Goal: Task Accomplishment & Management: Complete application form

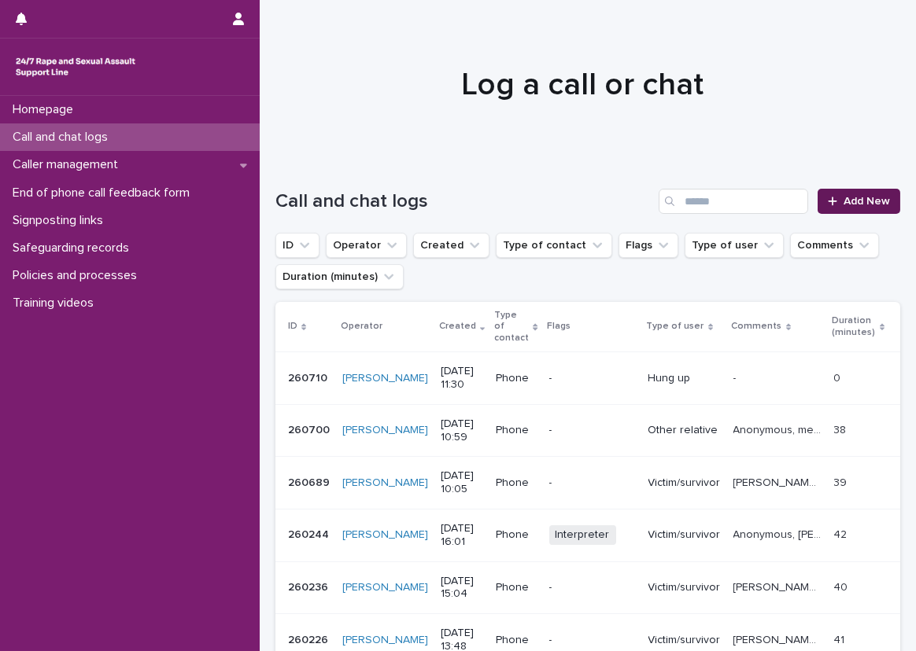
click at [836, 190] on link "Add New" at bounding box center [858, 201] width 83 height 25
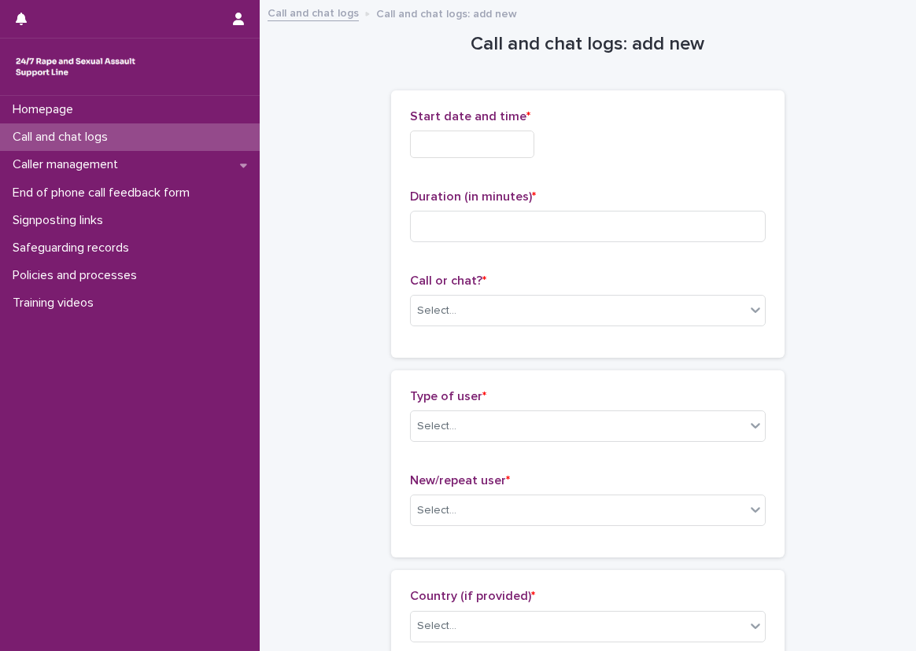
click at [457, 155] on input "text" at bounding box center [472, 145] width 124 height 28
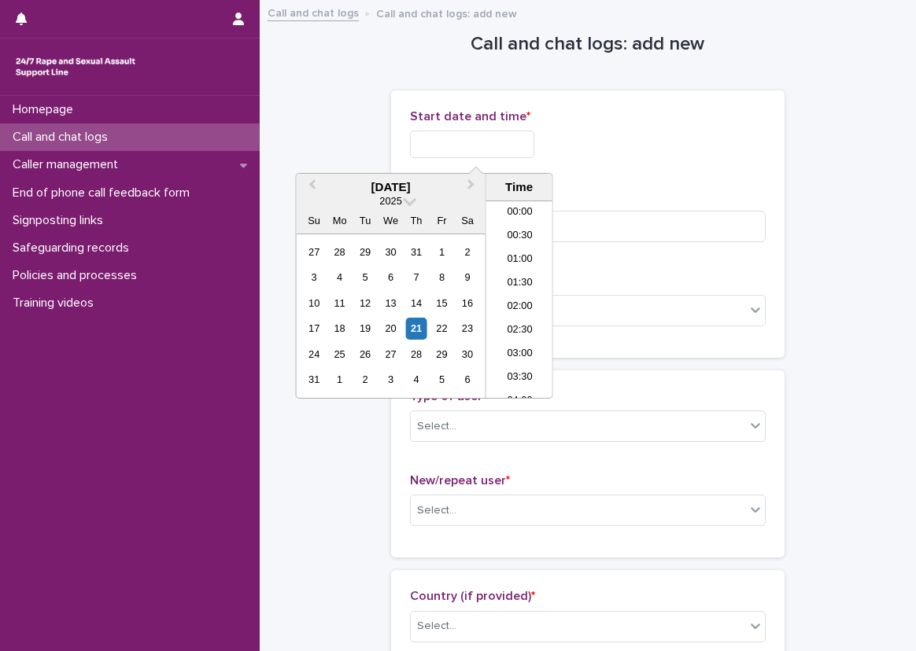
scroll to position [504, 0]
click at [529, 301] on li "12:30" at bounding box center [519, 300] width 67 height 24
click at [522, 143] on input "**********" at bounding box center [472, 145] width 124 height 28
type input "**********"
click at [589, 183] on div "**********" at bounding box center [588, 224] width 356 height 230
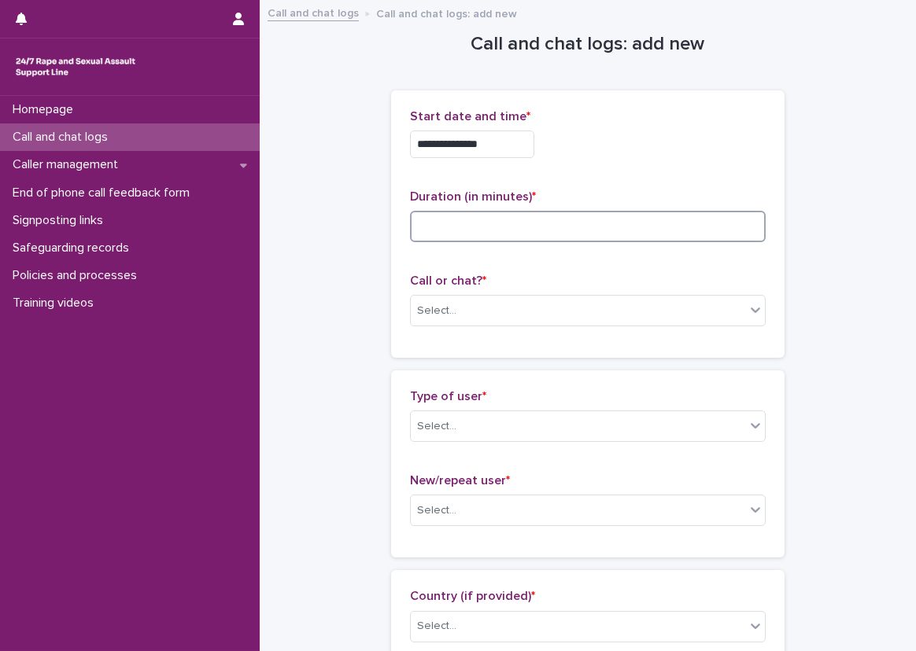
click at [585, 220] on input at bounding box center [588, 226] width 356 height 31
type input "**"
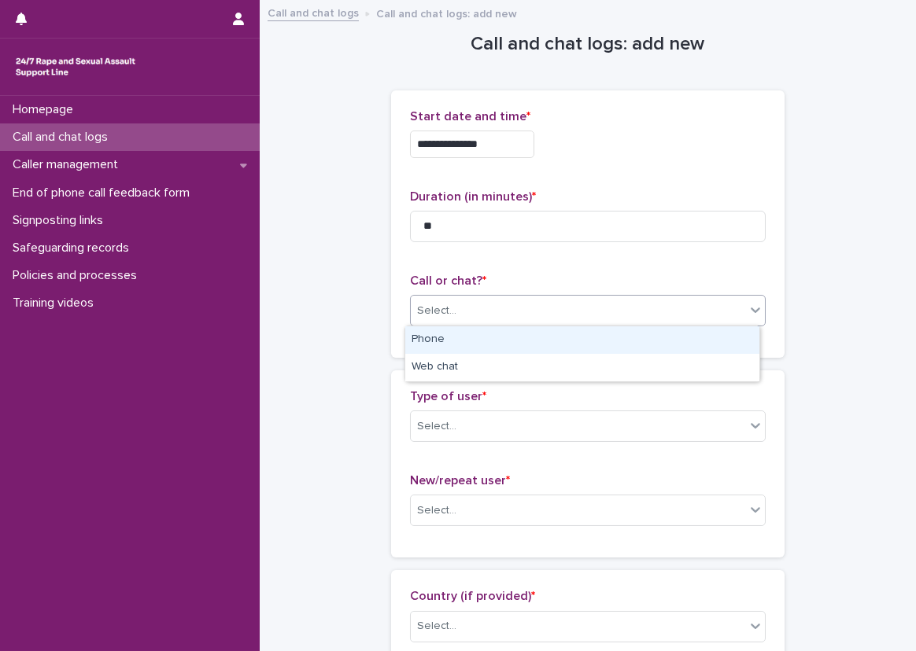
click at [432, 303] on div "Select..." at bounding box center [436, 311] width 39 height 17
drag, startPoint x: 445, startPoint y: 368, endPoint x: 439, endPoint y: 356, distance: 13.4
click at [442, 346] on div "Phone" at bounding box center [582, 341] width 354 height 28
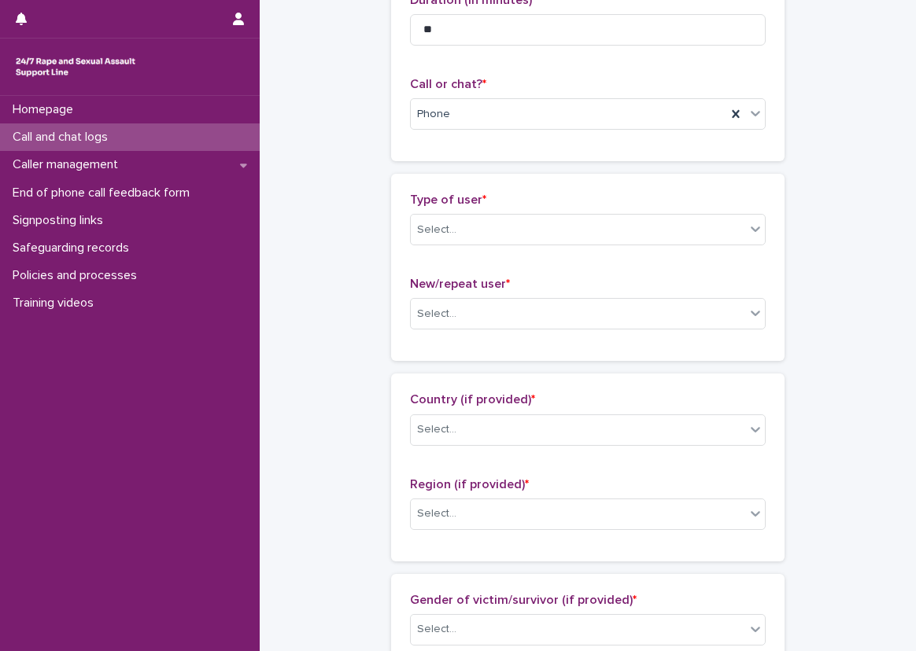
scroll to position [157, 0]
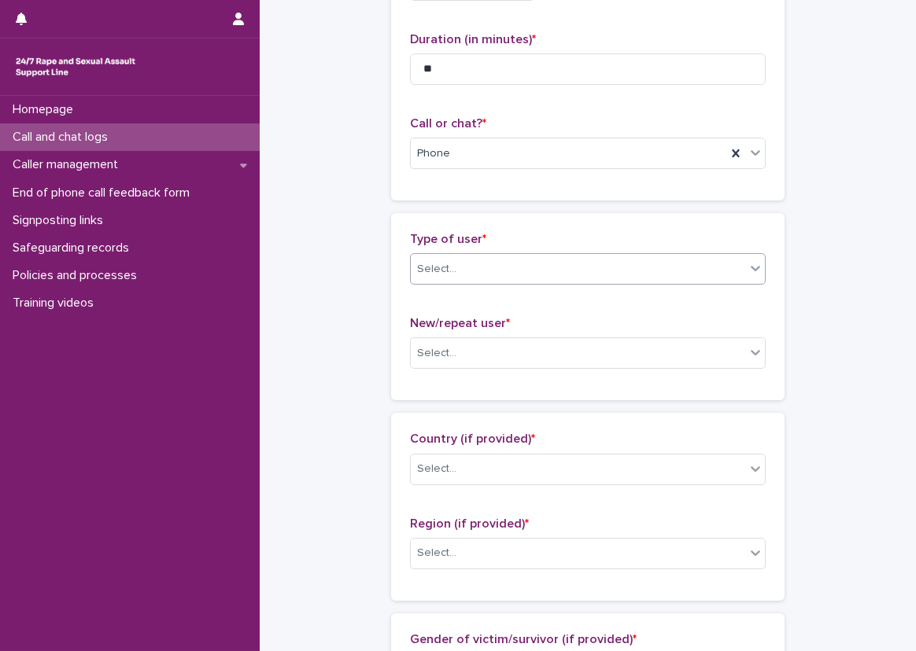
click at [444, 262] on div "Select..." at bounding box center [436, 269] width 39 height 17
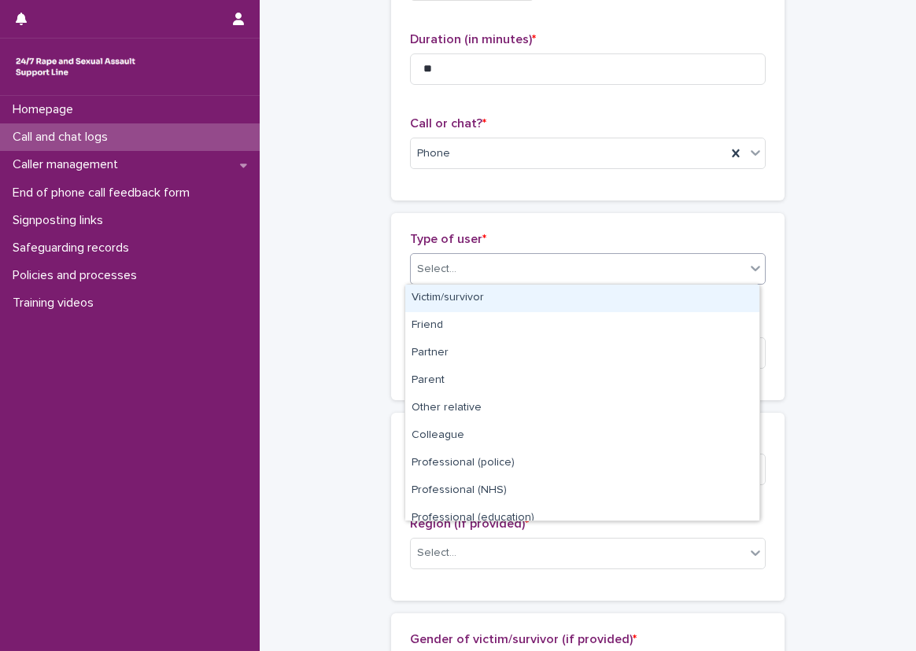
click at [449, 290] on div "Victim/survivor" at bounding box center [582, 299] width 354 height 28
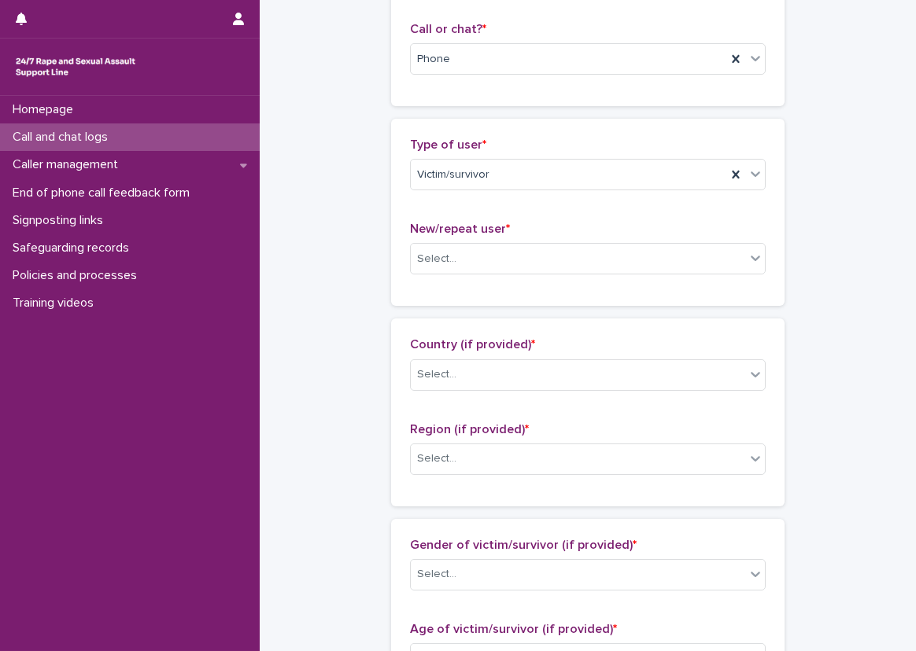
scroll to position [315, 0]
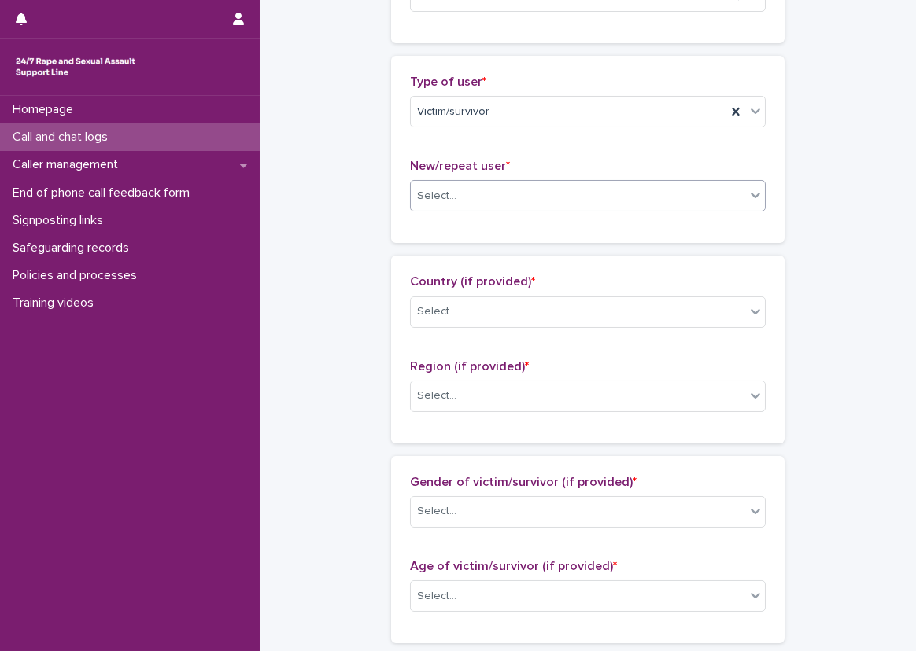
click at [461, 193] on div "Select..." at bounding box center [578, 196] width 334 height 26
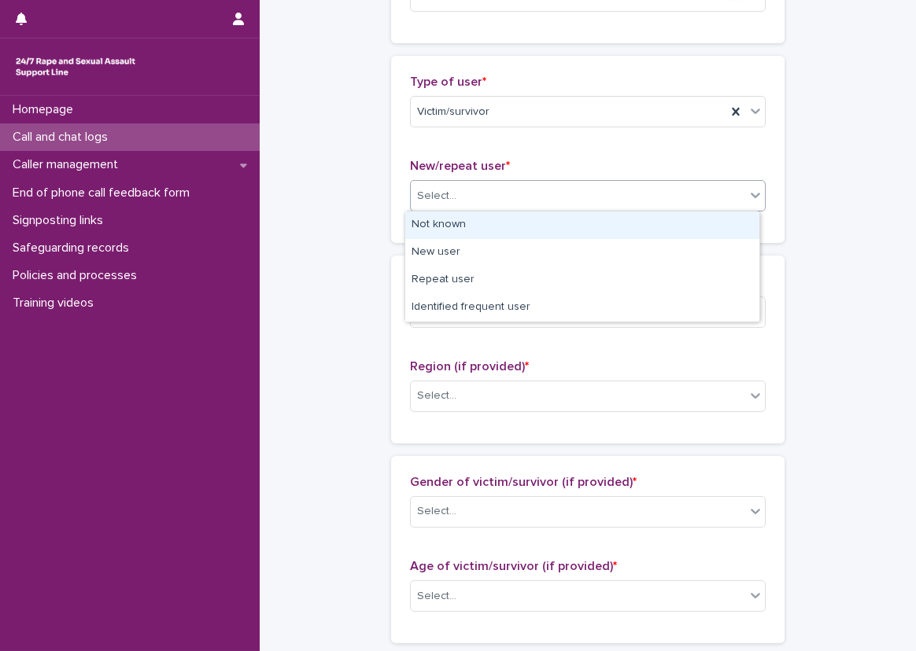
click at [469, 217] on div "Not known" at bounding box center [582, 226] width 354 height 28
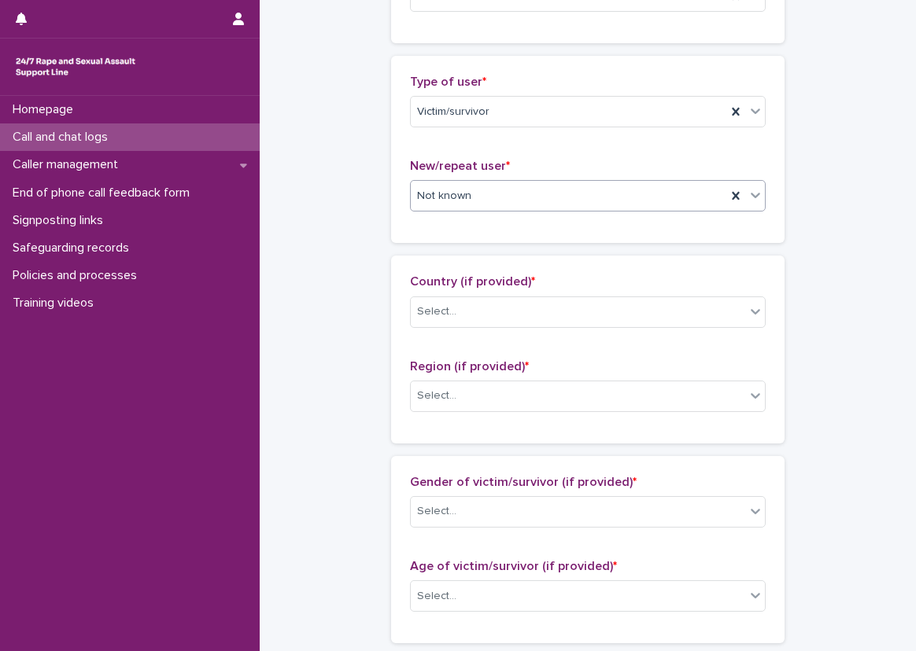
click at [471, 205] on div "Not known" at bounding box center [568, 196] width 315 height 26
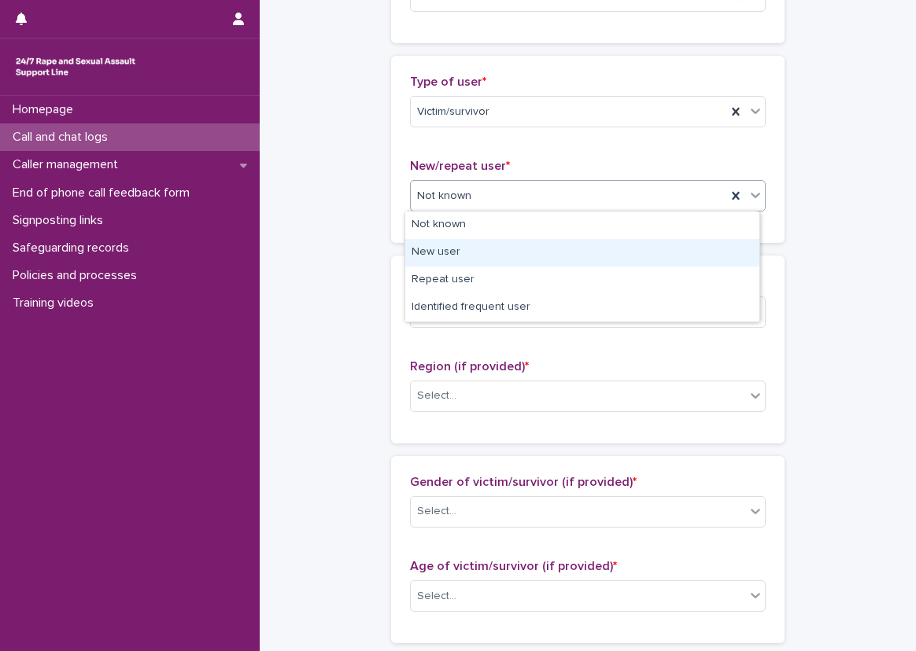
click at [469, 254] on div "New user" at bounding box center [582, 253] width 354 height 28
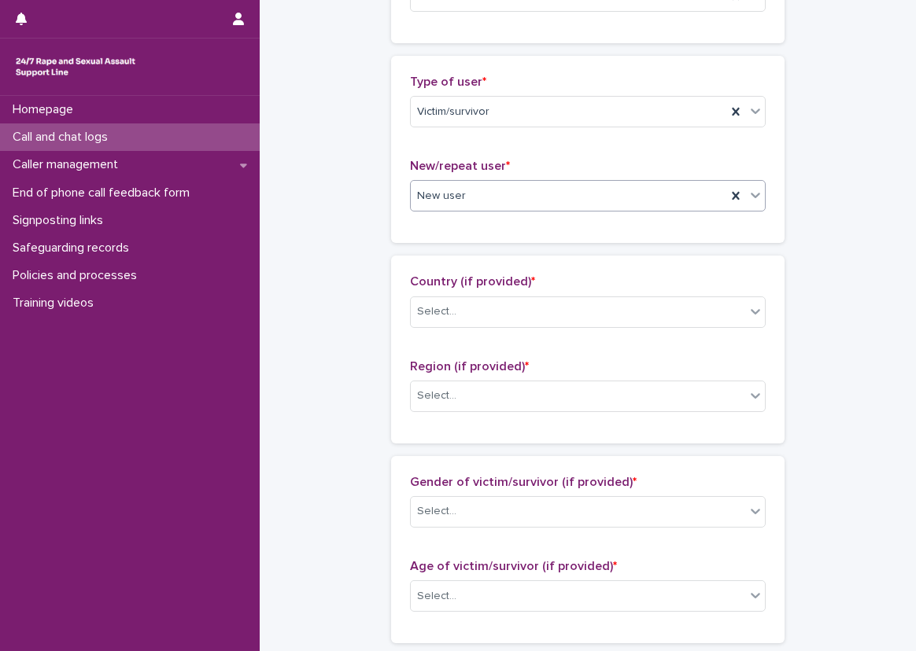
click at [442, 264] on div "Country (if provided) * Select... Region (if provided) * Select..." at bounding box center [587, 349] width 393 height 187
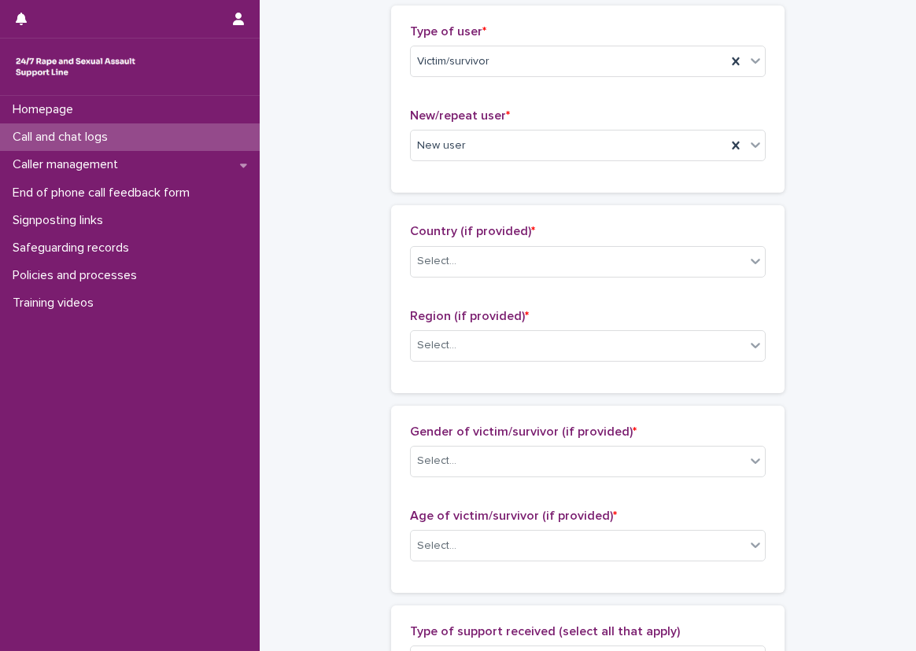
scroll to position [393, 0]
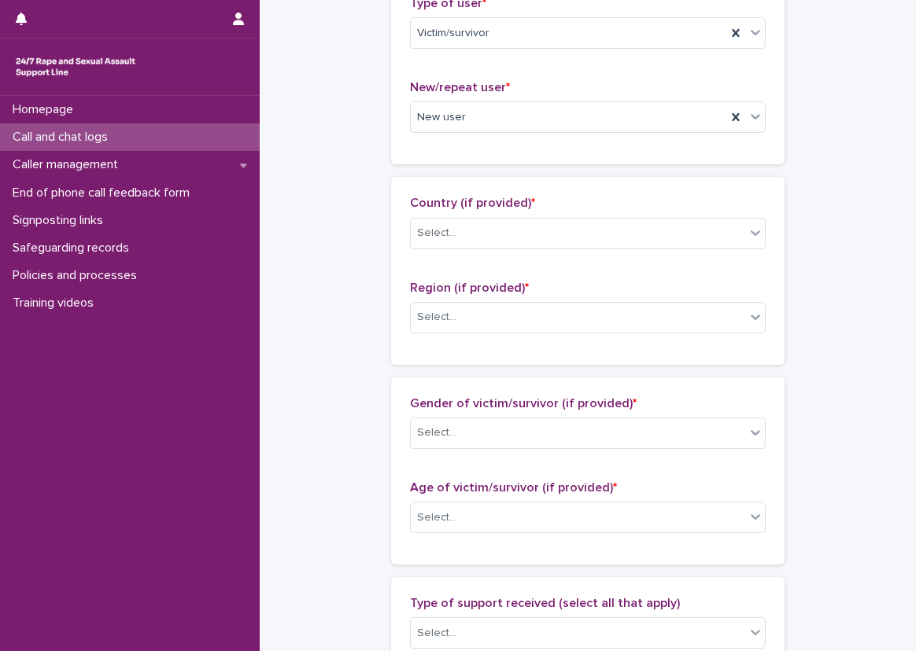
click at [454, 200] on span "Country (if provided) *" at bounding box center [472, 203] width 125 height 13
drag, startPoint x: 454, startPoint y: 200, endPoint x: 455, endPoint y: 224, distance: 24.4
click at [455, 224] on div "Select..." at bounding box center [578, 233] width 334 height 26
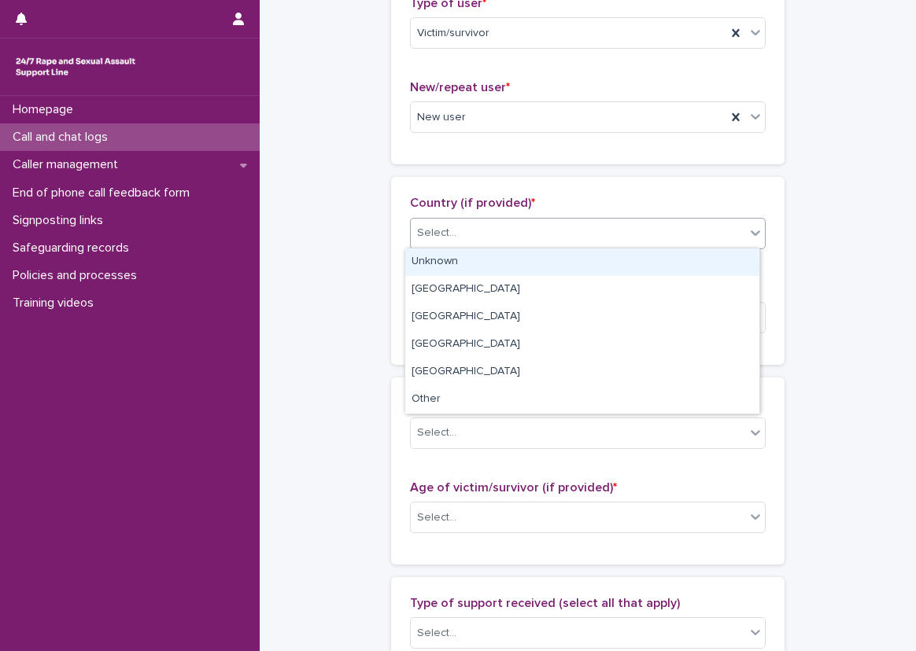
click at [448, 274] on div "Unknown" at bounding box center [582, 263] width 354 height 28
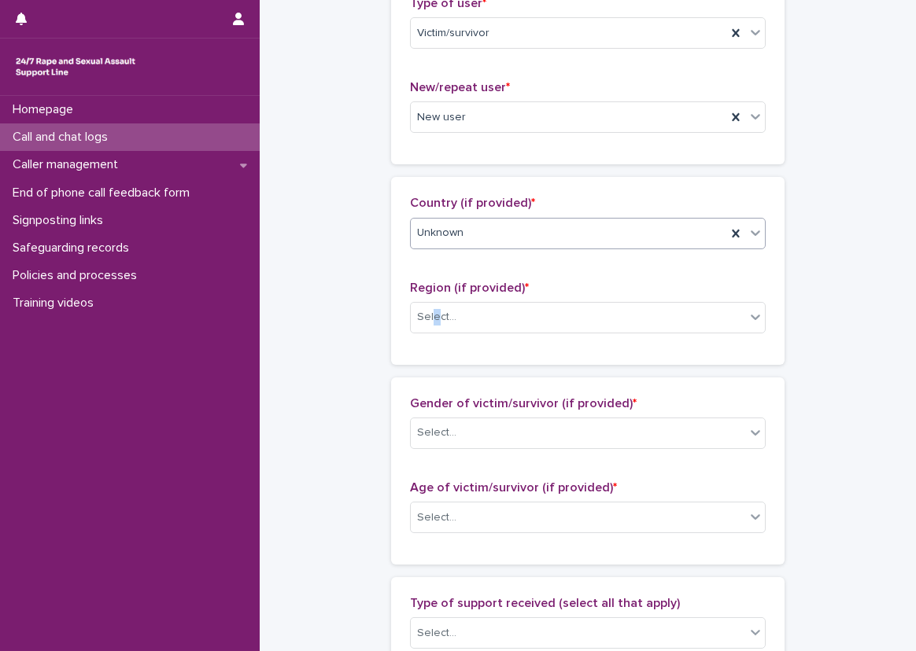
click at [430, 337] on div "Region (if provided) * Select..." at bounding box center [588, 313] width 356 height 65
drag, startPoint x: 430, startPoint y: 337, endPoint x: 433, endPoint y: 318, distance: 19.1
click at [433, 318] on div "Select..." at bounding box center [436, 317] width 39 height 17
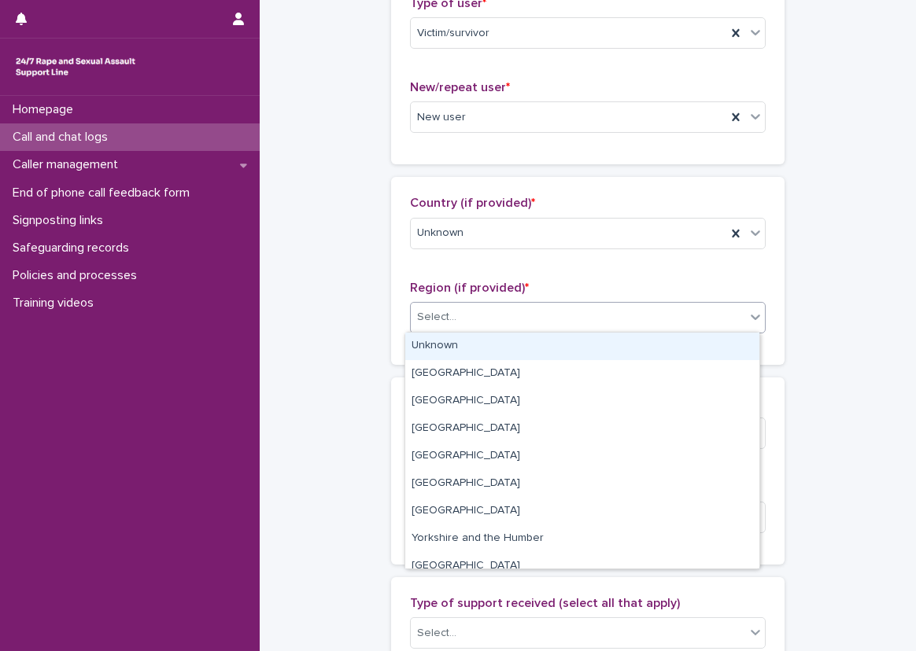
click at [439, 341] on div "Unknown" at bounding box center [582, 347] width 354 height 28
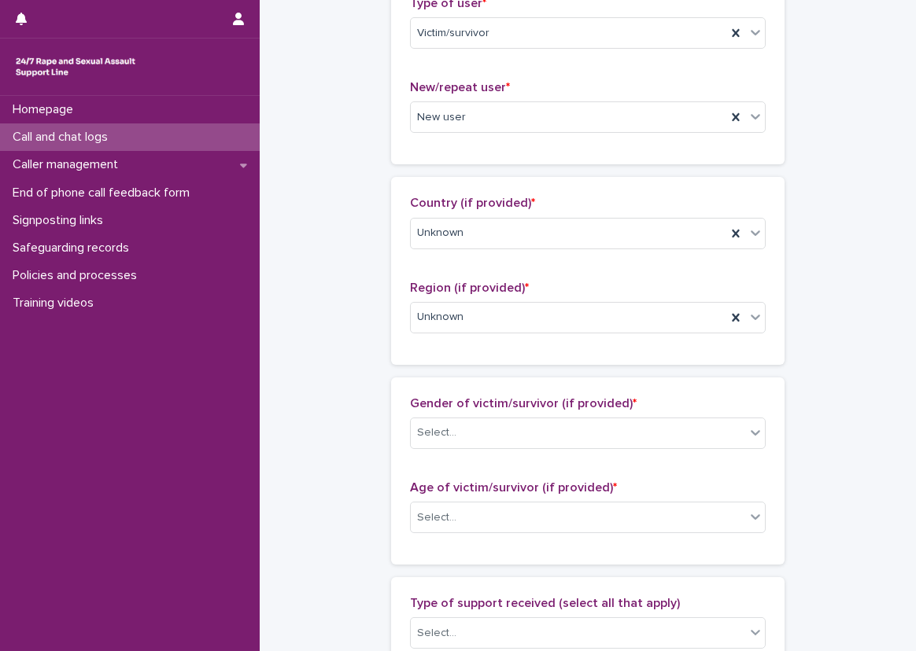
click at [373, 325] on div "**********" at bounding box center [587, 459] width 625 height 1703
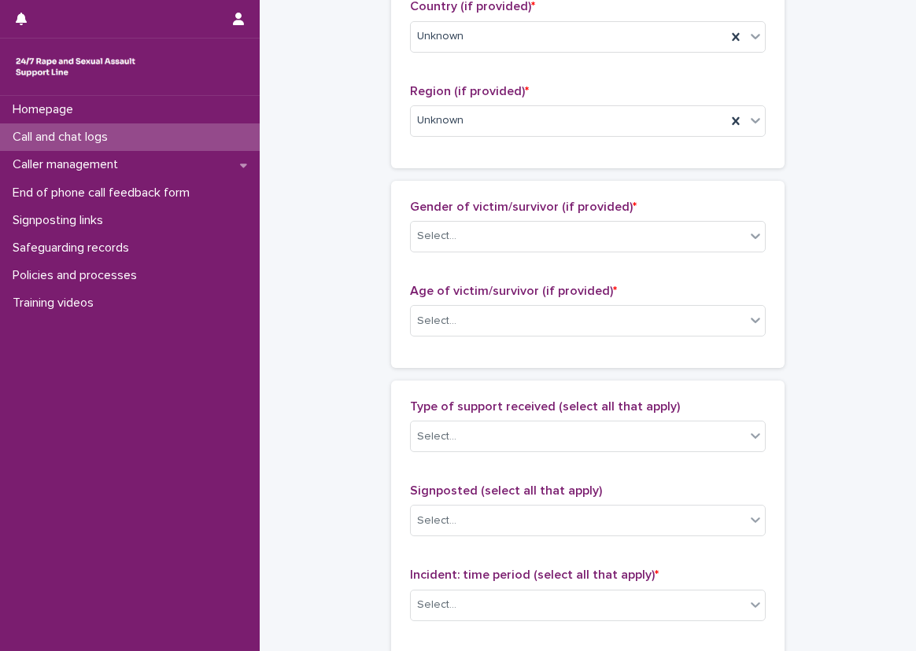
scroll to position [629, 0]
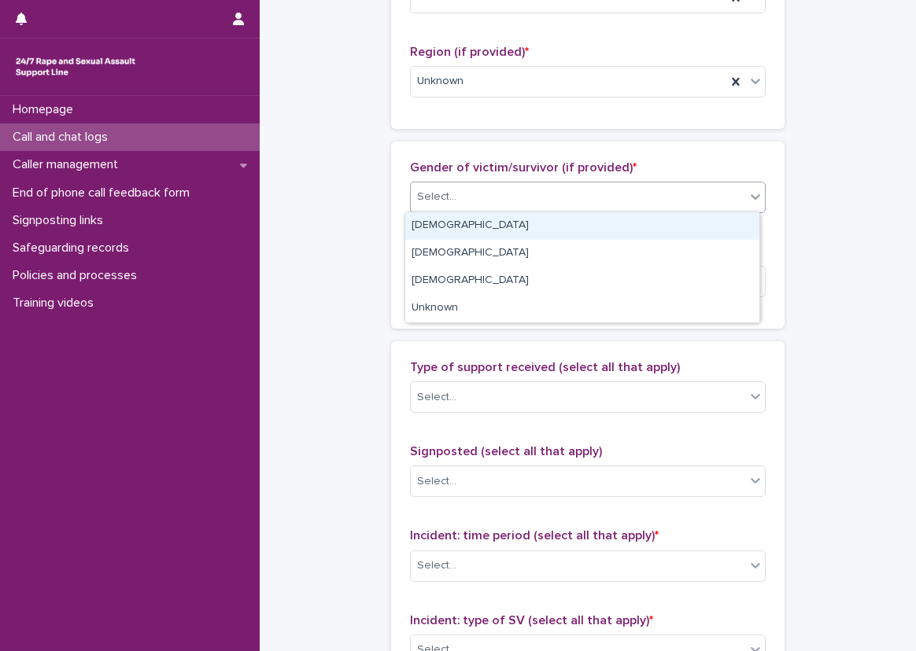
click at [417, 195] on div "Select..." at bounding box center [436, 197] width 39 height 17
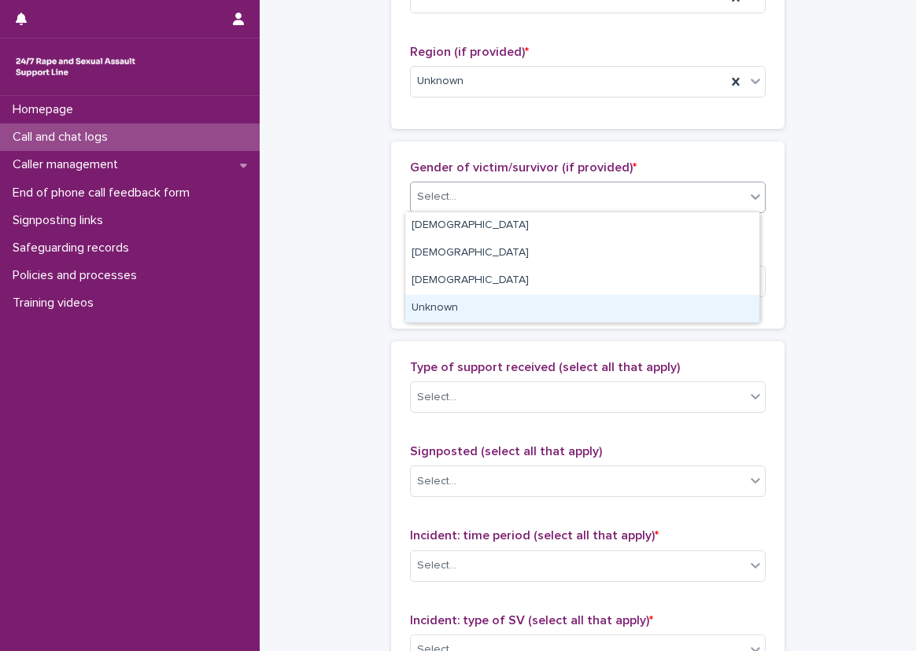
click at [452, 307] on div "Unknown" at bounding box center [582, 309] width 354 height 28
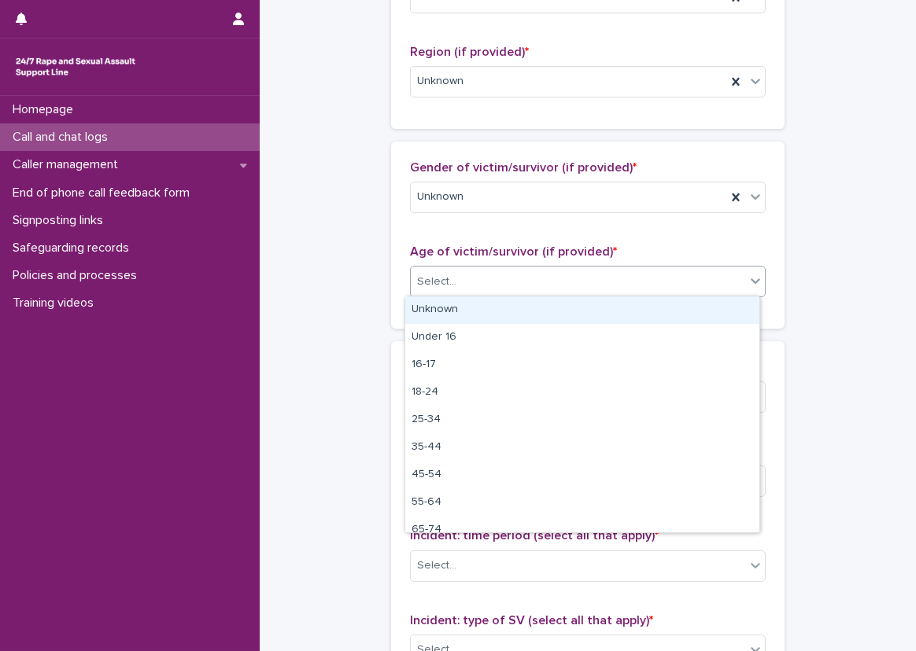
click at [455, 278] on div "Select..." at bounding box center [578, 282] width 334 height 26
click at [452, 304] on div "Unknown" at bounding box center [582, 311] width 354 height 28
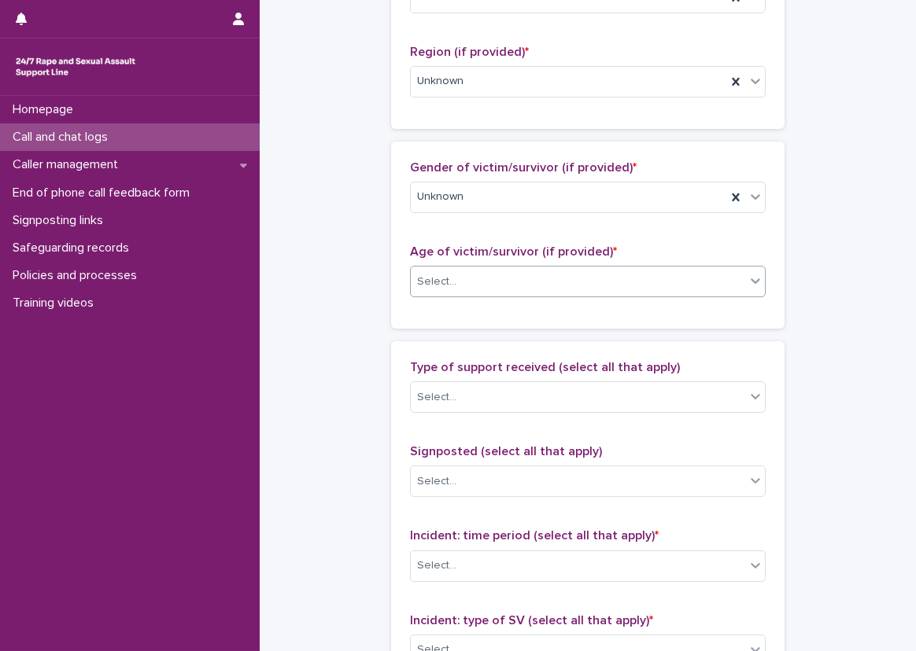
click at [371, 327] on div "**********" at bounding box center [587, 223] width 625 height 1703
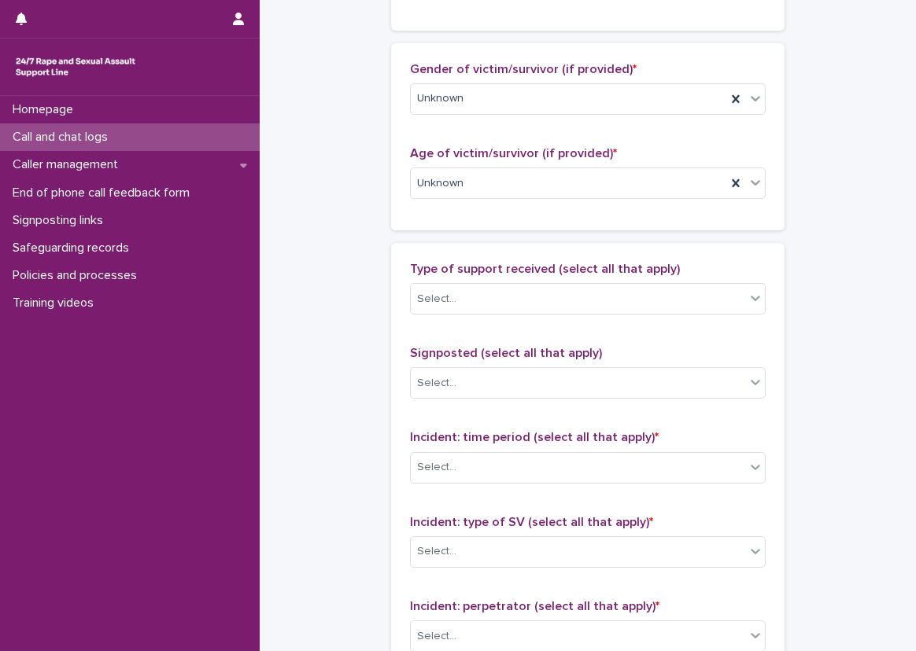
scroll to position [865, 0]
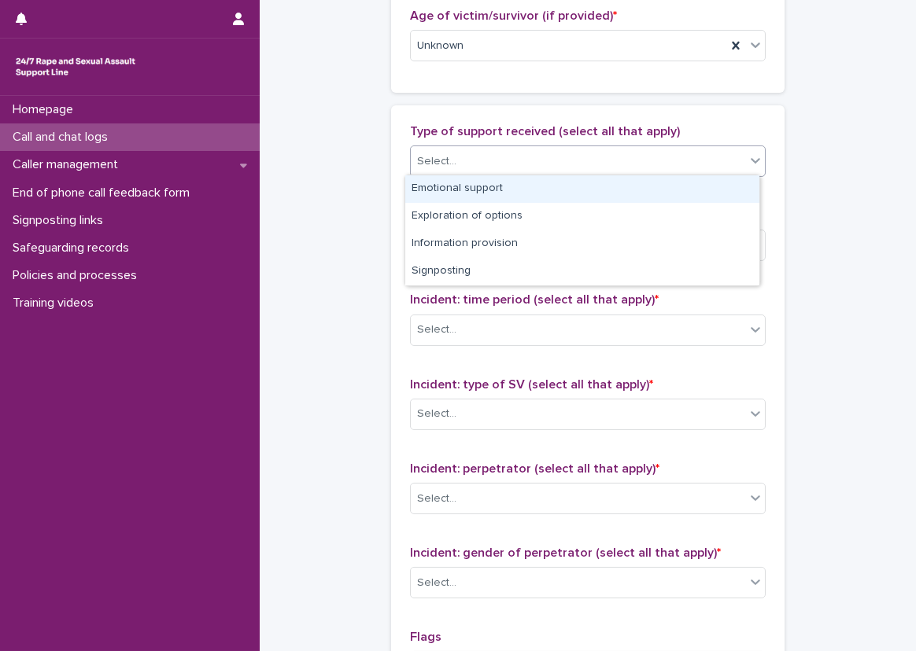
click at [461, 158] on div "Select..." at bounding box center [578, 162] width 334 height 26
click at [471, 175] on div "Emotional support" at bounding box center [582, 189] width 354 height 28
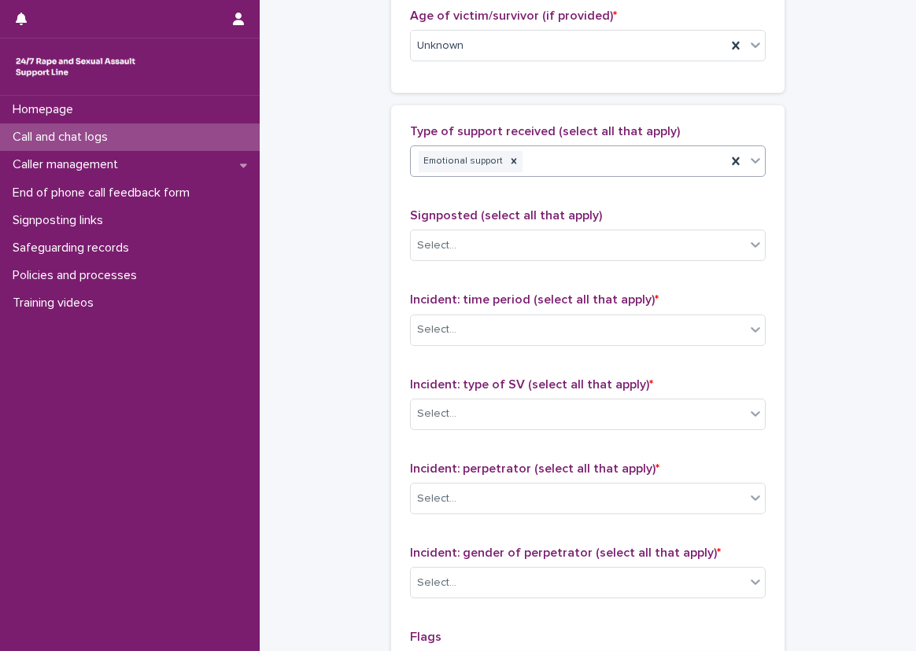
click at [579, 167] on div "Emotional support" at bounding box center [568, 162] width 315 height 28
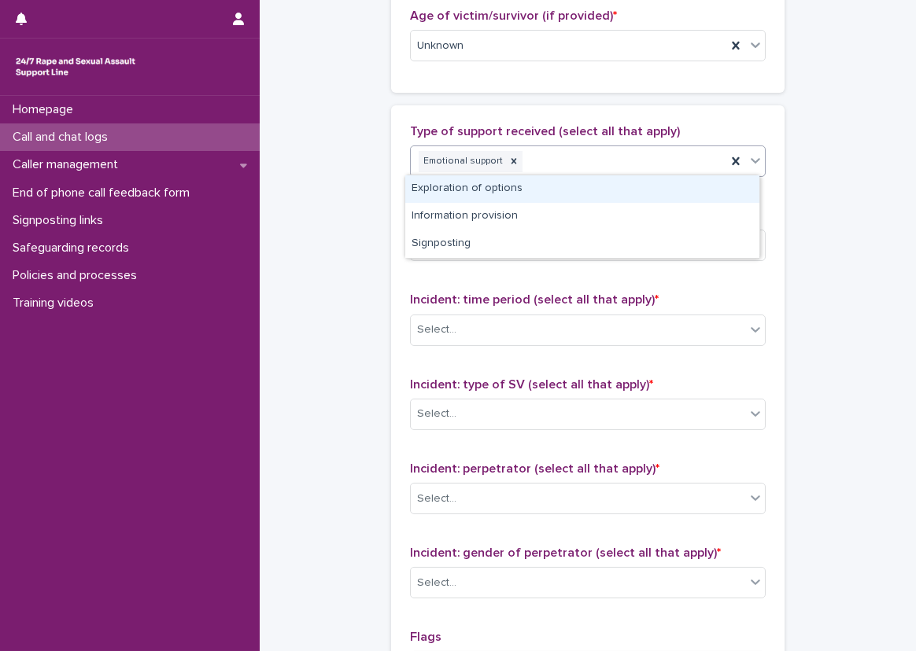
click at [583, 187] on div "Exploration of options" at bounding box center [582, 189] width 354 height 28
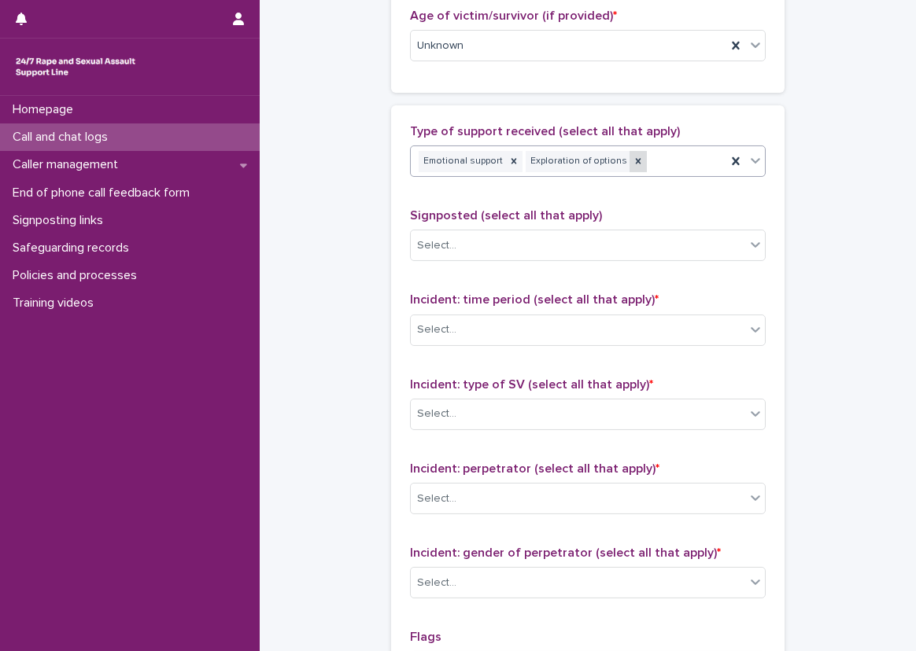
click at [633, 163] on icon at bounding box center [638, 161] width 11 height 11
click at [624, 163] on div "Emotional support" at bounding box center [568, 162] width 315 height 28
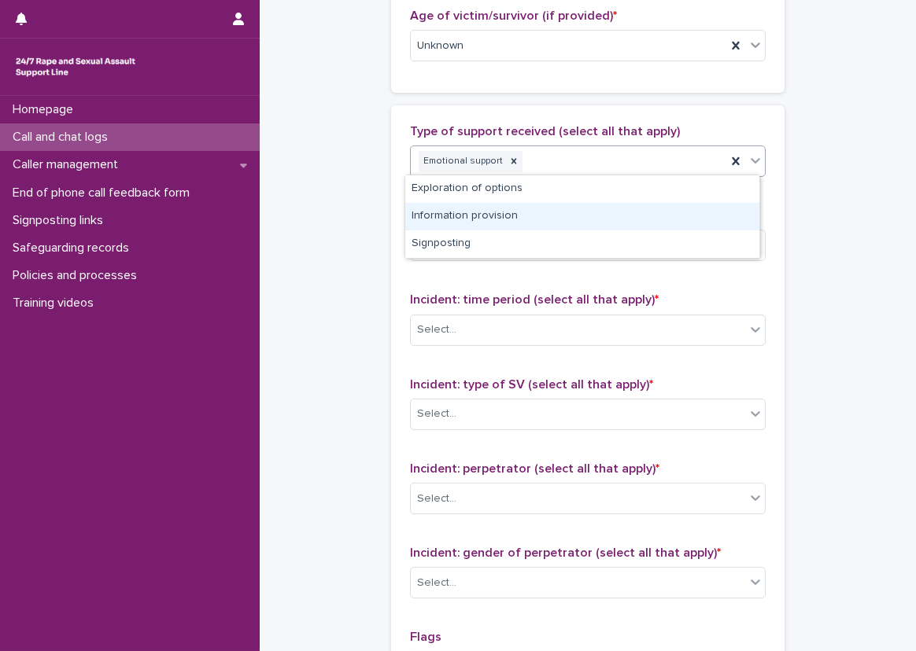
click at [602, 206] on div "Information provision" at bounding box center [582, 217] width 354 height 28
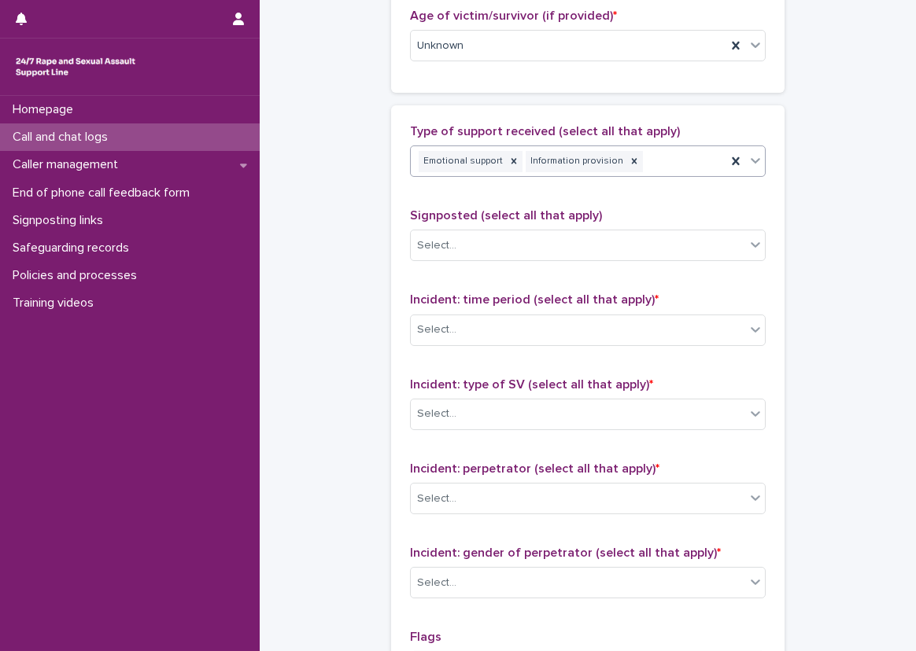
click at [644, 162] on div "Emotional support Information provision" at bounding box center [568, 162] width 315 height 28
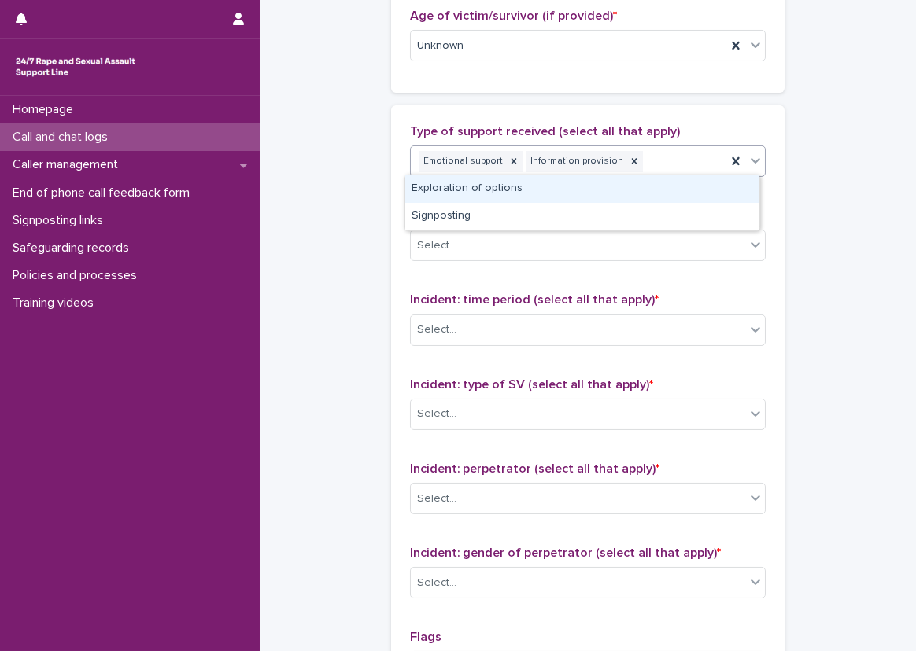
click at [641, 184] on div "Exploration of options" at bounding box center [582, 189] width 354 height 28
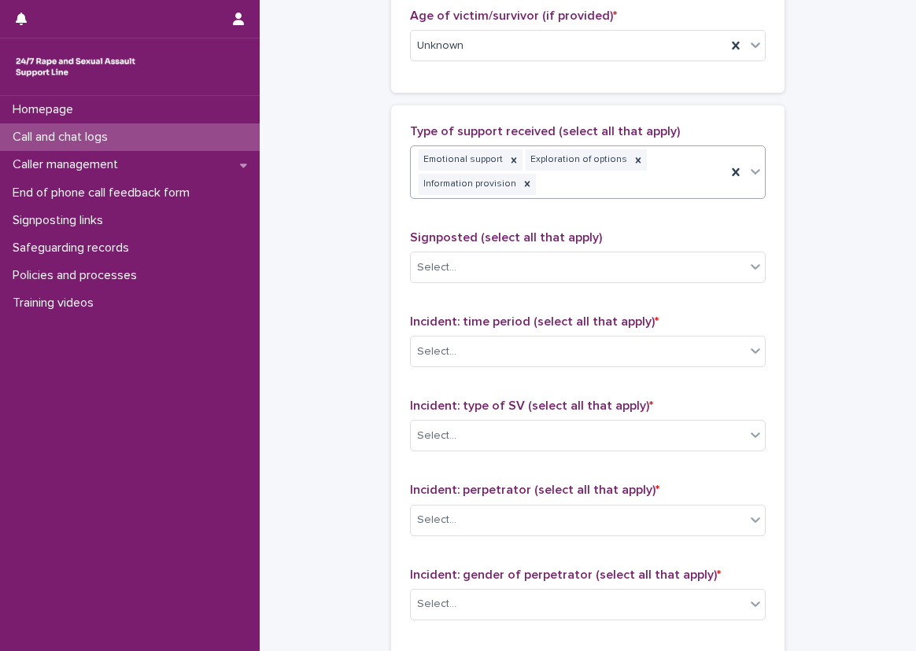
click at [469, 303] on div "Type of support received (select all that apply) option Exploration of options,…" at bounding box center [588, 464] width 356 height 680
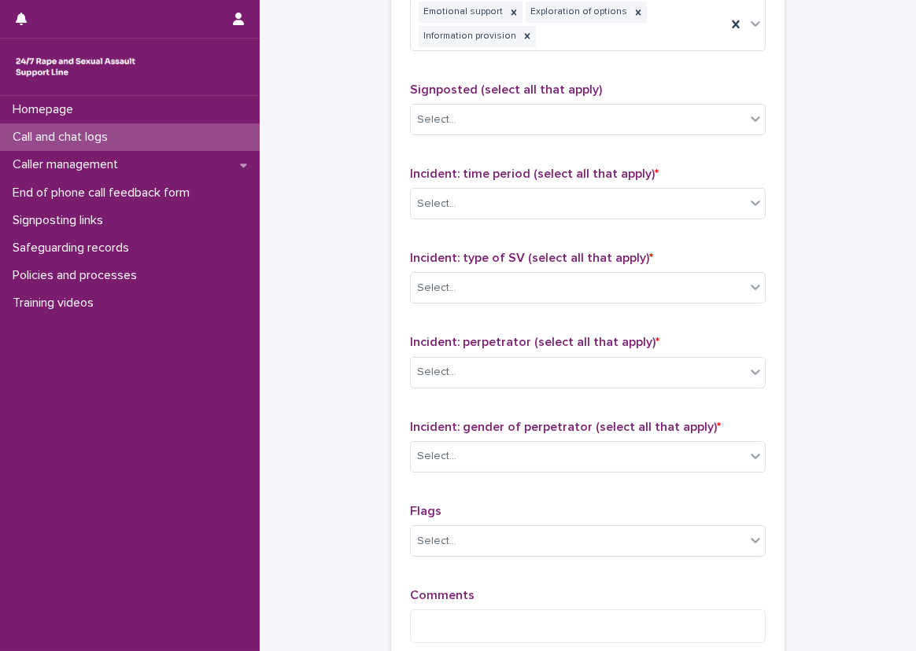
scroll to position [1023, 0]
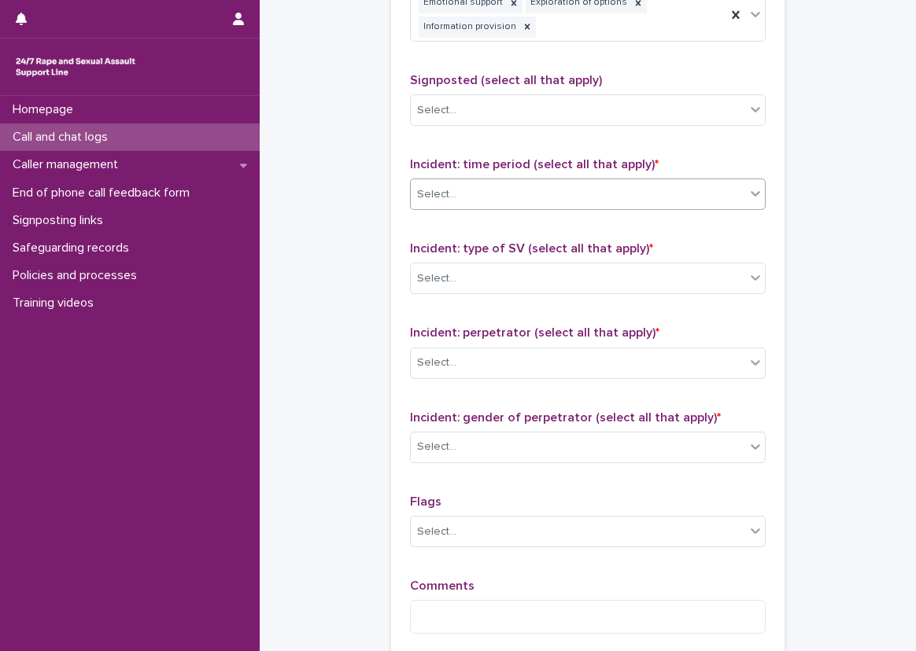
click at [473, 206] on div "Select..." at bounding box center [588, 194] width 356 height 31
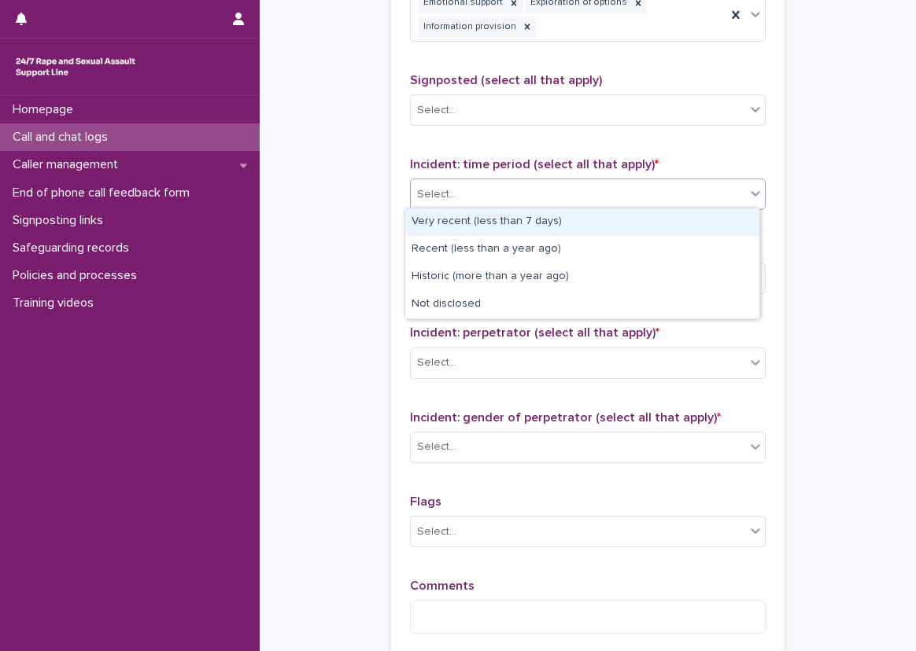
click at [490, 209] on div "Very recent (less than 7 days)" at bounding box center [582, 222] width 354 height 28
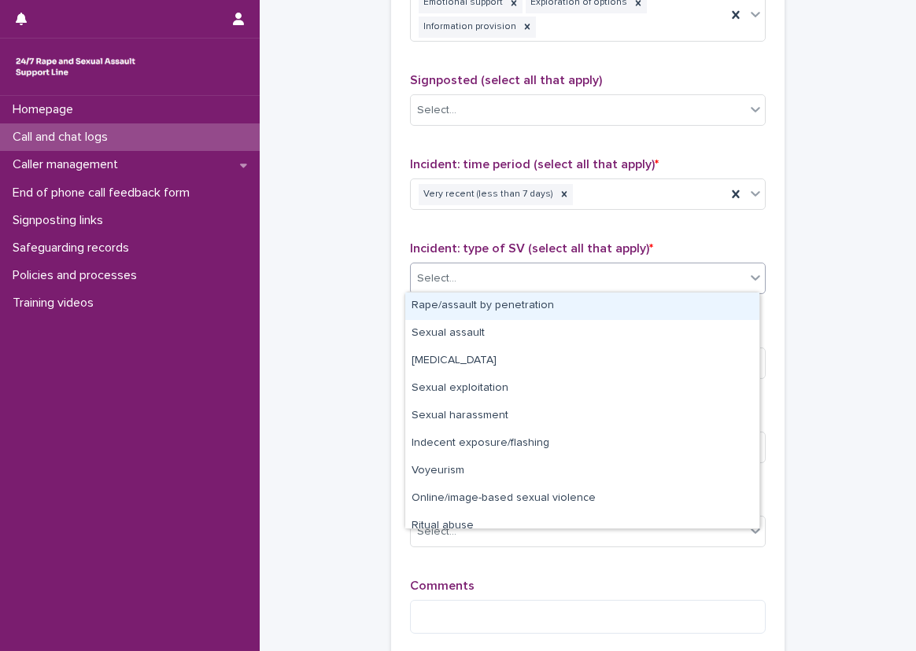
click at [487, 276] on div "Select..." at bounding box center [578, 279] width 334 height 26
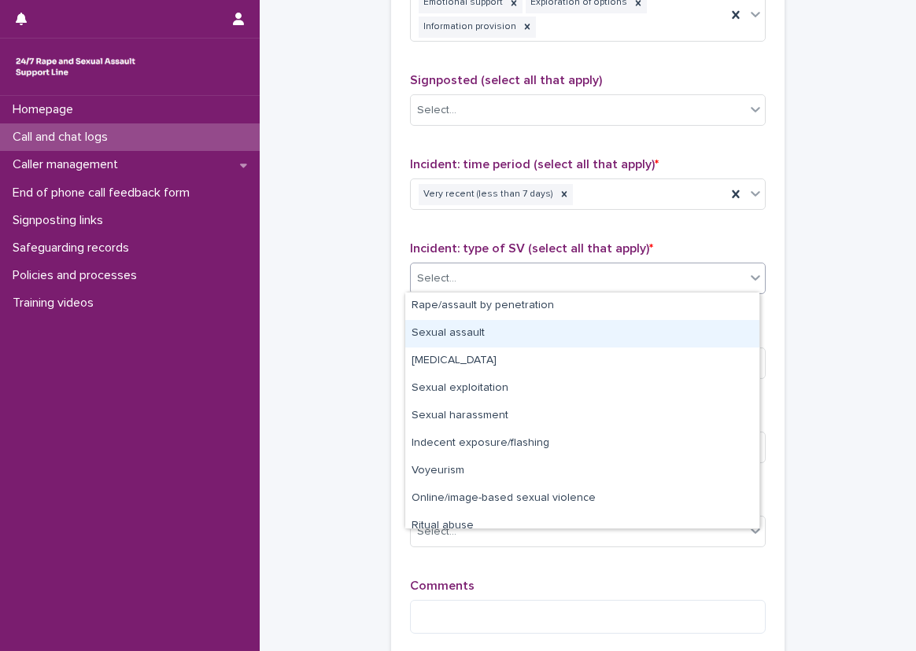
click at [462, 333] on div "Sexual assault" at bounding box center [582, 334] width 354 height 28
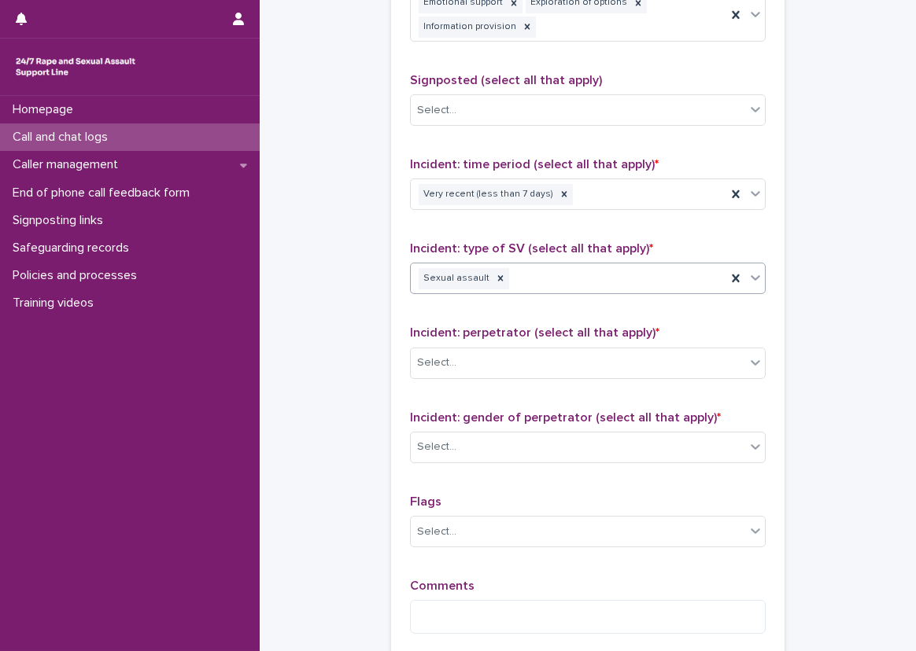
click at [548, 282] on div "Sexual assault" at bounding box center [568, 279] width 315 height 28
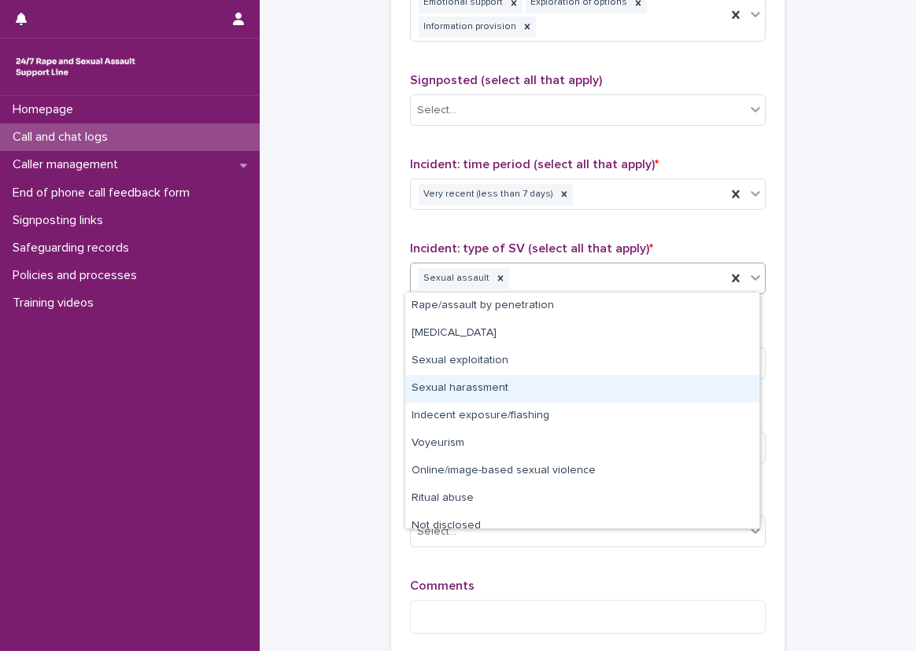
click at [515, 386] on div "Sexual harassment" at bounding box center [582, 389] width 354 height 28
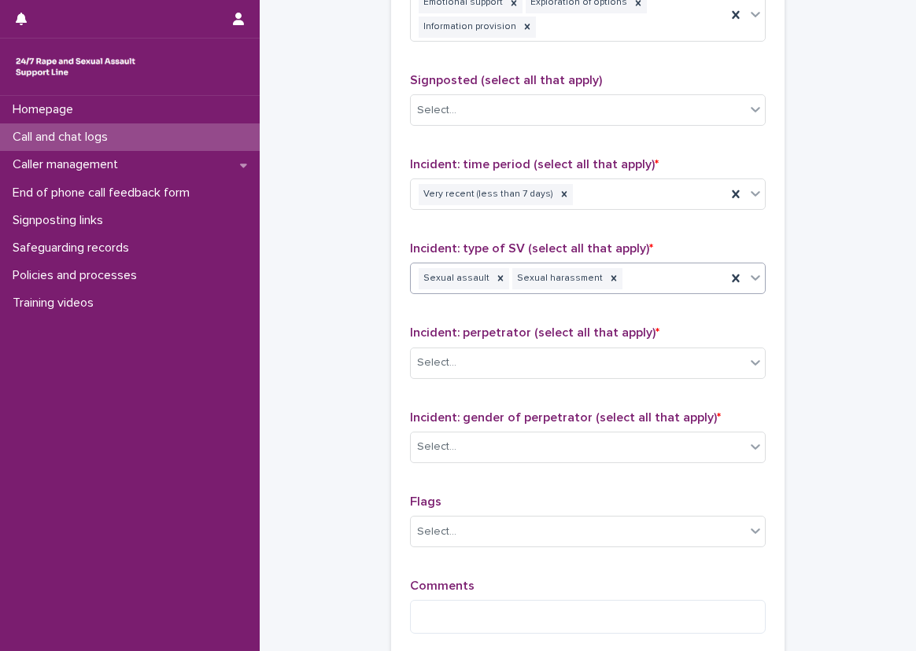
click at [493, 303] on div "Incident: type of SV (select all that apply) * option Sexual harassment, select…" at bounding box center [588, 274] width 356 height 65
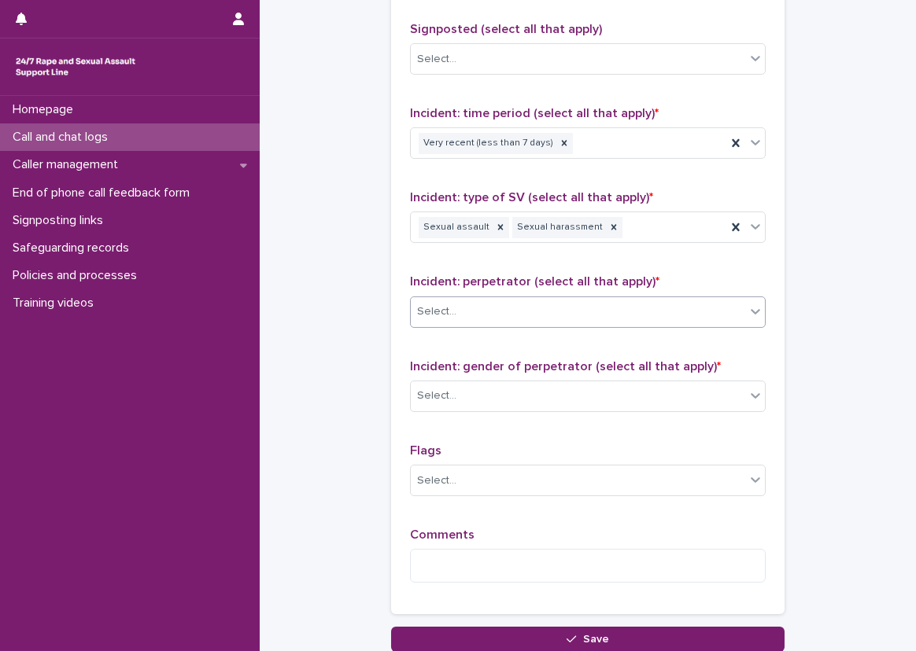
scroll to position [1101, 0]
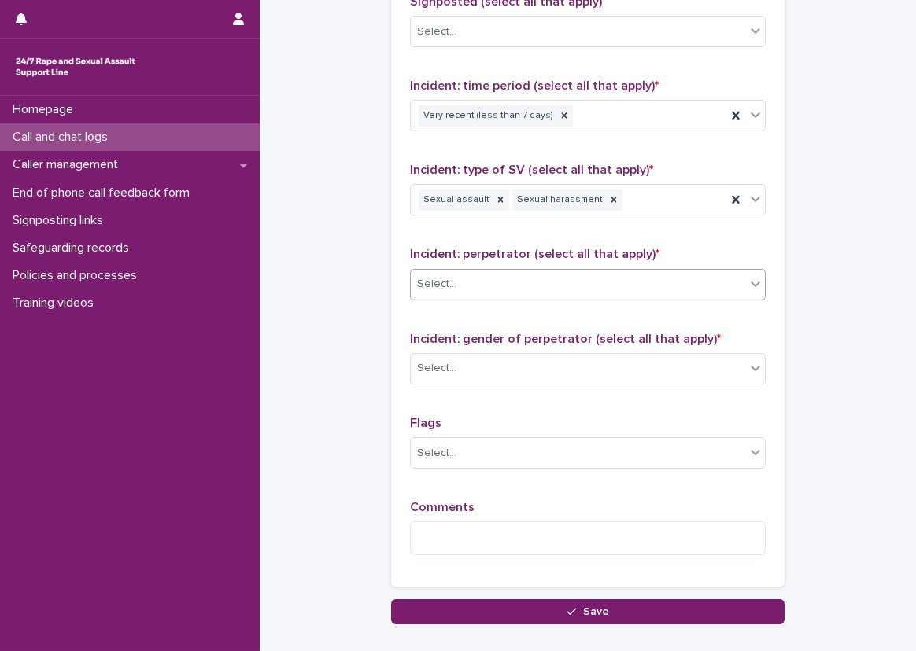
click at [497, 279] on div "Select..." at bounding box center [578, 284] width 334 height 26
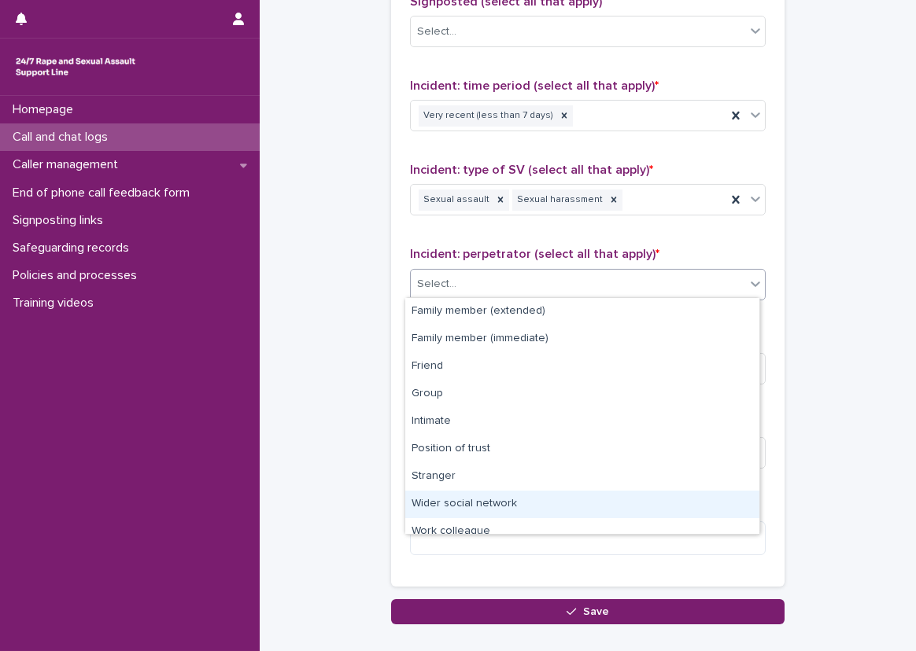
scroll to position [67, 0]
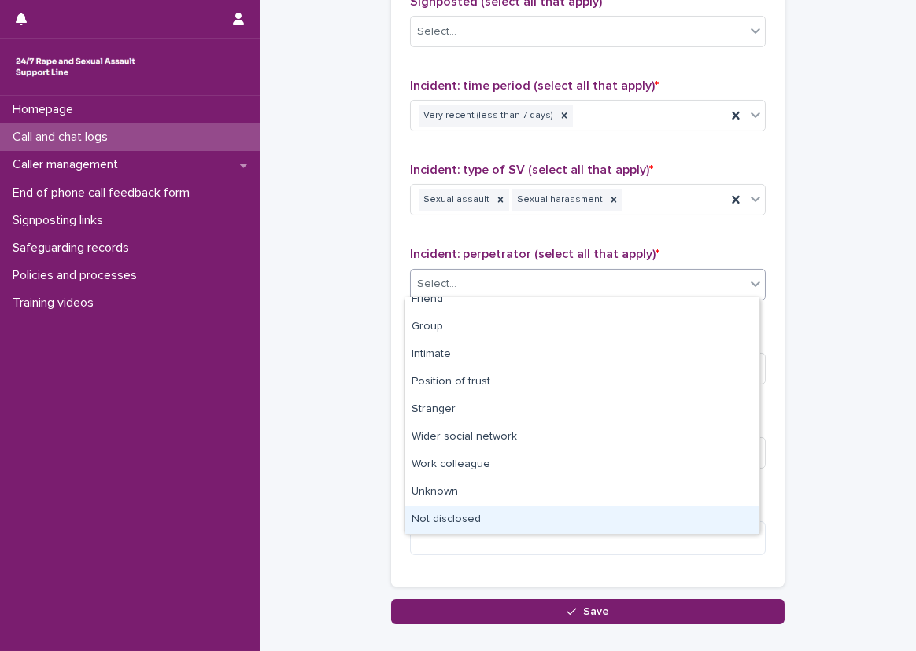
click at [491, 516] on div "Not disclosed" at bounding box center [582, 521] width 354 height 28
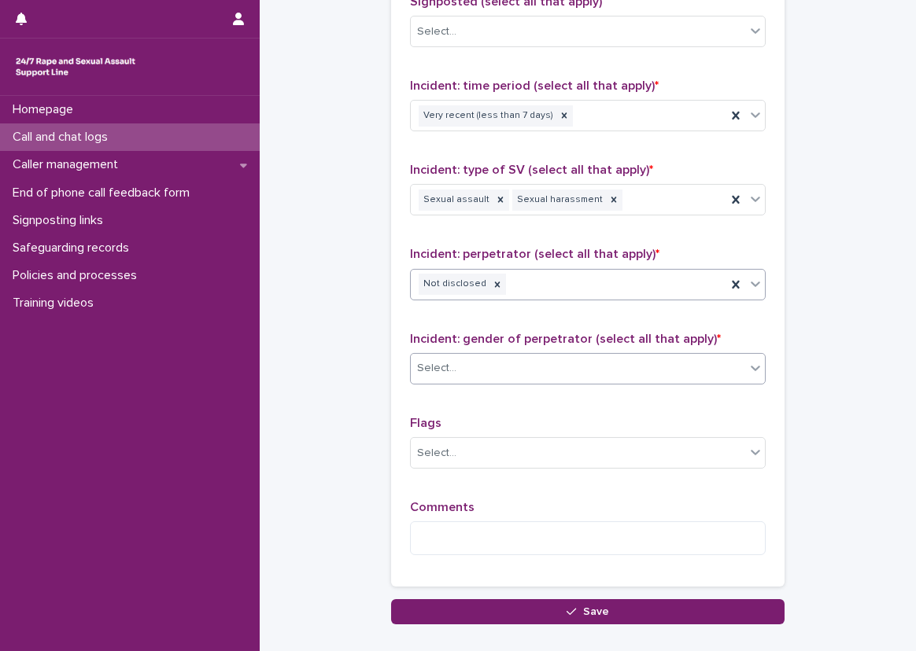
click at [508, 368] on div "Select..." at bounding box center [578, 369] width 334 height 26
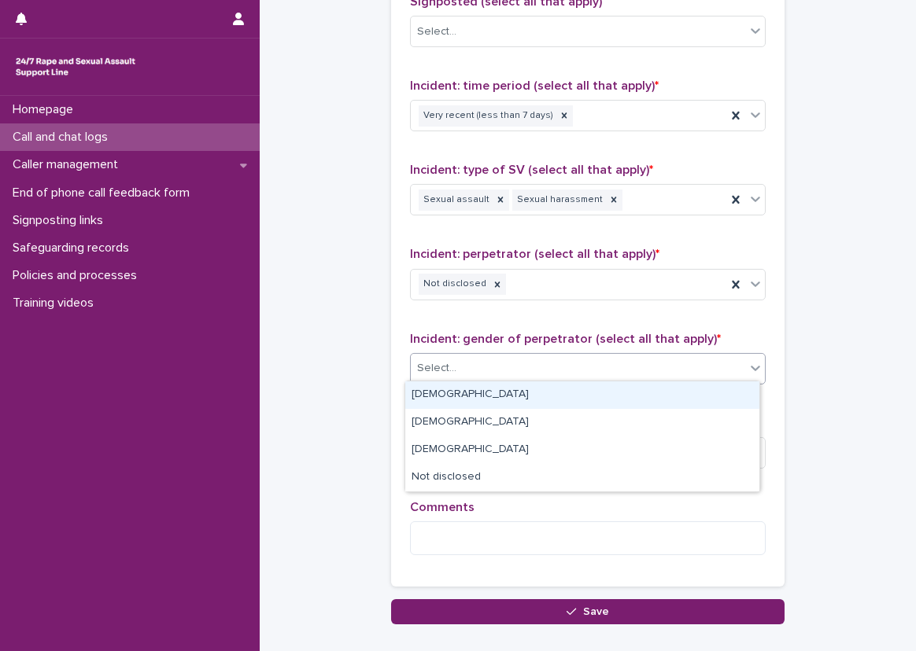
click at [489, 397] on div "[DEMOGRAPHIC_DATA]" at bounding box center [582, 396] width 354 height 28
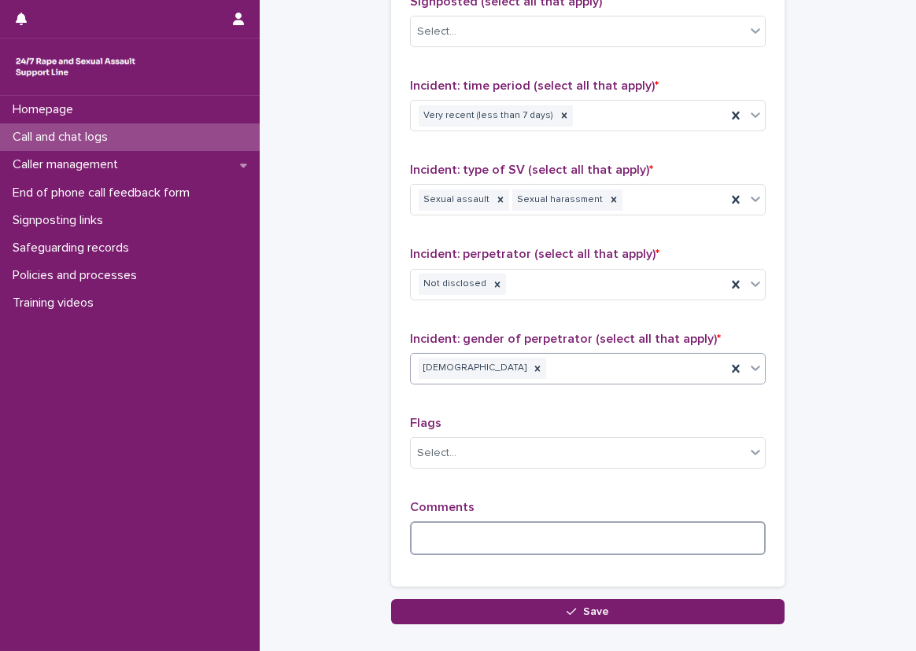
click at [489, 533] on textarea at bounding box center [588, 539] width 356 height 34
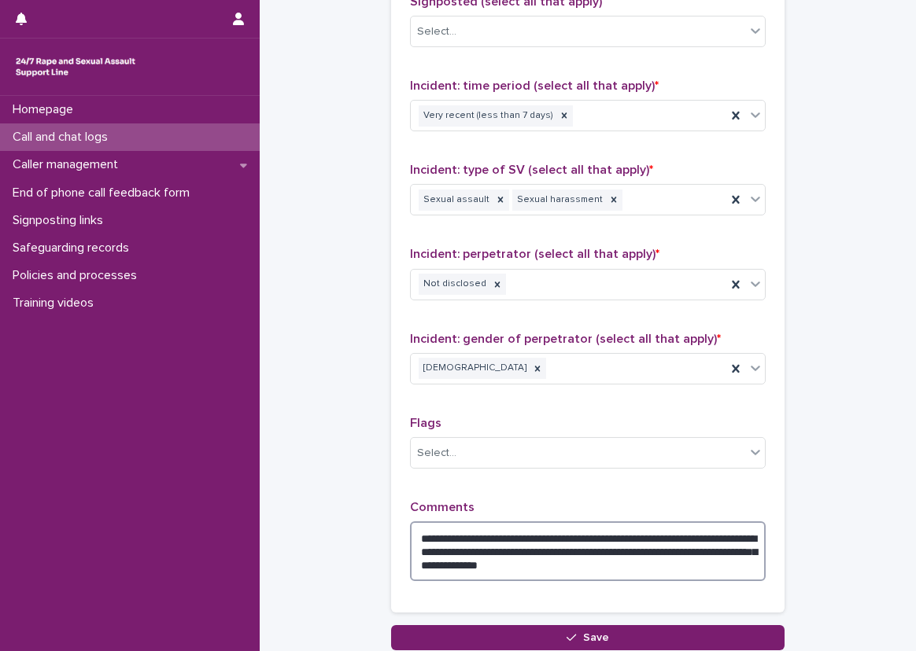
click at [514, 562] on textarea "**********" at bounding box center [588, 552] width 356 height 60
type textarea "**********"
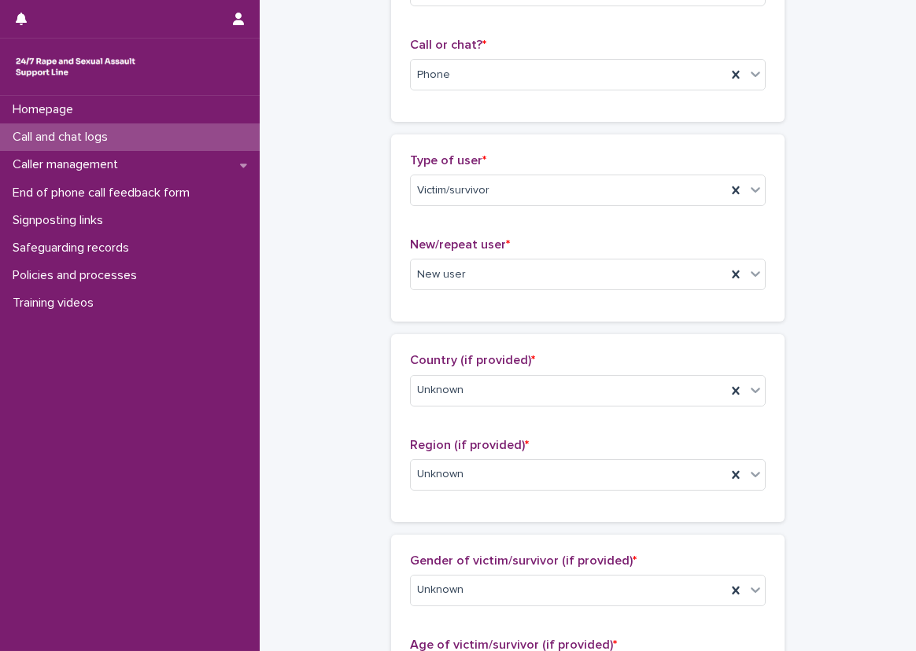
scroll to position [0, 0]
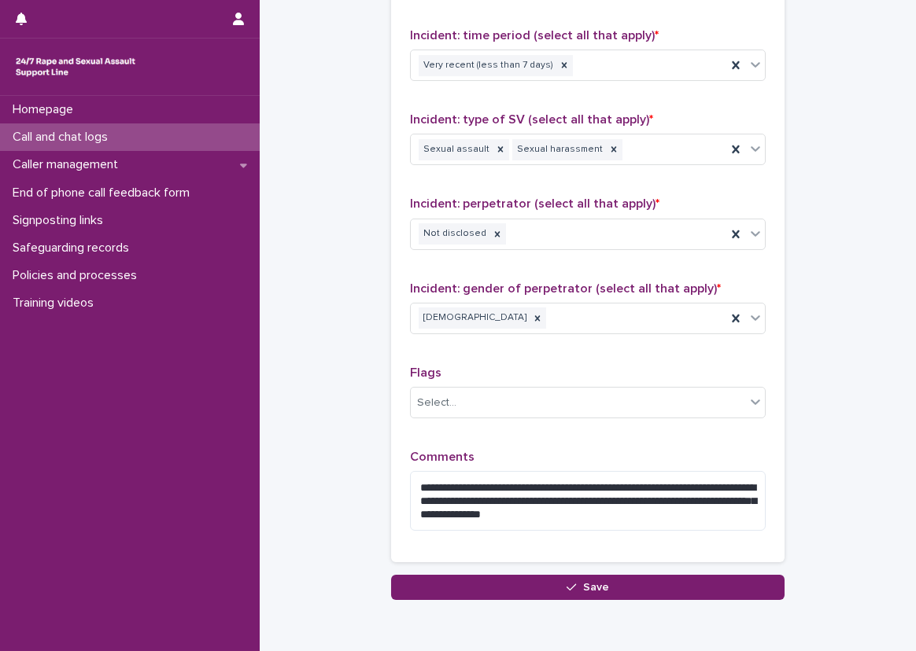
scroll to position [1180, 0]
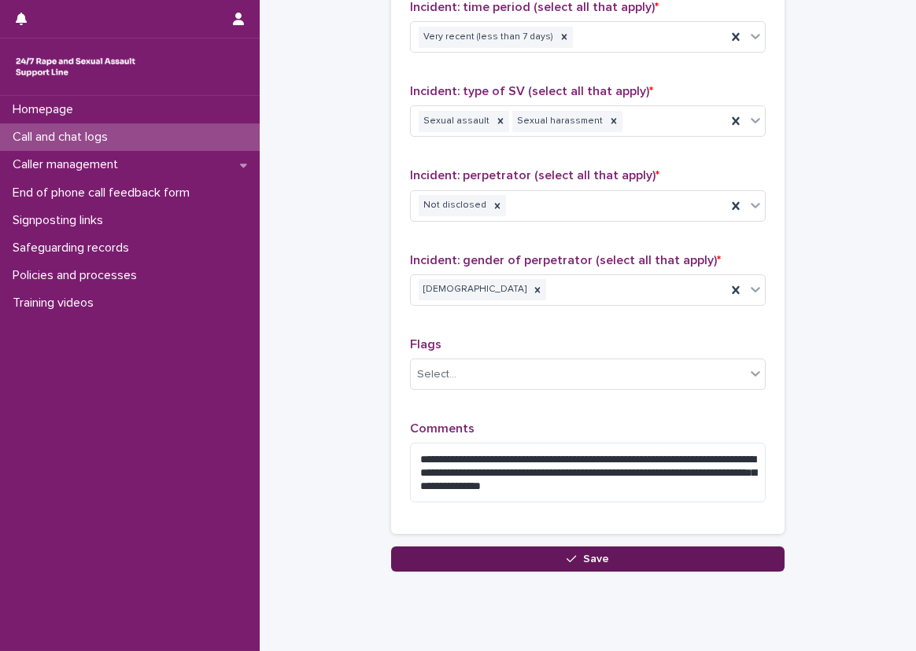
click at [589, 554] on span "Save" at bounding box center [596, 559] width 26 height 11
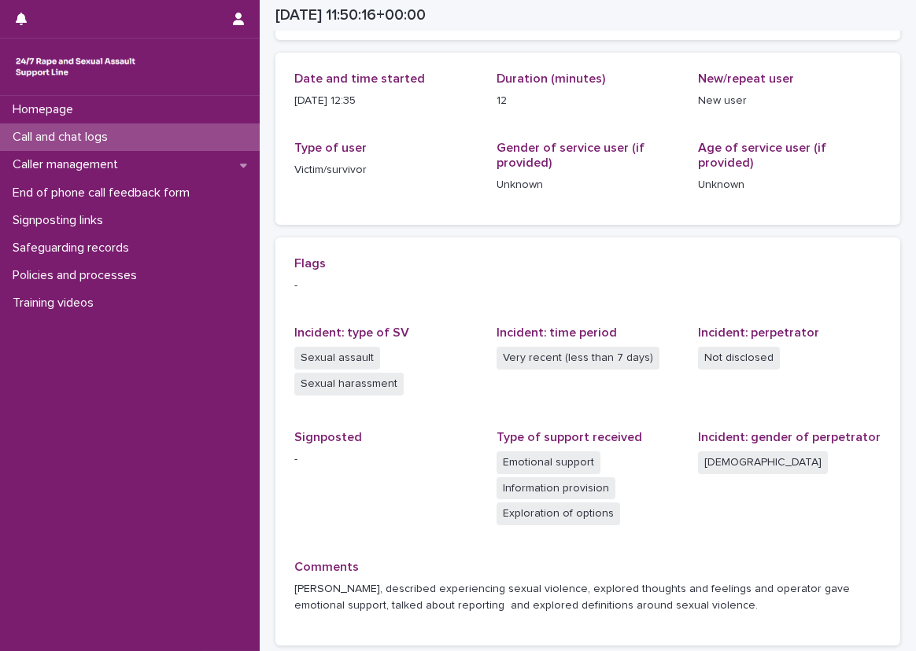
scroll to position [176, 0]
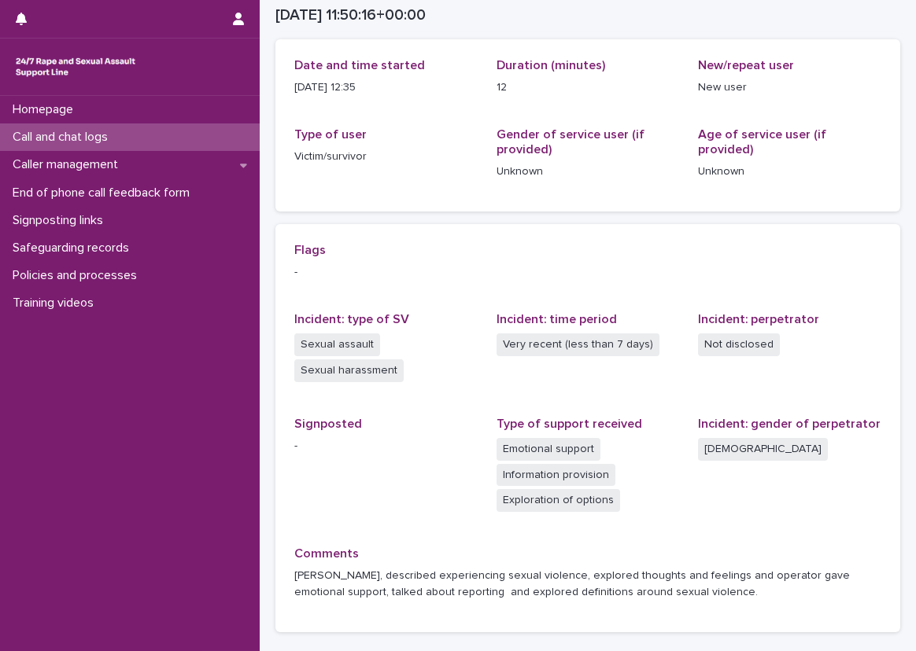
click at [879, 484] on div "Flags - Incident: type of SV Sexual assault Sexual harassment Incident: time pe…" at bounding box center [587, 428] width 625 height 408
click at [235, 132] on div "Call and chat logs" at bounding box center [130, 138] width 260 height 28
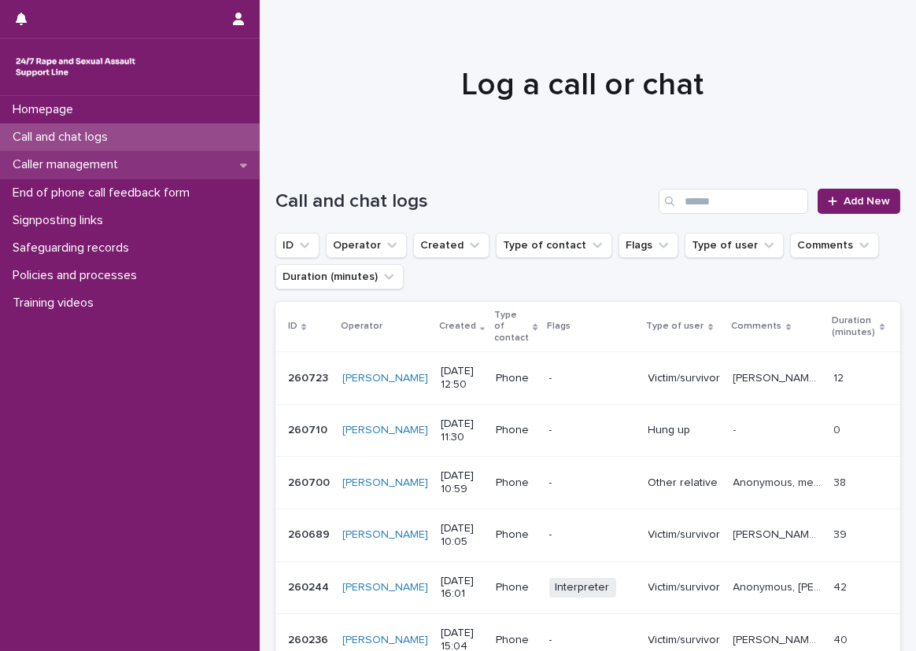
click at [190, 166] on div "Caller management" at bounding box center [130, 165] width 260 height 28
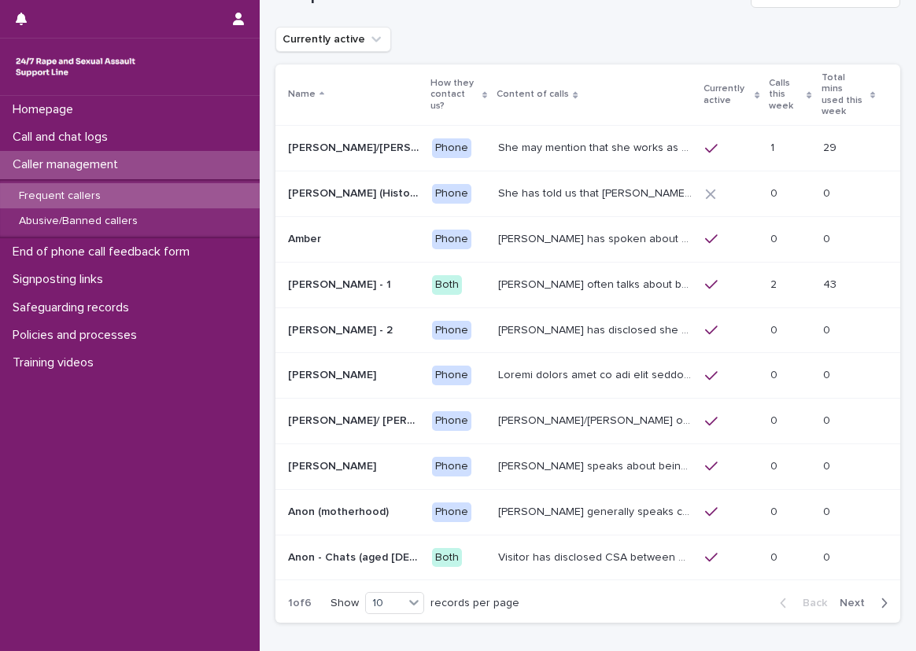
scroll to position [79, 0]
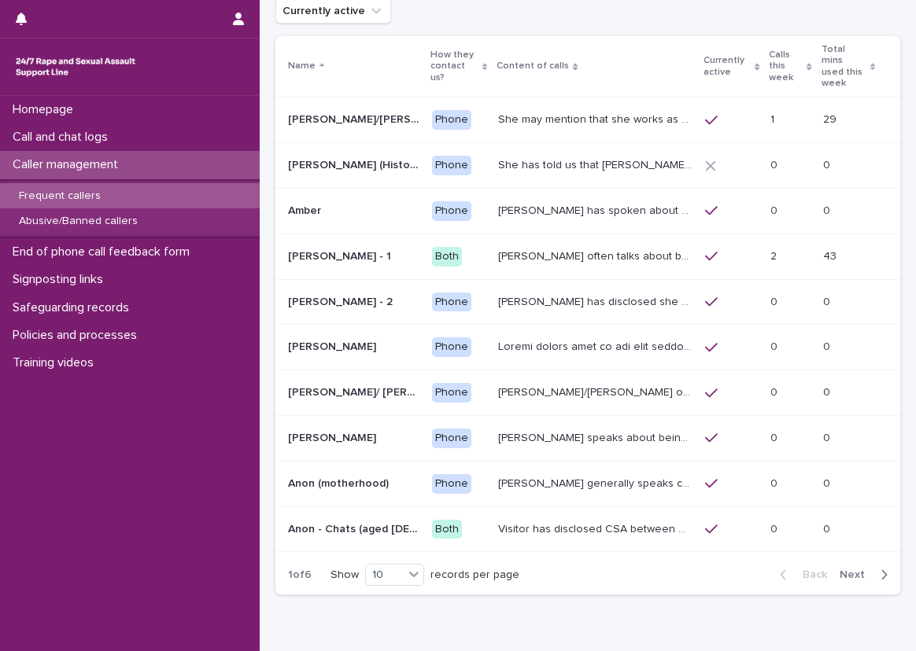
click at [842, 555] on div "Back Next" at bounding box center [833, 574] width 133 height 39
click at [850, 570] on span "Next" at bounding box center [856, 575] width 35 height 11
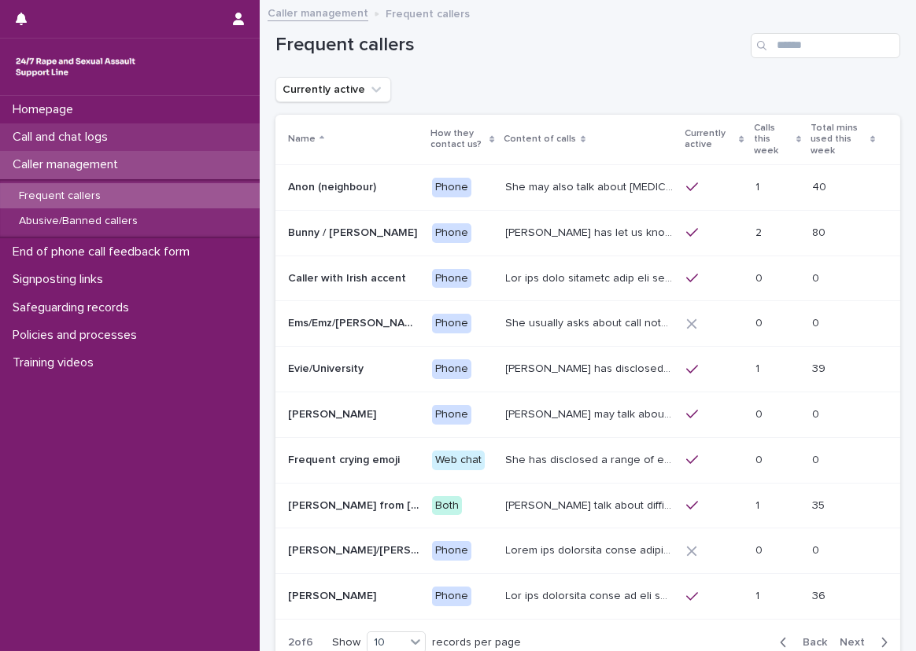
click at [194, 144] on div "Call and chat logs" at bounding box center [130, 138] width 260 height 28
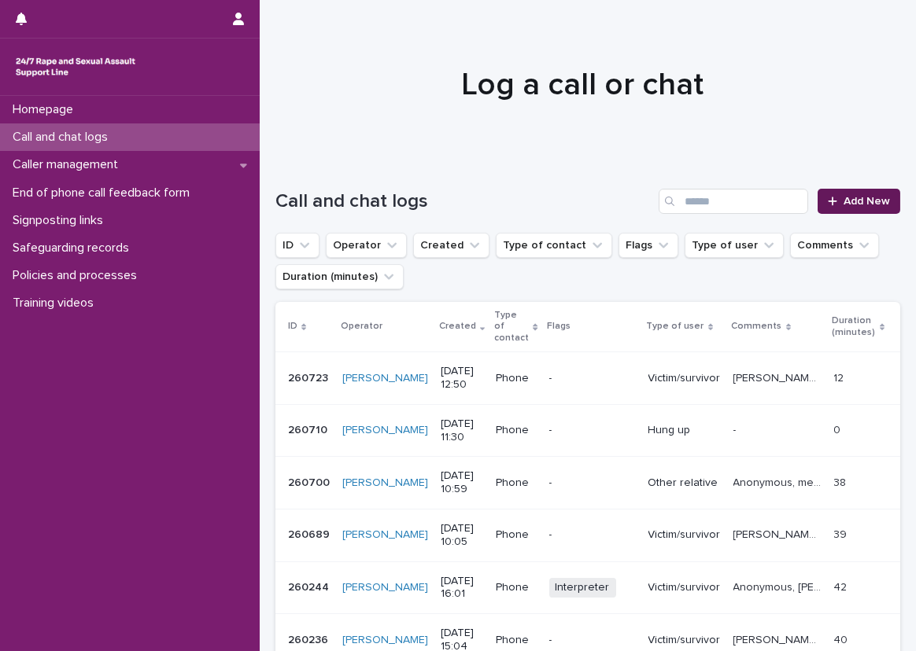
click at [829, 204] on div at bounding box center [836, 201] width 16 height 11
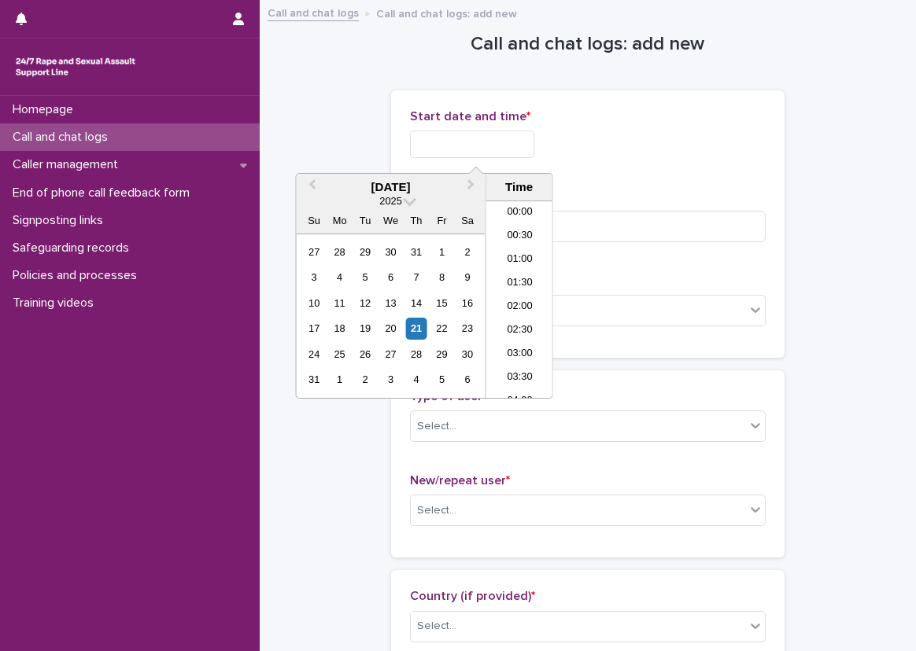
click at [457, 146] on input "text" at bounding box center [472, 145] width 124 height 28
click at [518, 269] on li "12:30" at bounding box center [519, 276] width 67 height 24
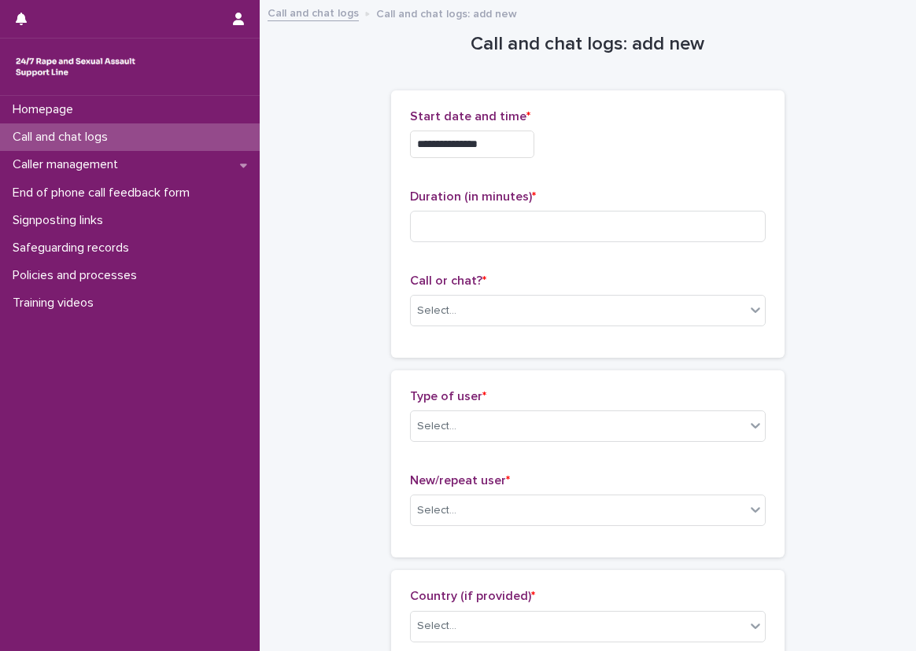
click at [521, 139] on input "**********" at bounding box center [472, 145] width 124 height 28
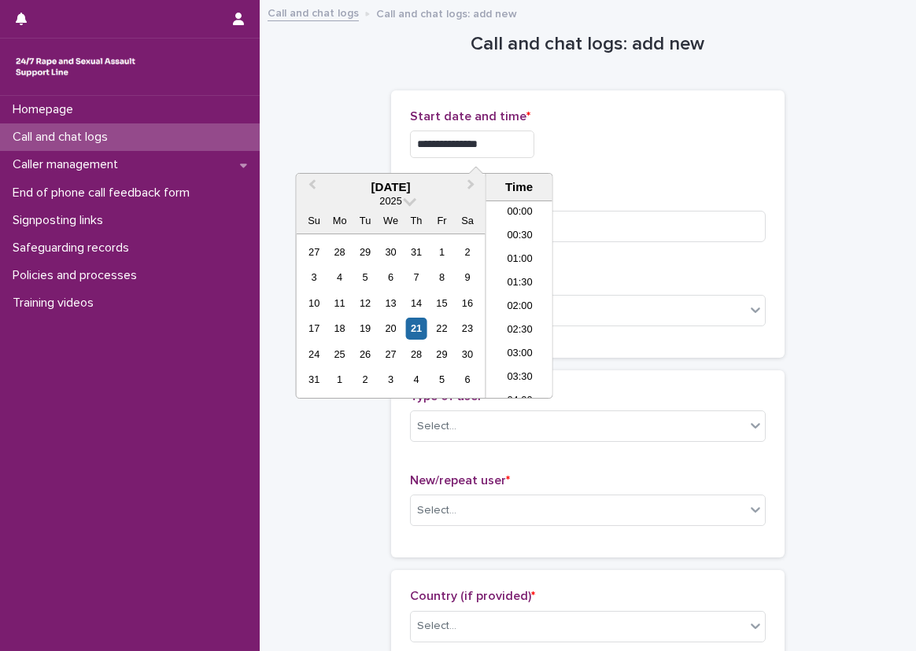
scroll to position [504, 0]
type input "**********"
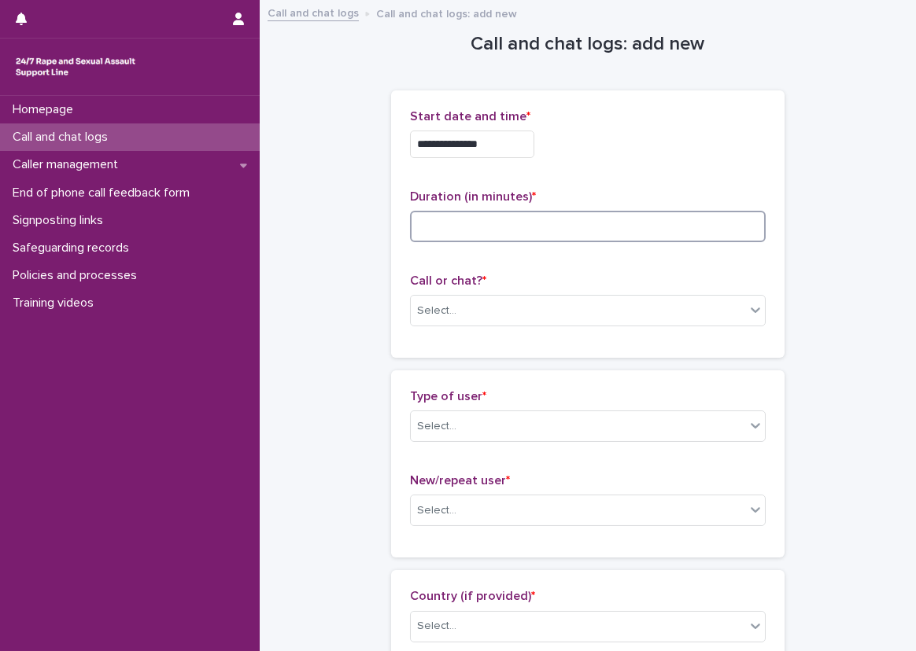
click at [601, 230] on input at bounding box center [588, 226] width 356 height 31
type input "*"
click at [553, 313] on div "Select..." at bounding box center [578, 311] width 334 height 26
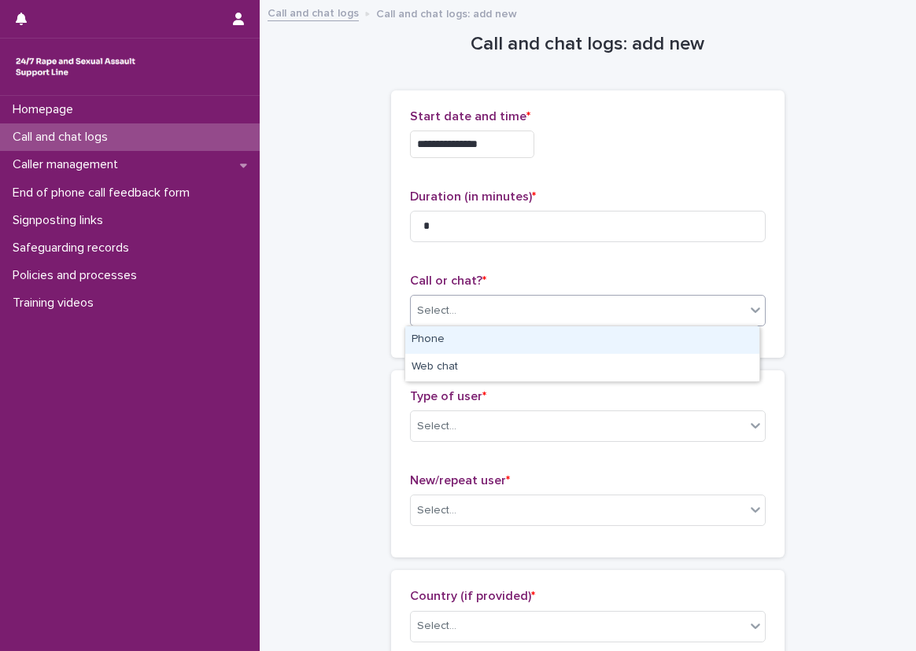
click at [471, 322] on div "Select..." at bounding box center [578, 311] width 334 height 26
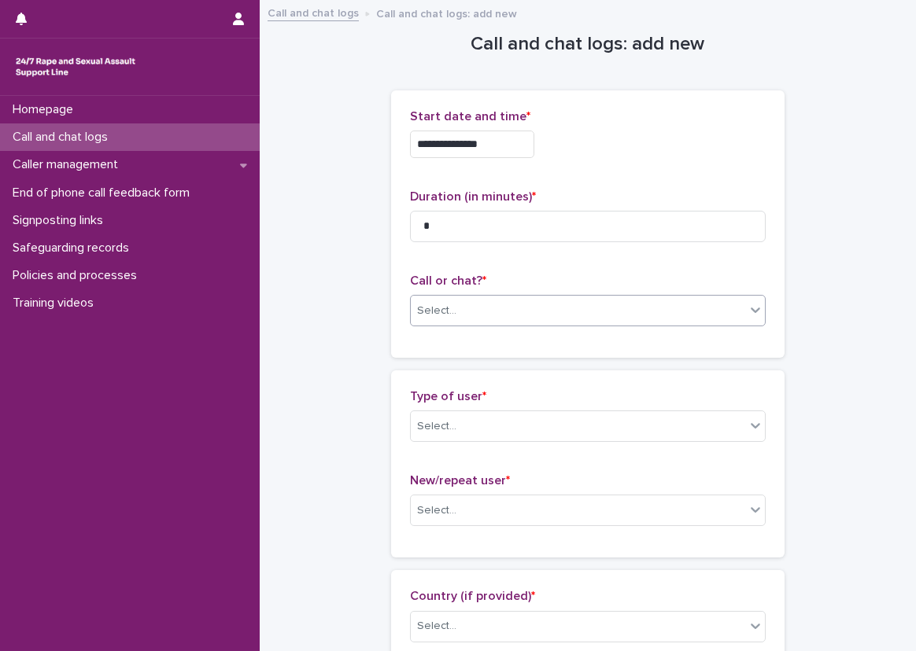
click at [467, 316] on div "Select..." at bounding box center [578, 311] width 334 height 26
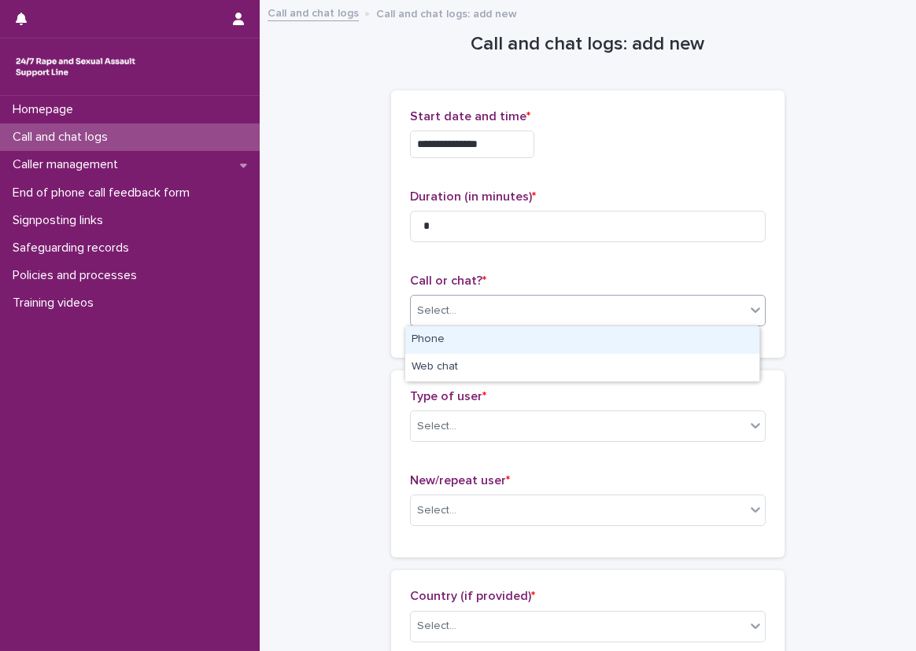
click at [452, 337] on div "Phone" at bounding box center [582, 341] width 354 height 28
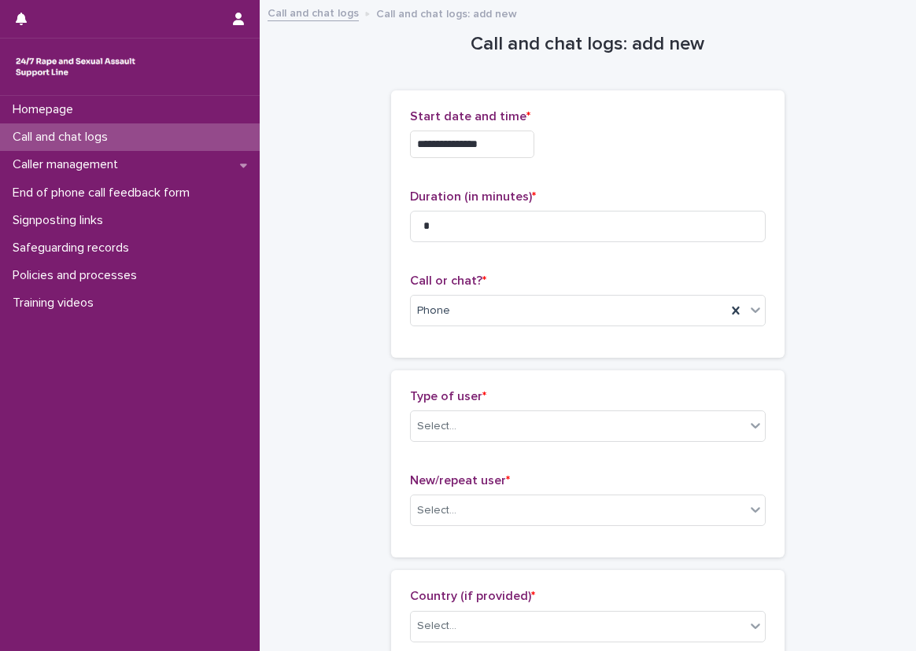
click at [426, 364] on div "**********" at bounding box center [587, 230] width 393 height 280
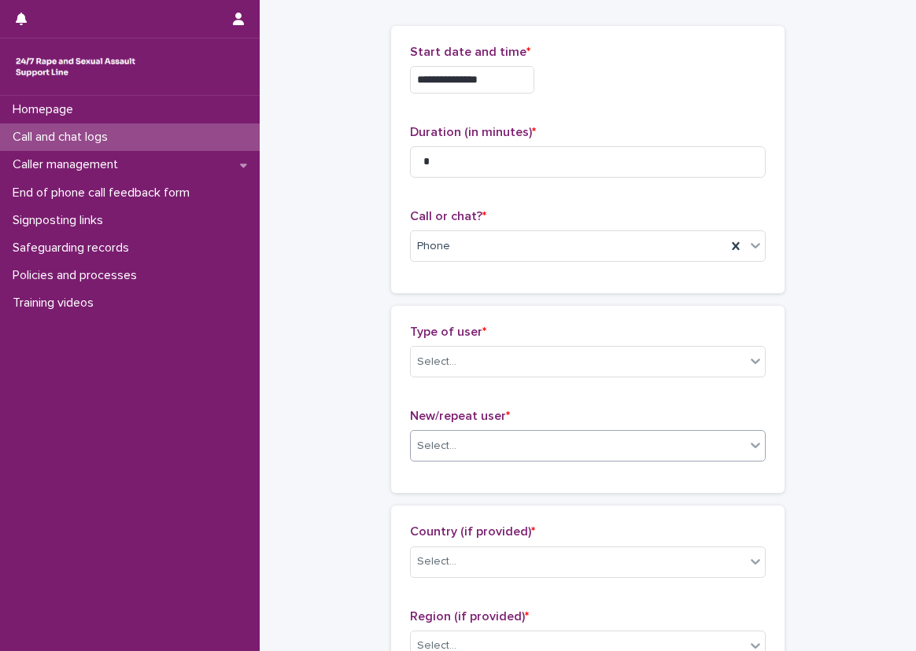
scroll to position [157, 0]
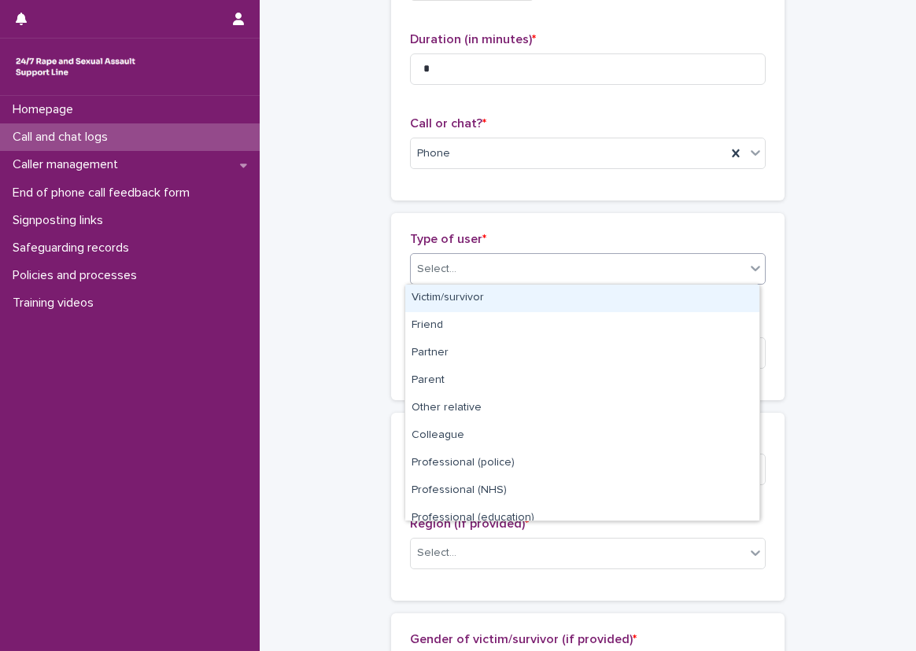
click at [462, 268] on div "Select..." at bounding box center [578, 269] width 334 height 26
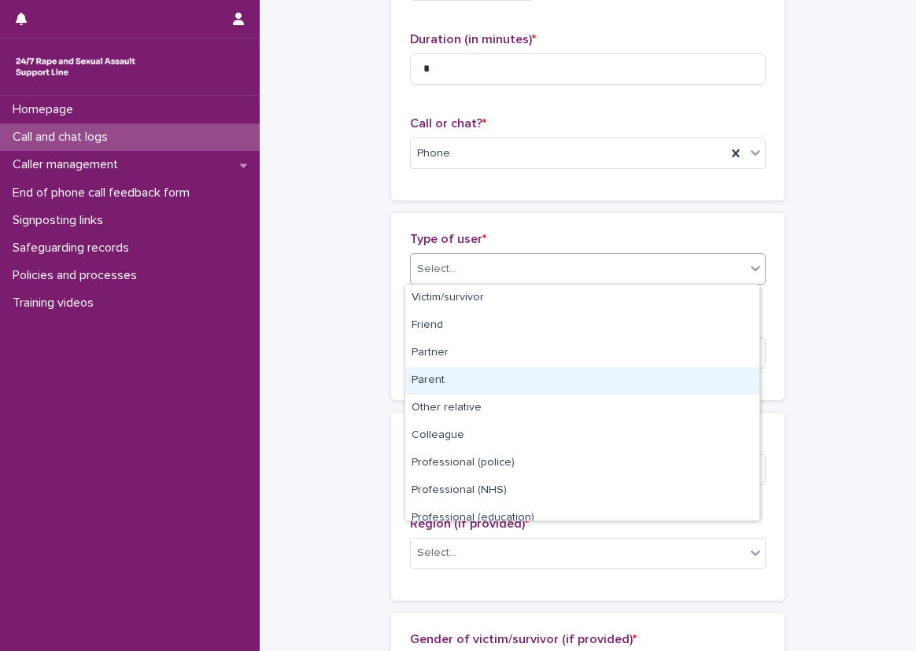
scroll to position [177, 0]
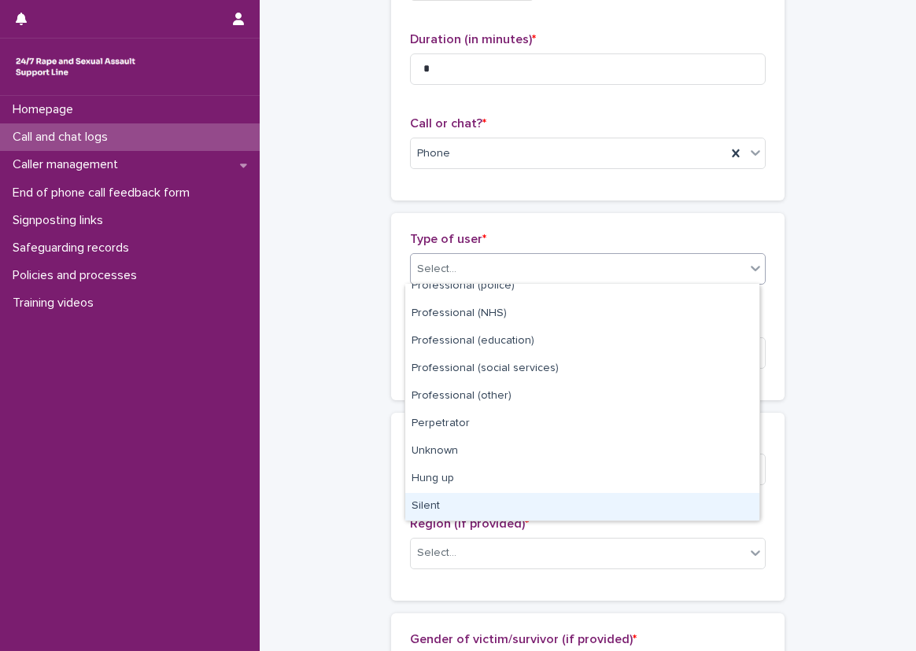
click at [465, 500] on div "Silent" at bounding box center [582, 507] width 354 height 28
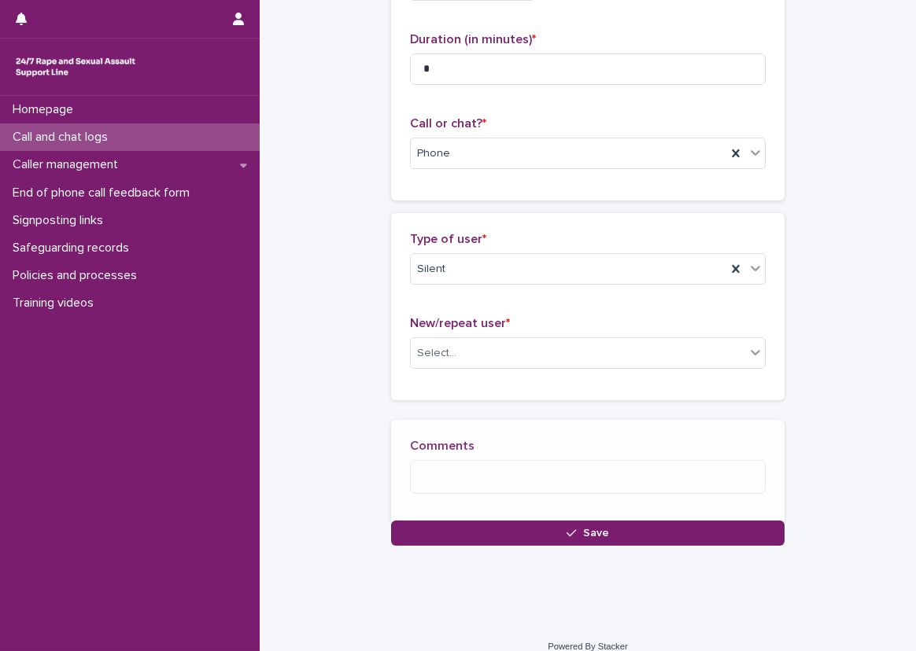
click at [472, 370] on div "New/repeat user * Select..." at bounding box center [588, 348] width 356 height 65
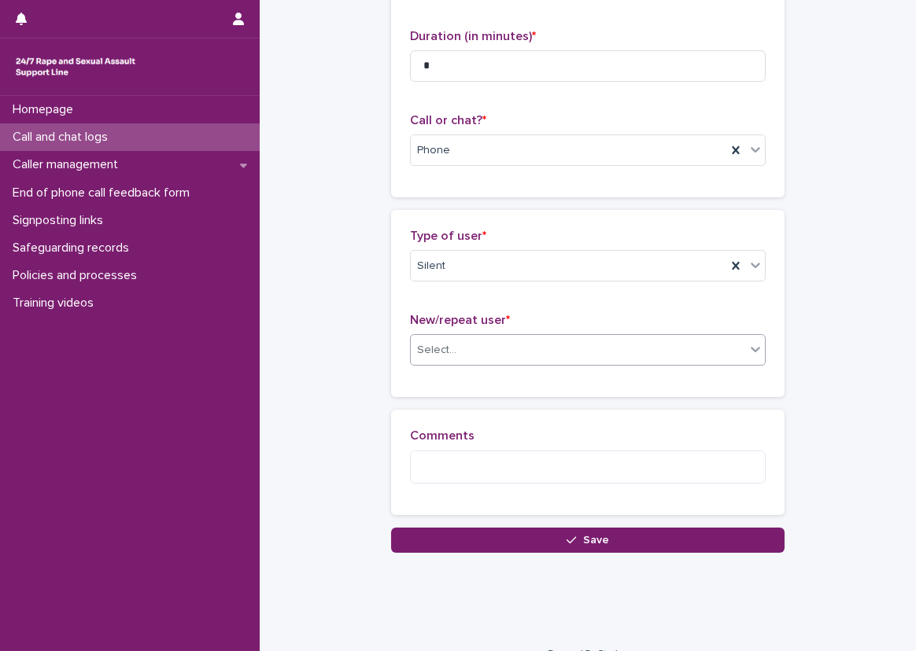
click at [472, 355] on div "Select..." at bounding box center [578, 351] width 334 height 26
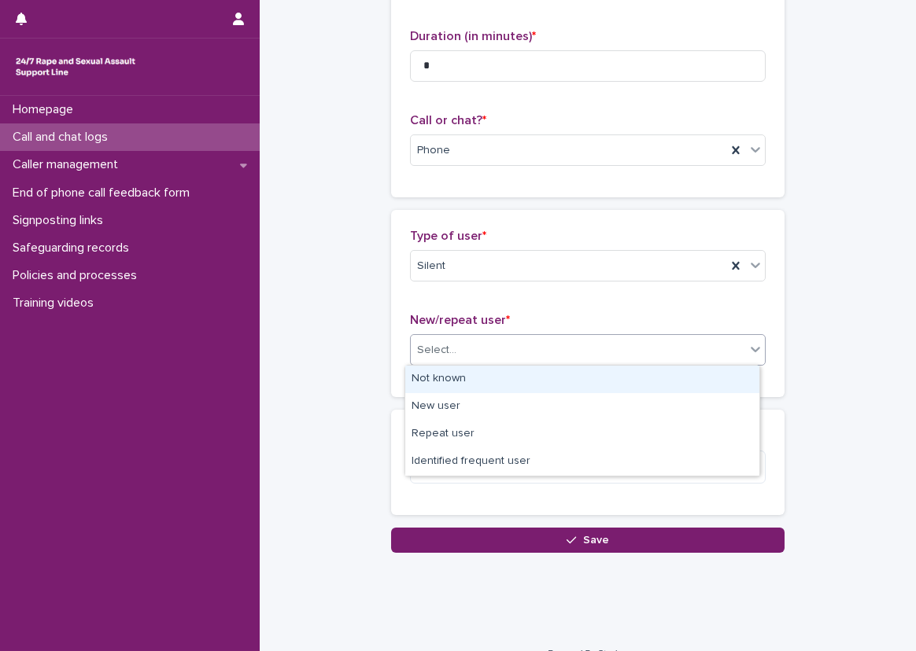
click at [451, 382] on div "Not known" at bounding box center [582, 380] width 354 height 28
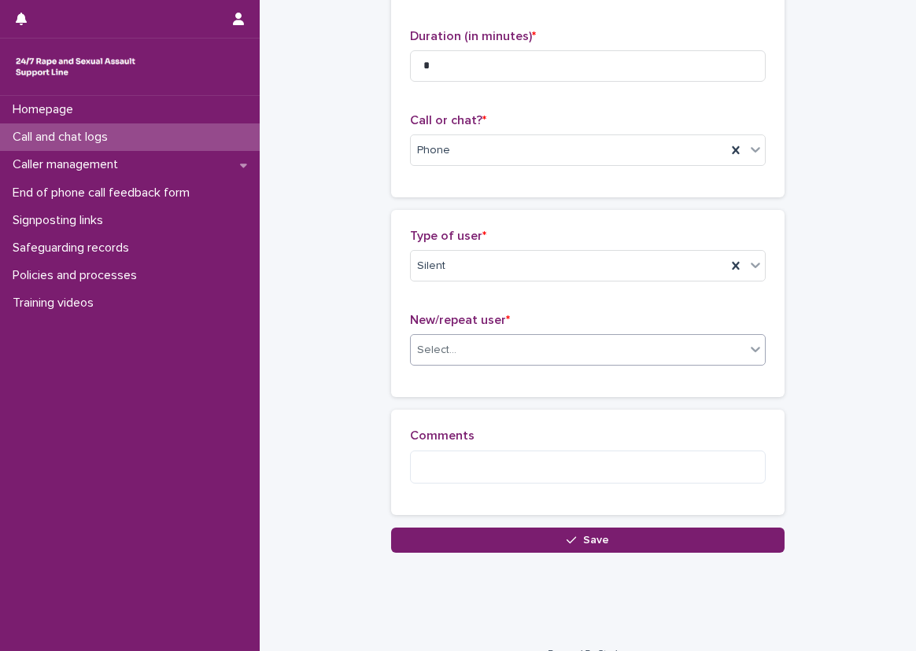
click at [301, 384] on div "**********" at bounding box center [587, 197] width 625 height 712
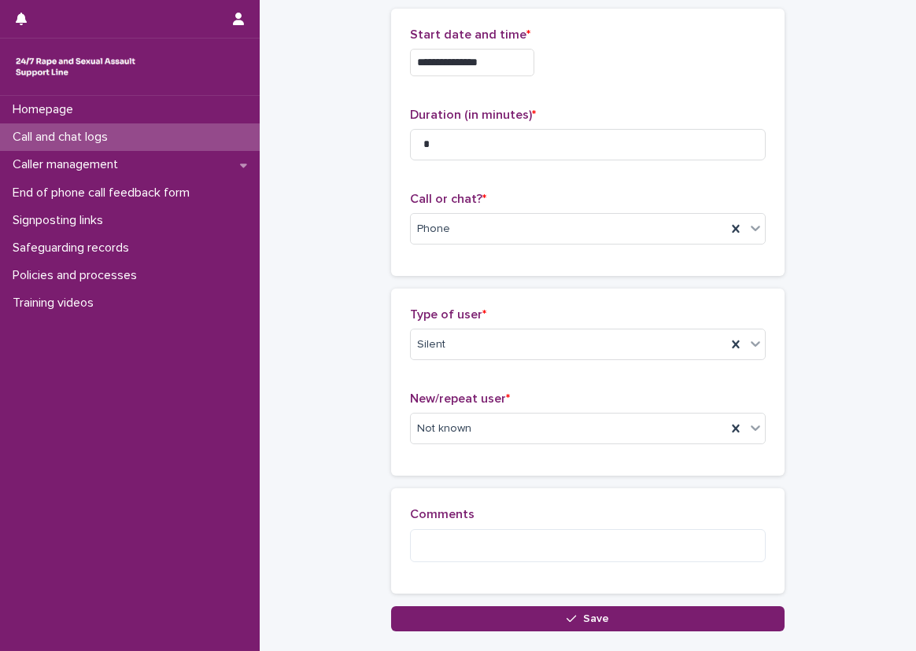
click at [472, 600] on div "Loading... Saving… Comments" at bounding box center [587, 548] width 393 height 118
click at [463, 601] on div "Loading... Saving… Comments" at bounding box center [587, 548] width 393 height 118
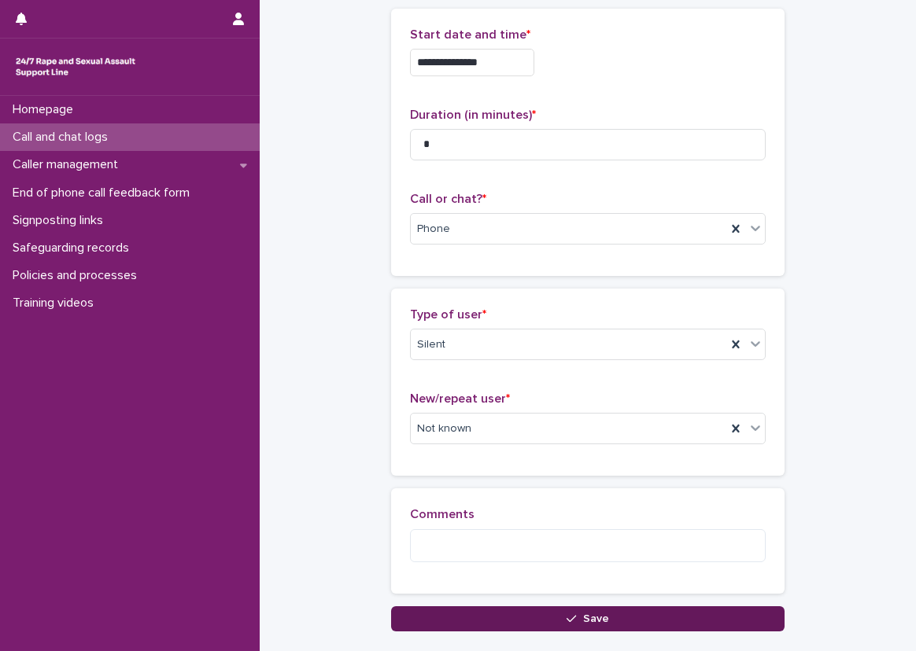
click at [459, 614] on button "Save" at bounding box center [587, 619] width 393 height 25
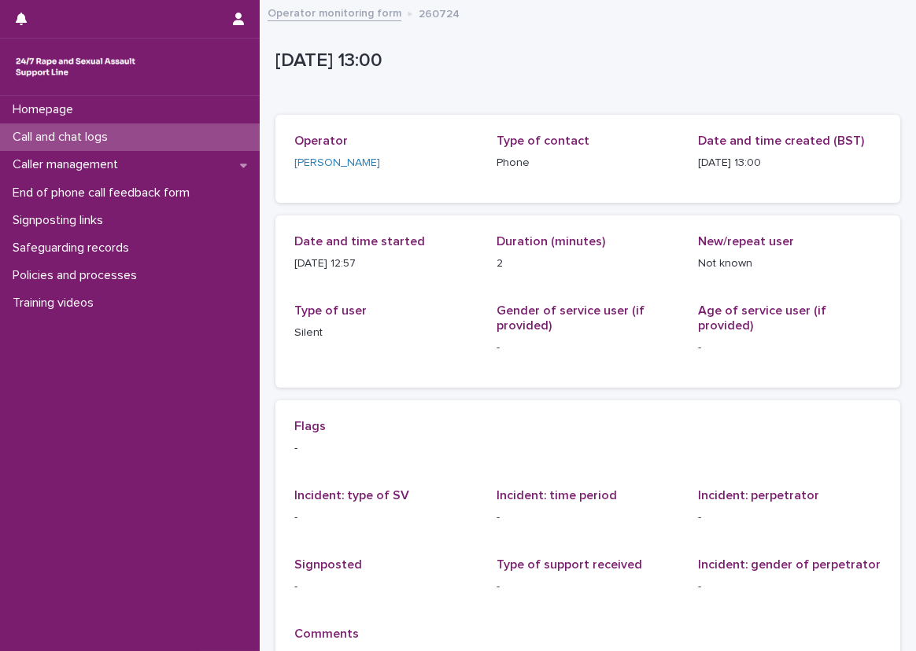
click at [238, 134] on div "Call and chat logs" at bounding box center [130, 138] width 260 height 28
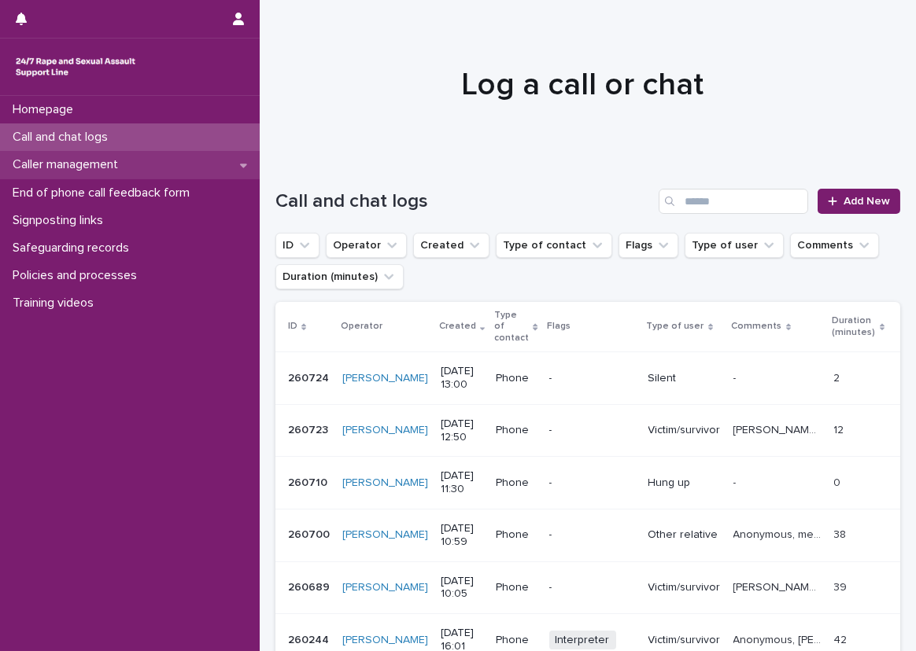
click at [221, 166] on div "Caller management" at bounding box center [130, 165] width 260 height 28
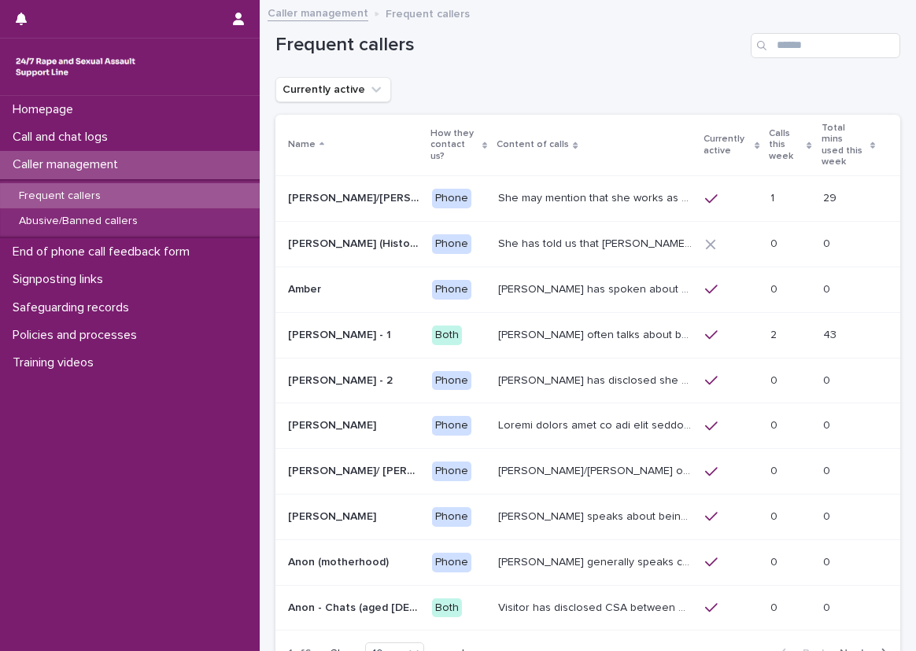
click at [839, 648] on span "Next" at bounding box center [856, 653] width 35 height 11
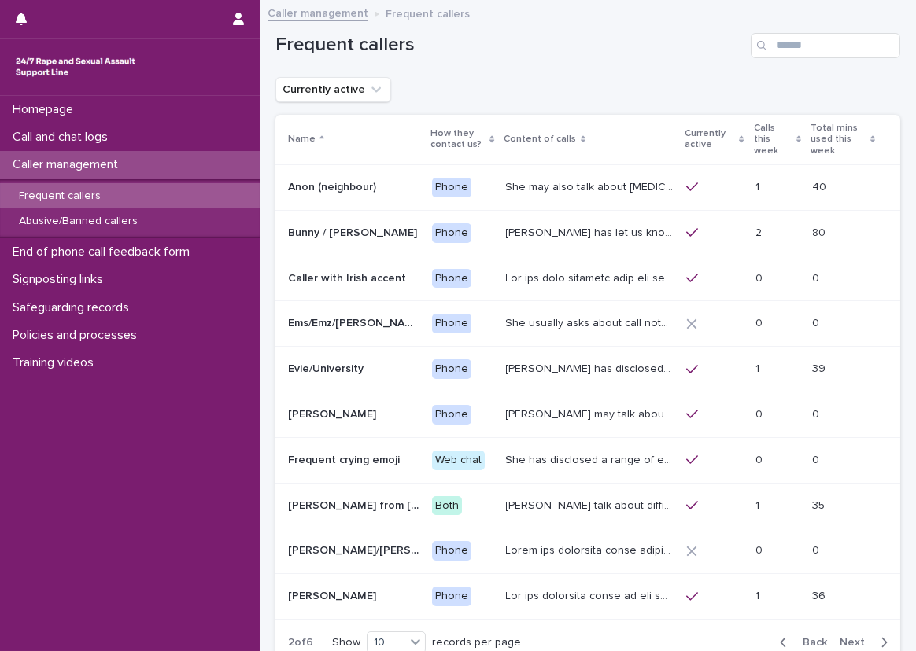
click at [839, 637] on span "Next" at bounding box center [856, 642] width 35 height 11
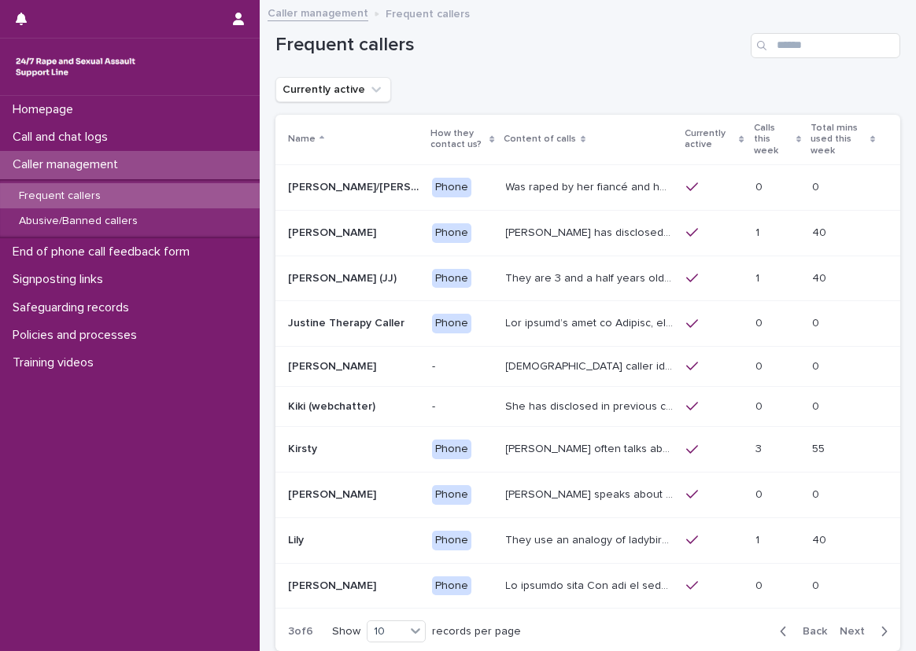
click at [843, 633] on span "Next" at bounding box center [856, 631] width 35 height 11
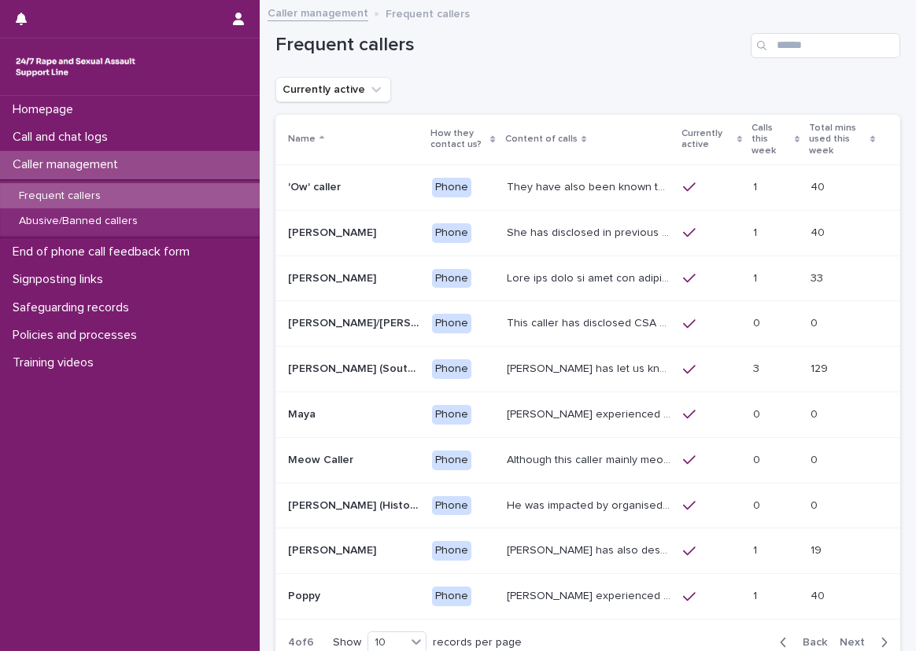
click at [613, 458] on p "Although this caller mainly meows on the call, they have once spoken to a SLW a…" at bounding box center [591, 459] width 168 height 17
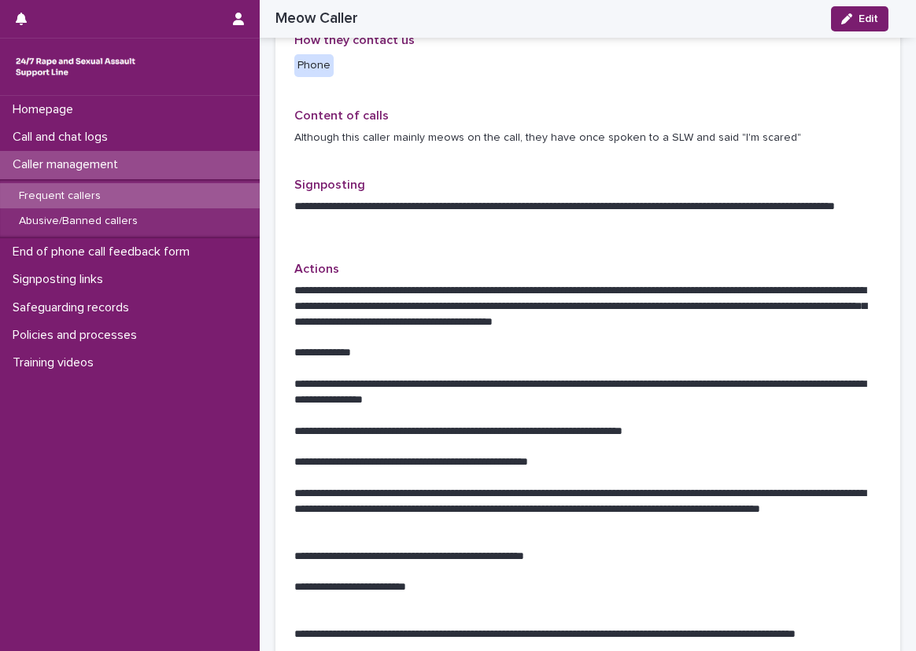
scroll to position [427, 0]
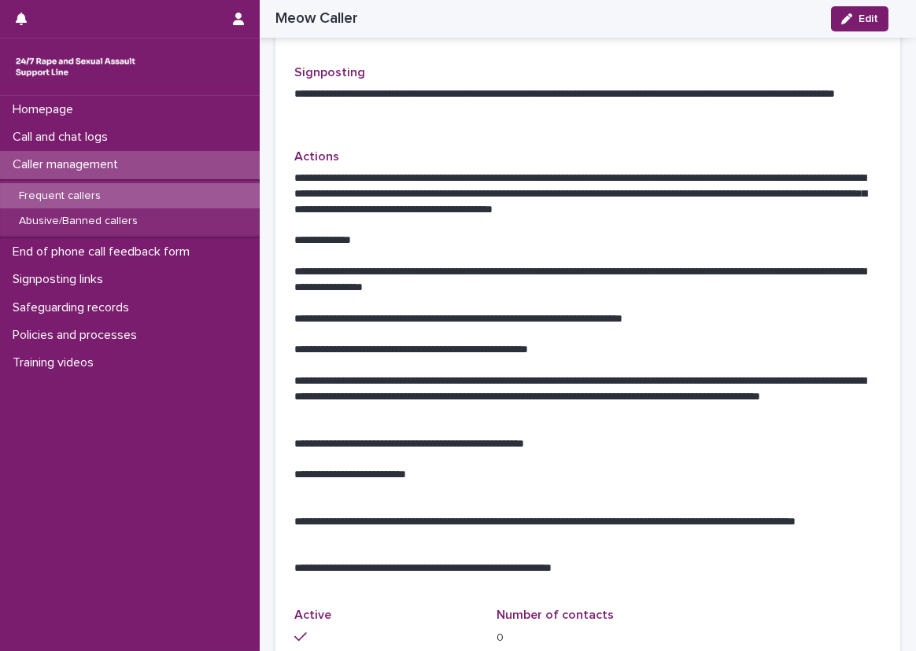
click at [275, 364] on div "**********" at bounding box center [587, 183] width 625 height 991
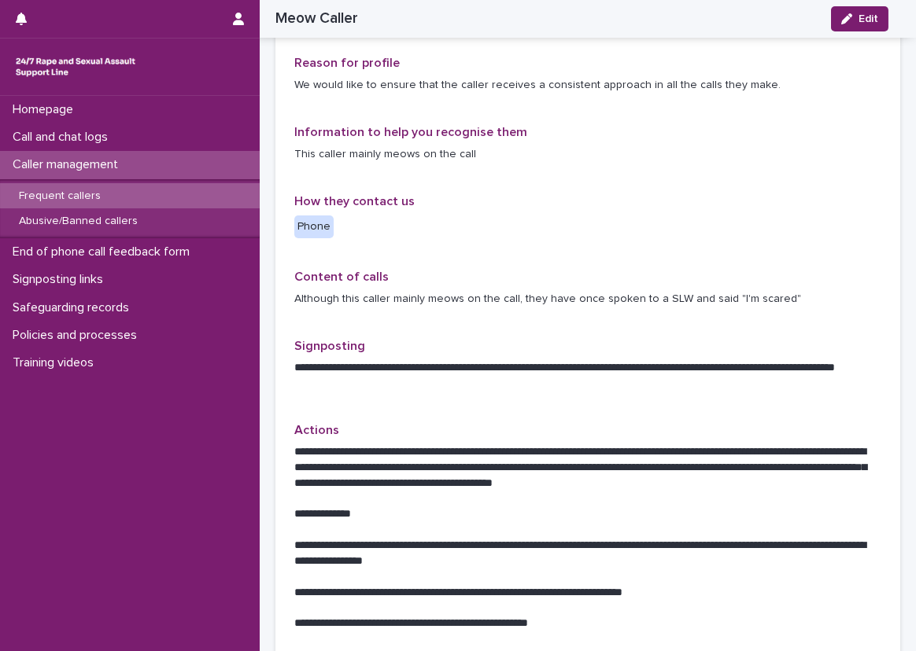
scroll to position [0, 0]
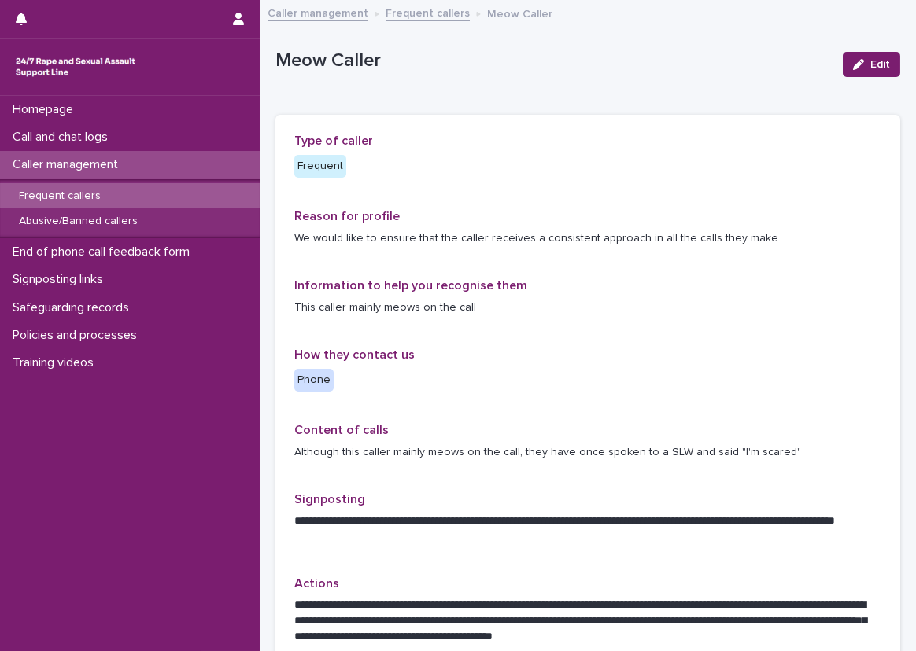
click at [216, 164] on div "Caller management" at bounding box center [130, 165] width 260 height 28
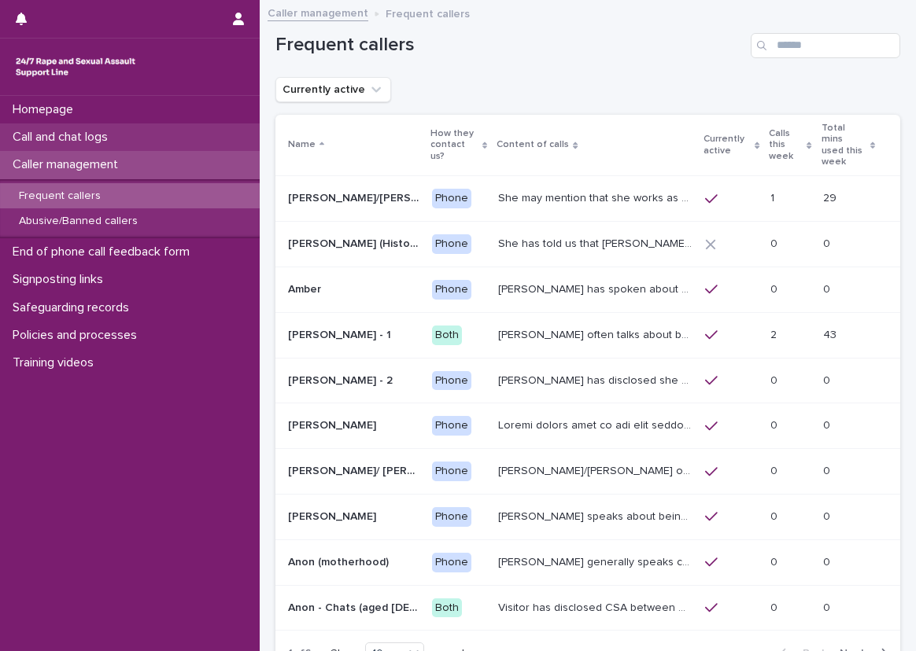
click at [221, 137] on div "Call and chat logs" at bounding box center [130, 138] width 260 height 28
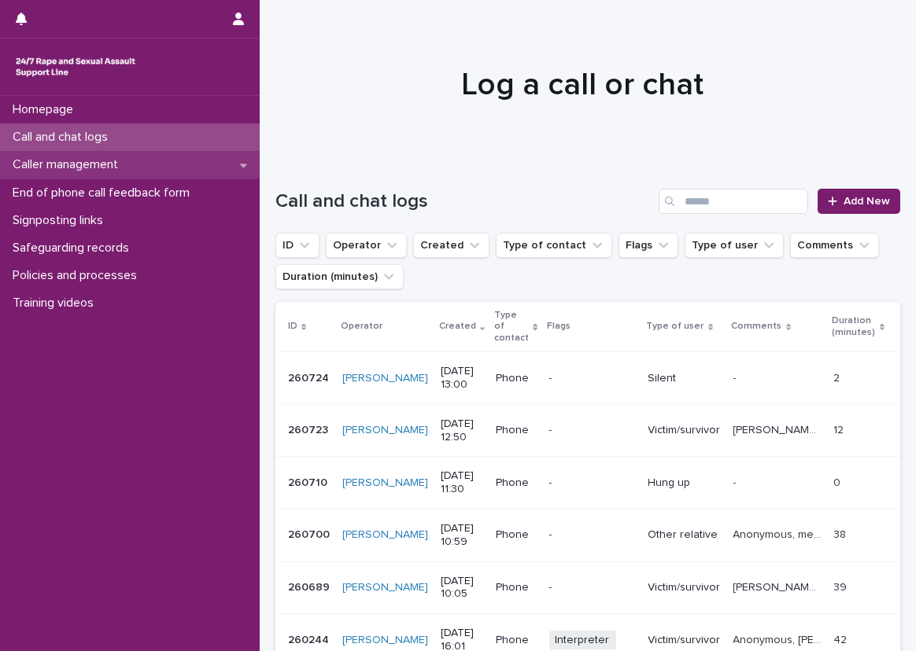
click at [158, 157] on div "Caller management" at bounding box center [130, 165] width 260 height 28
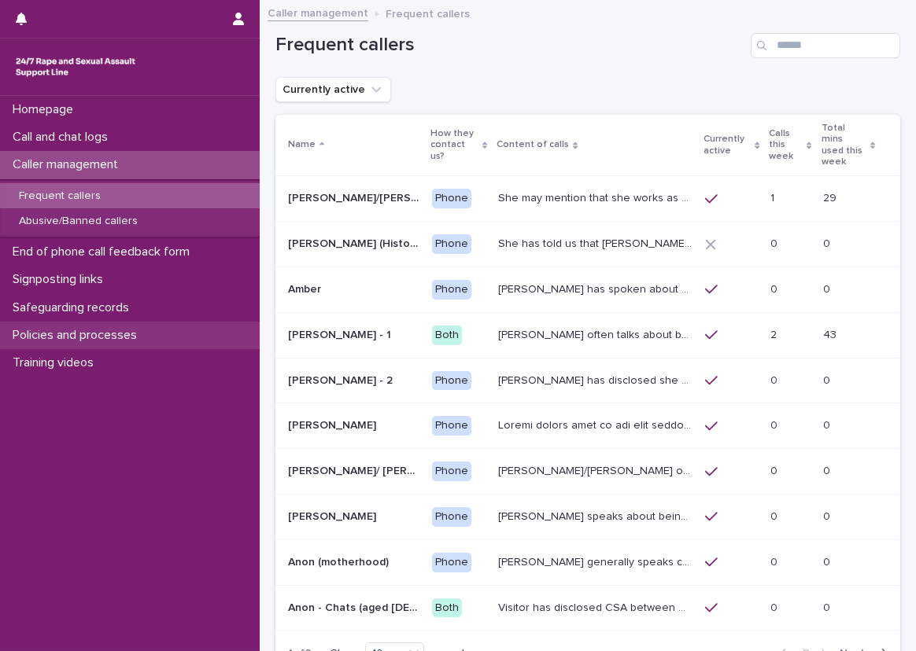
click at [152, 323] on div "Policies and processes" at bounding box center [130, 336] width 260 height 28
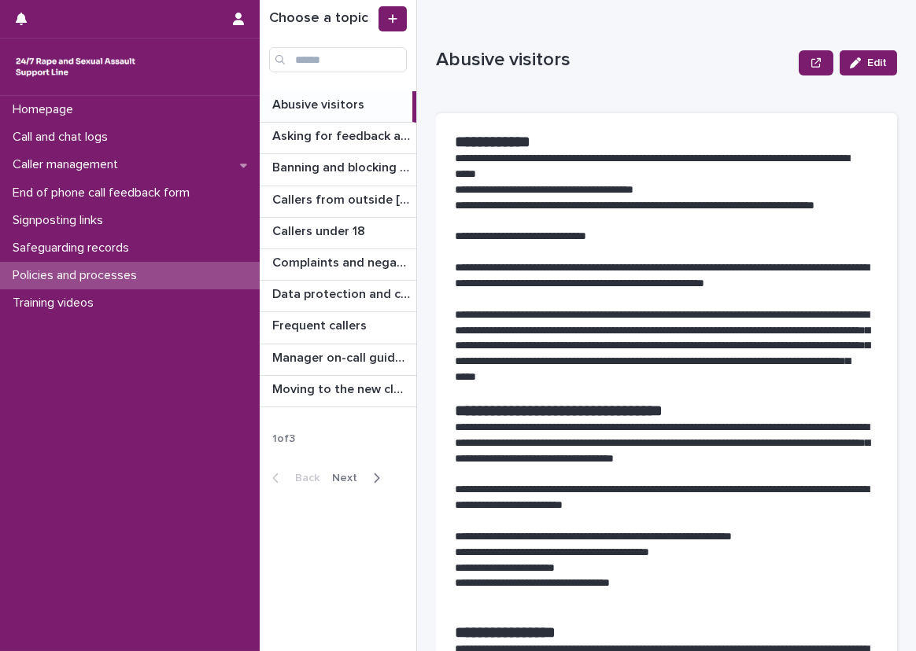
click at [336, 465] on div "Back Next" at bounding box center [326, 478] width 133 height 39
click at [341, 473] on span "Next" at bounding box center [349, 478] width 35 height 11
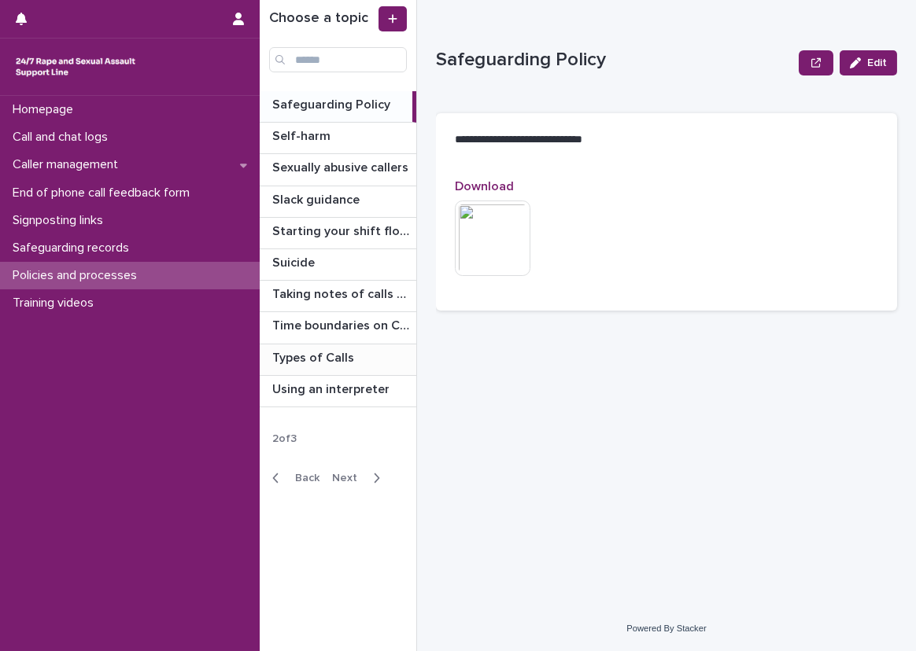
click at [360, 352] on p at bounding box center [341, 358] width 138 height 15
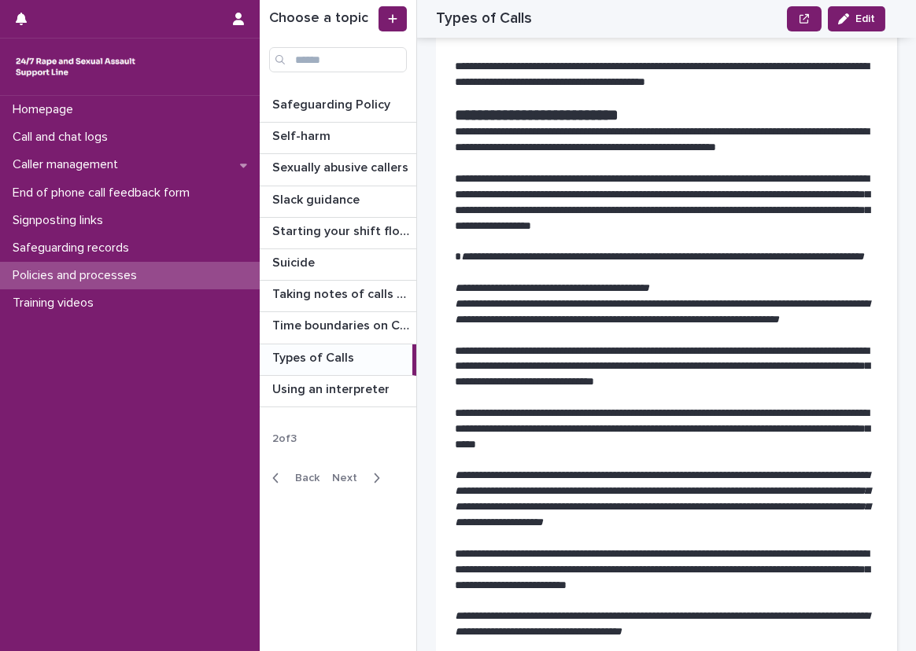
scroll to position [315, 0]
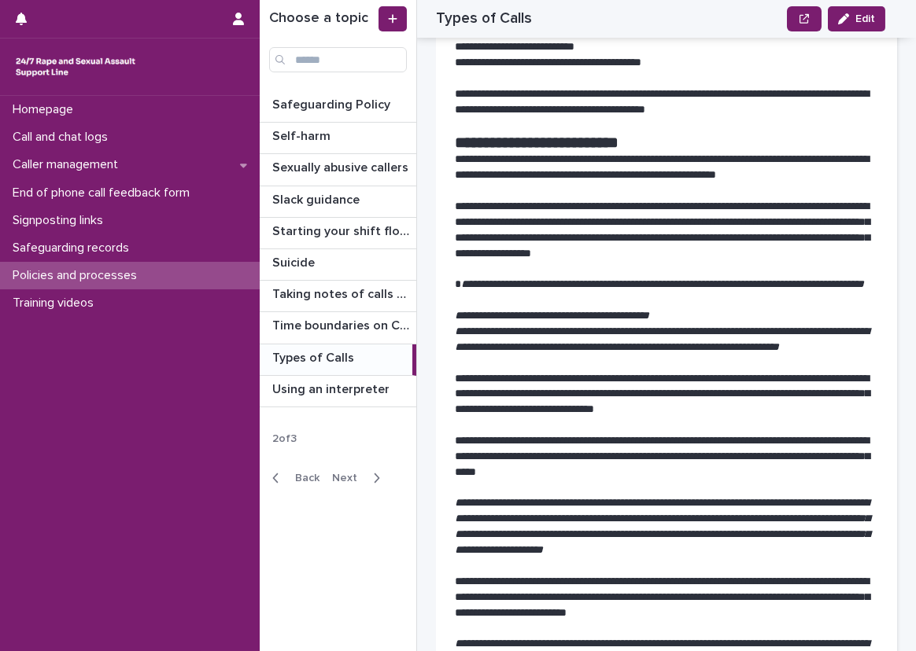
click at [424, 383] on div "**********" at bounding box center [588, 325] width 656 height 651
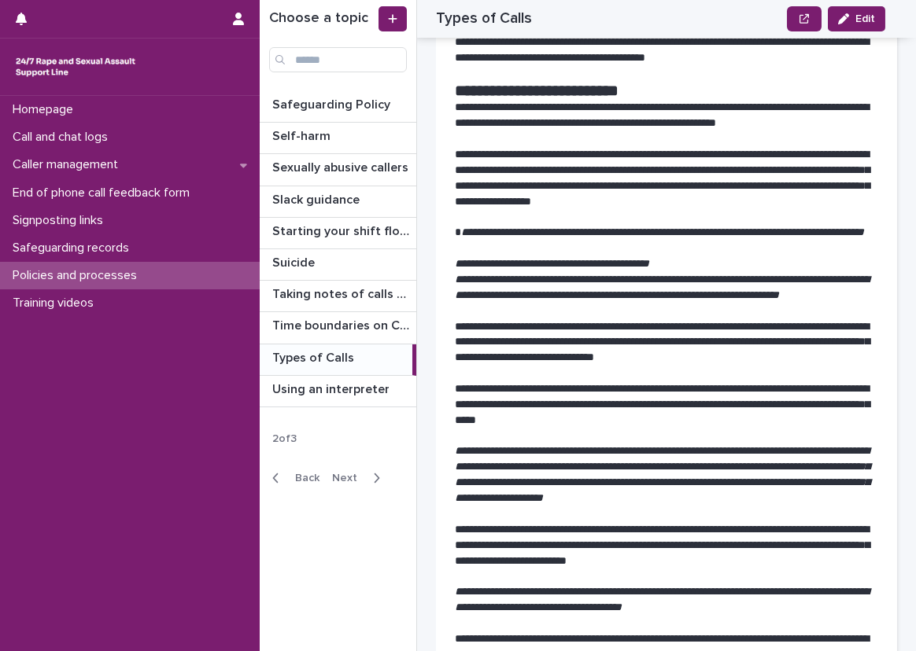
scroll to position [393, 0]
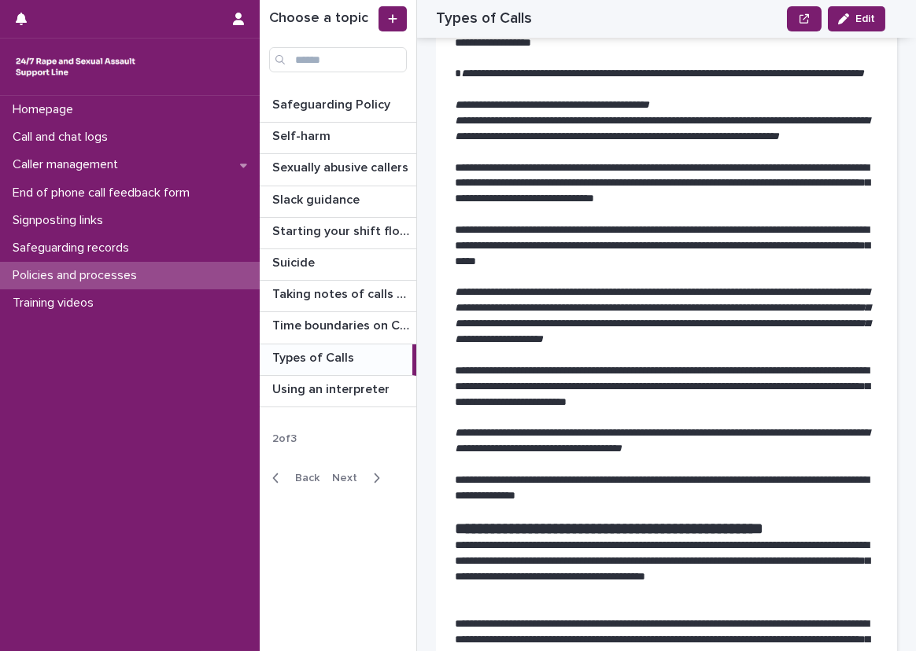
scroll to position [551, 0]
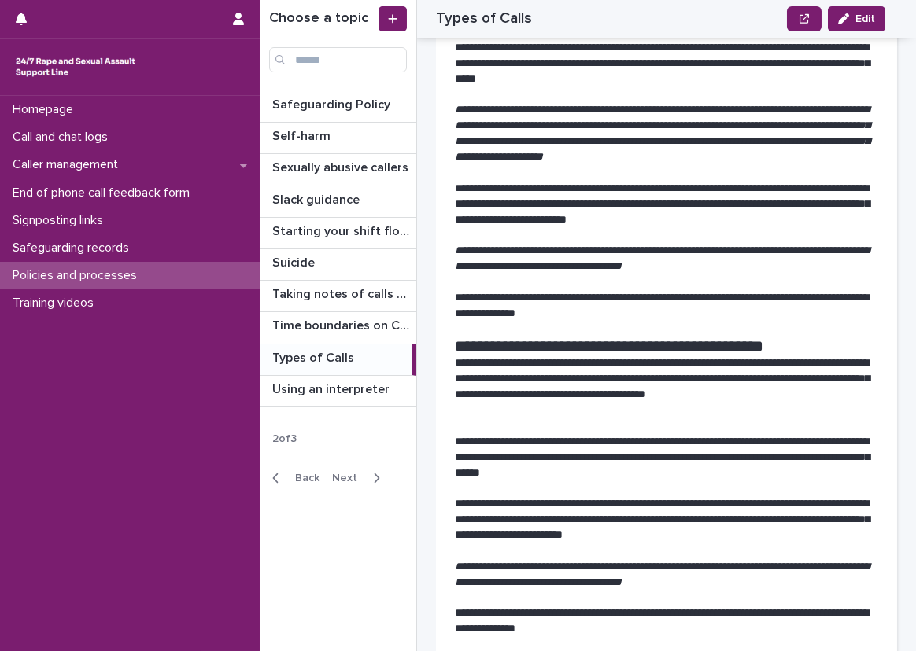
scroll to position [629, 0]
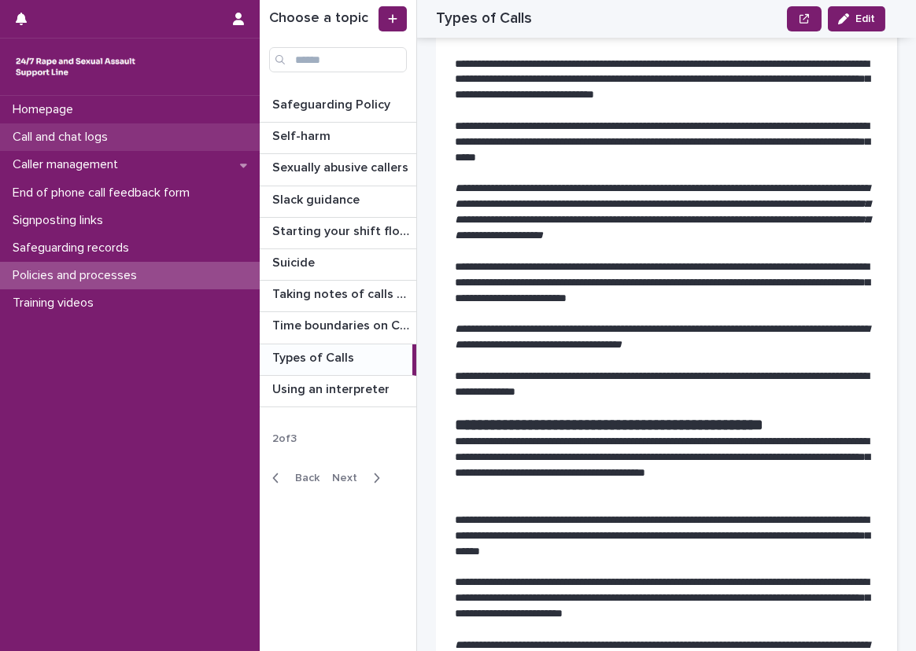
click at [105, 141] on p "Call and chat logs" at bounding box center [63, 137] width 114 height 15
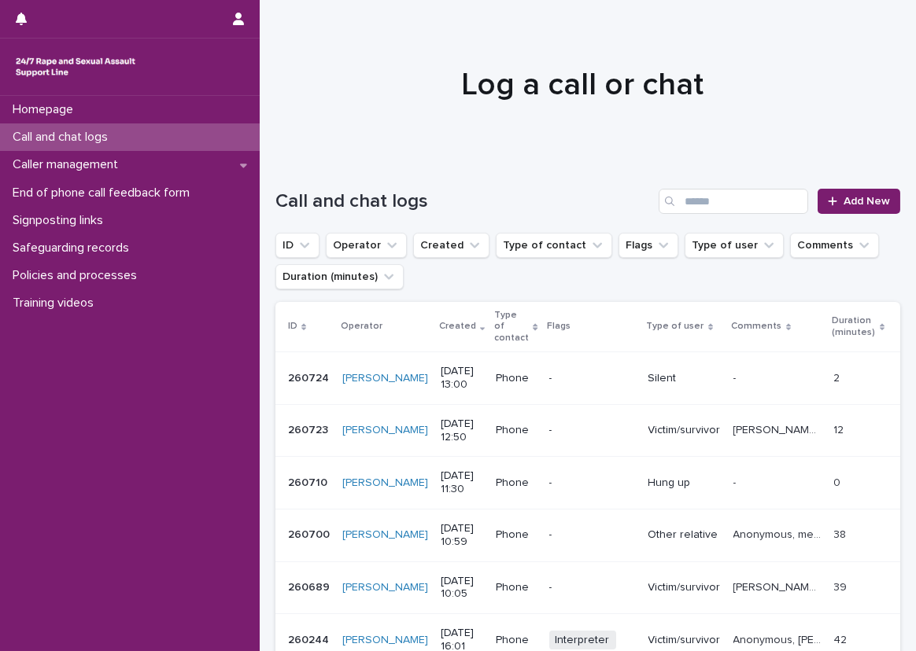
click at [532, 174] on div "Call and chat logs Add New" at bounding box center [587, 195] width 625 height 76
click at [843, 198] on span "Add New" at bounding box center [866, 201] width 46 height 11
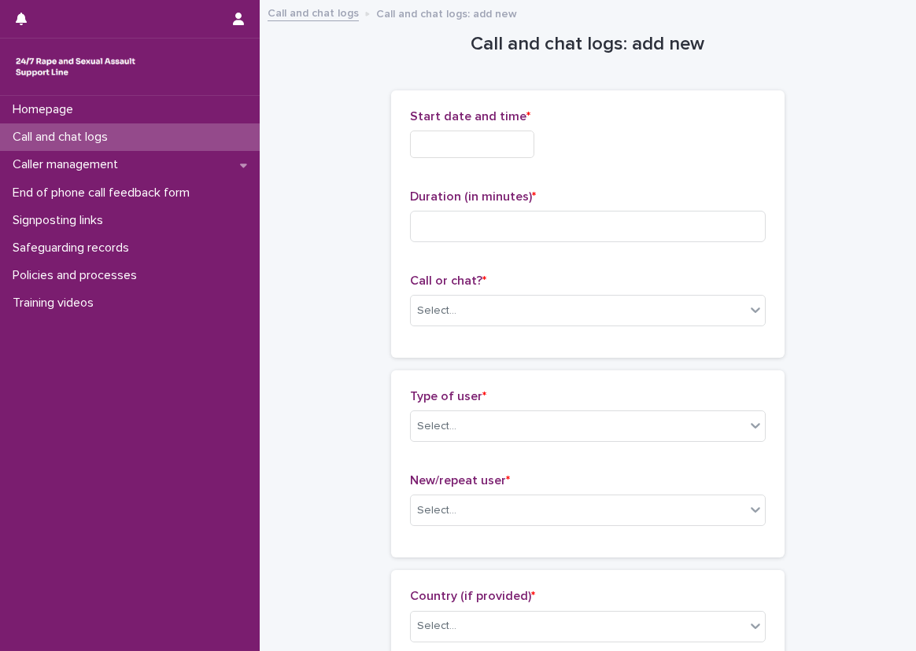
click at [508, 144] on input "text" at bounding box center [472, 145] width 124 height 28
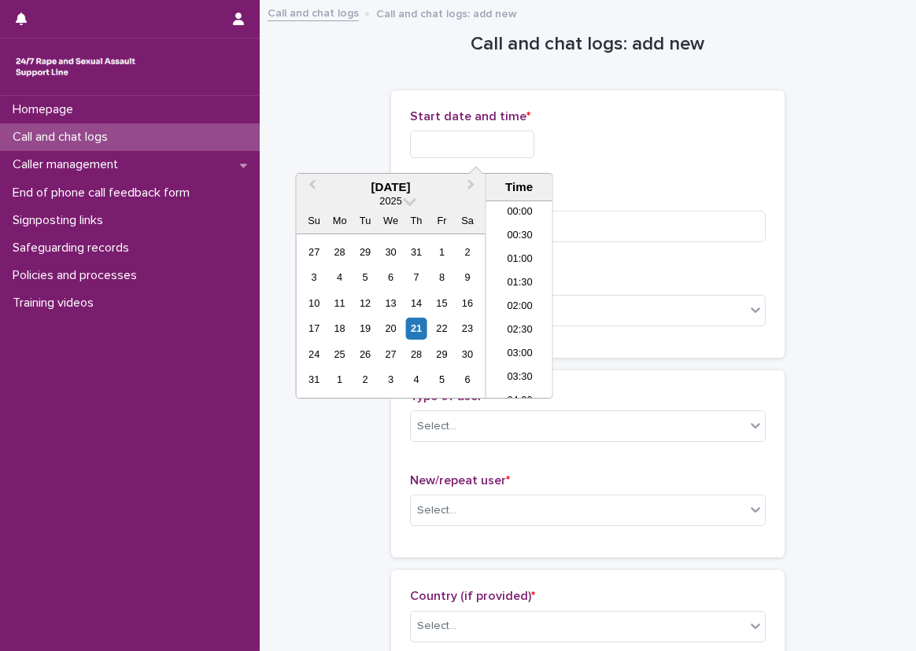
scroll to position [527, 0]
click at [520, 307] on li "13:00" at bounding box center [519, 300] width 67 height 24
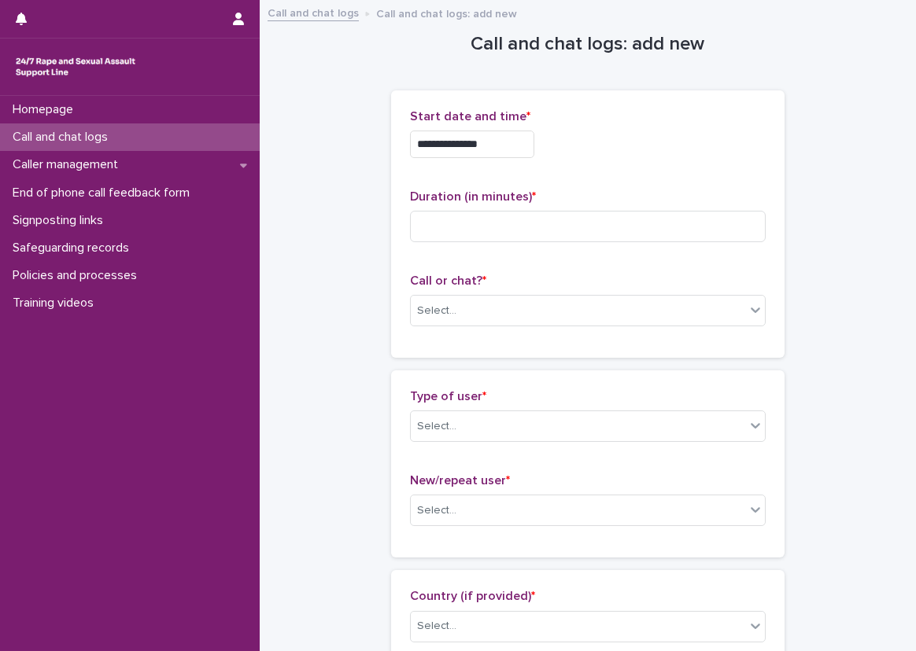
click at [522, 136] on input "**********" at bounding box center [472, 145] width 124 height 28
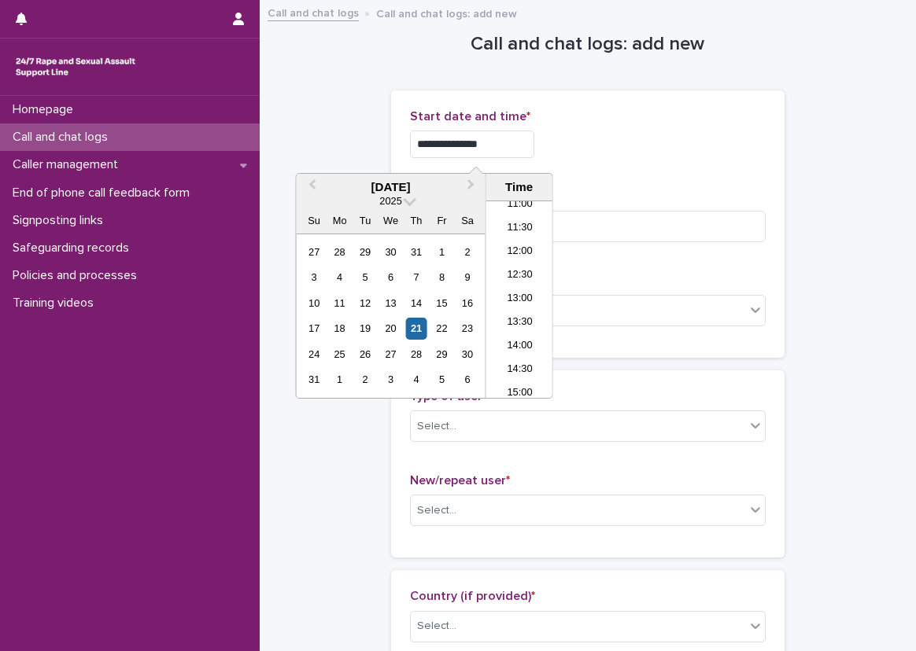
type input "**********"
click at [616, 209] on div "Duration (in minutes) *" at bounding box center [588, 222] width 356 height 65
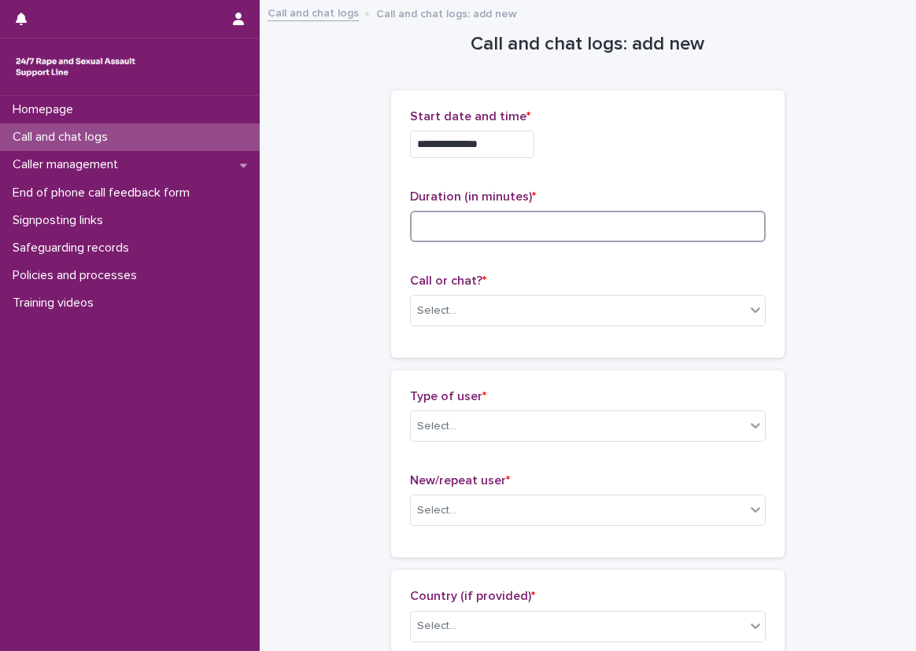
click at [622, 214] on input at bounding box center [588, 226] width 356 height 31
type input "**"
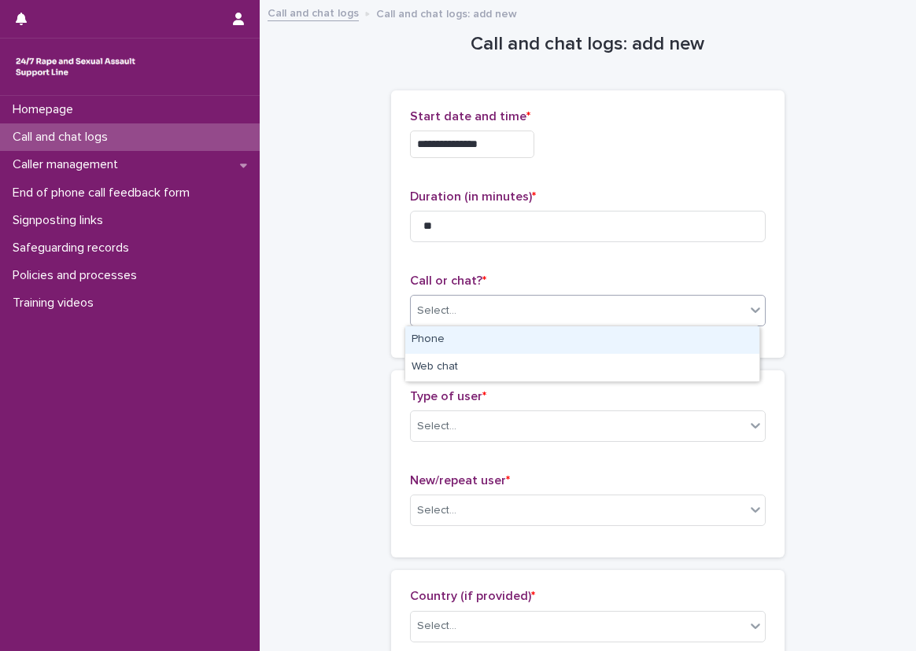
click at [474, 320] on div "Select..." at bounding box center [578, 311] width 334 height 26
click at [447, 346] on div "Phone" at bounding box center [582, 341] width 354 height 28
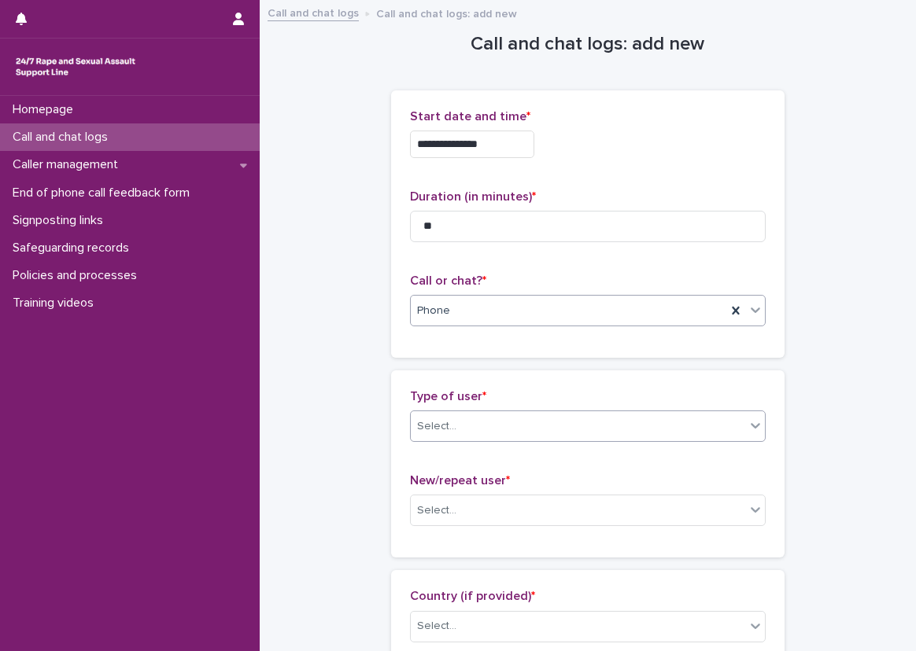
click at [446, 415] on div "Select..." at bounding box center [578, 427] width 334 height 26
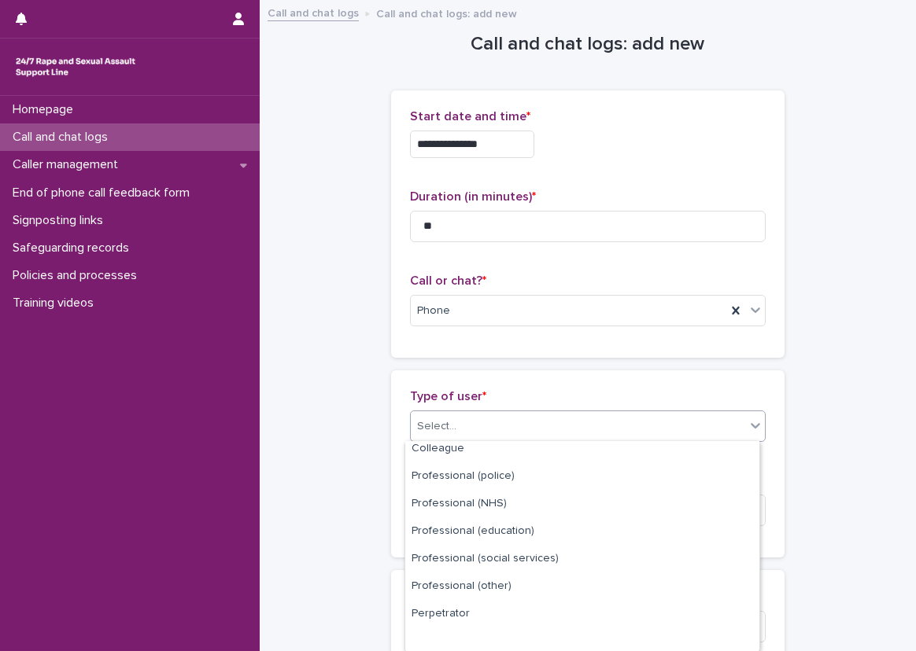
scroll to position [203, 0]
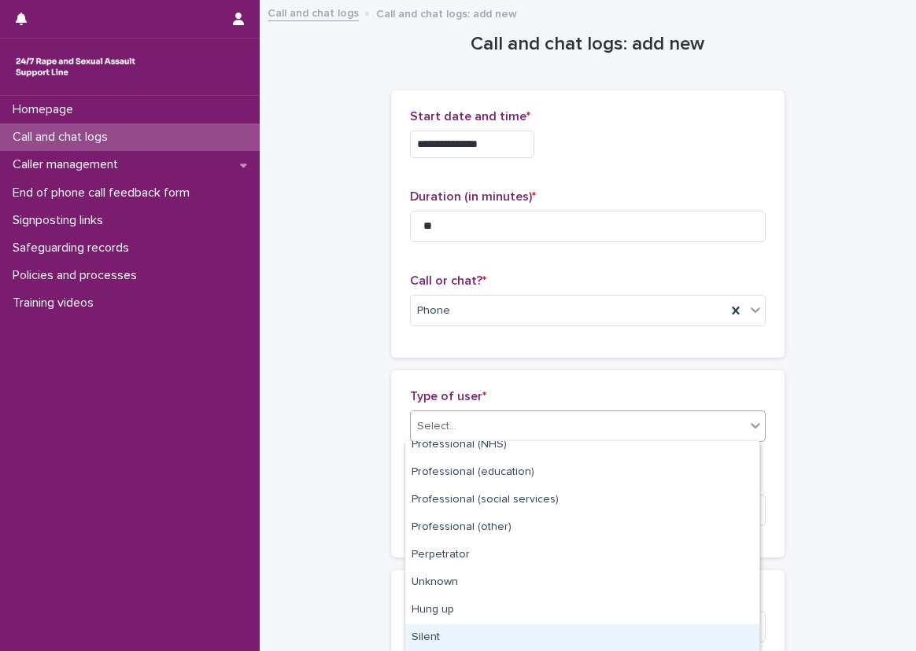
click at [447, 633] on div "Silent" at bounding box center [582, 639] width 354 height 28
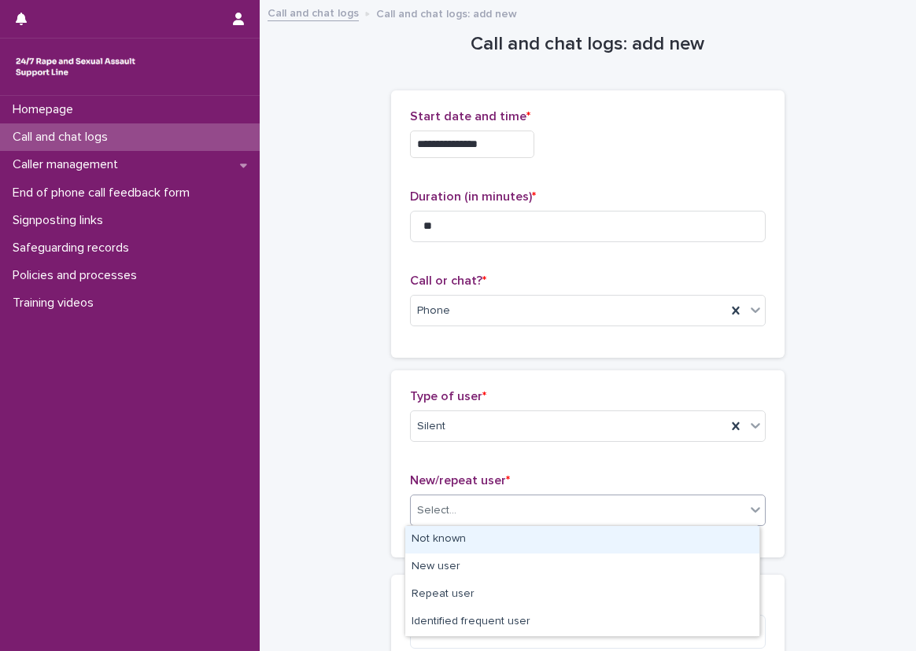
click at [434, 510] on div "Select..." at bounding box center [436, 511] width 39 height 17
click at [430, 537] on div "Not known" at bounding box center [582, 540] width 354 height 28
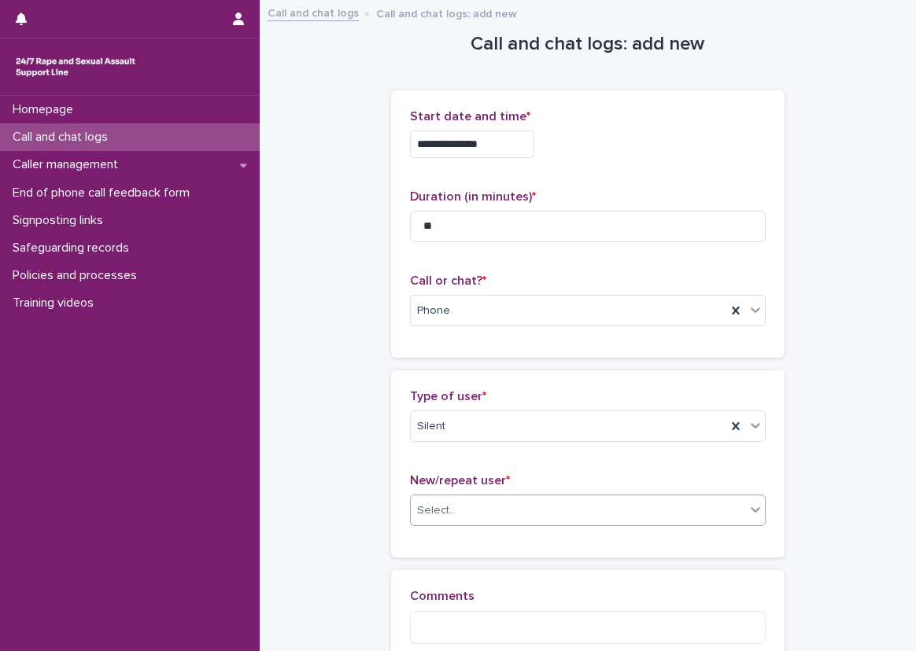
click at [393, 520] on div "Type of user * Silent New/repeat user * option Not known, selected. 0 results a…" at bounding box center [587, 464] width 393 height 187
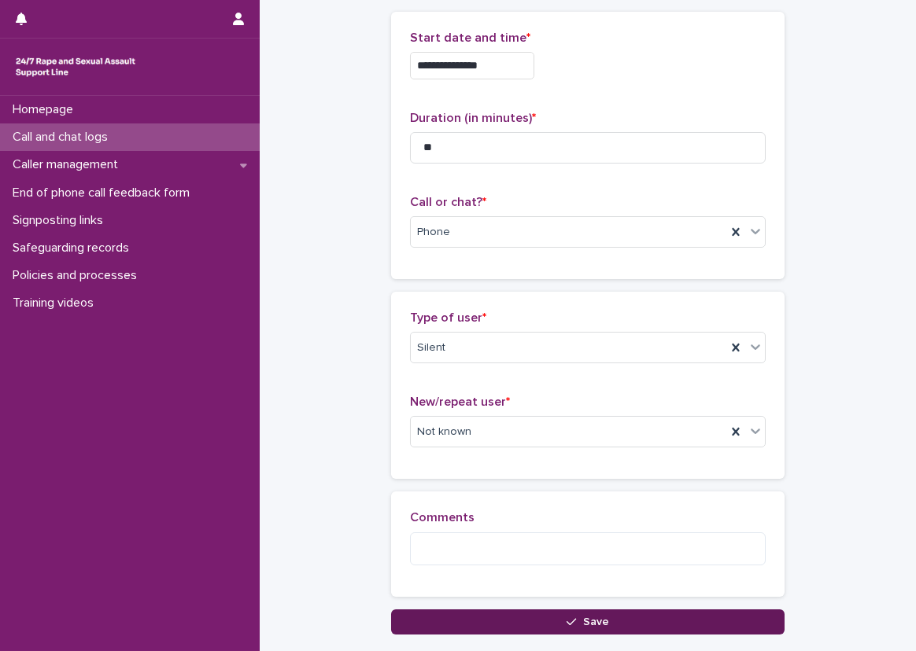
click at [415, 615] on button "Save" at bounding box center [587, 622] width 393 height 25
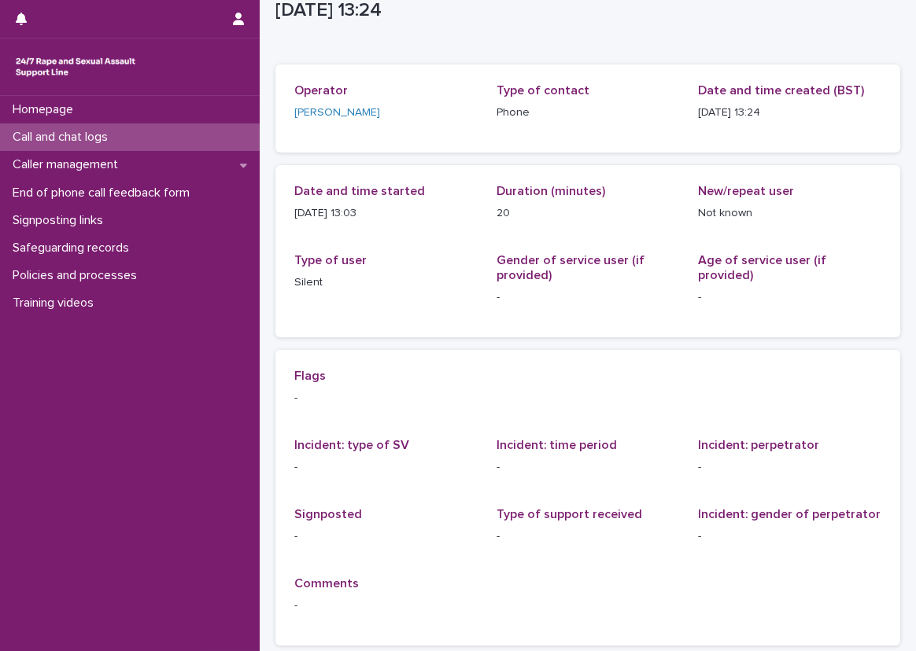
scroll to position [79, 0]
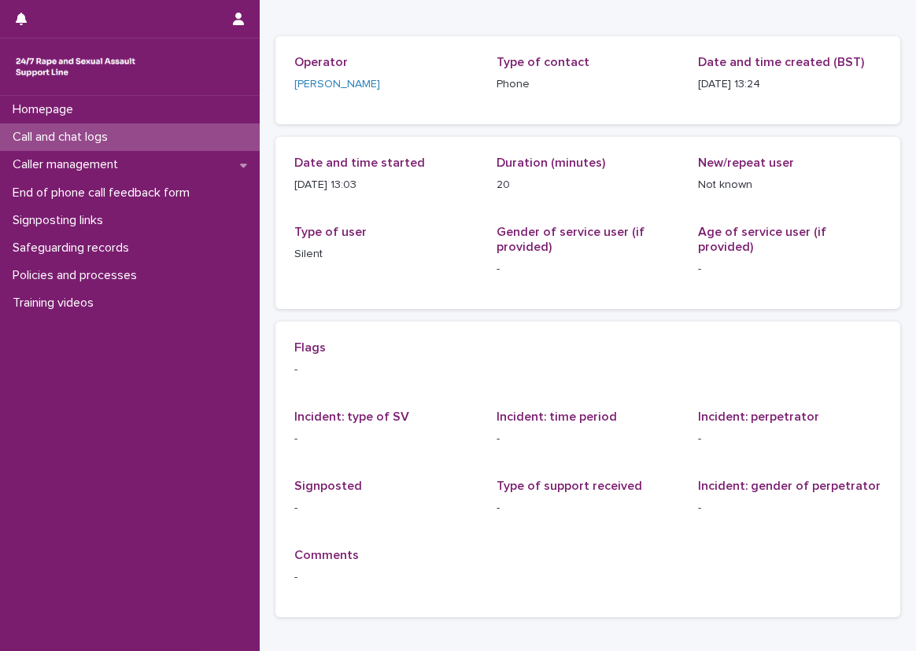
click at [291, 200] on div "Date and time started [DATE] 13:03 Duration (minutes) 20 New/repeat user Not kn…" at bounding box center [587, 223] width 625 height 172
click at [221, 135] on div "Call and chat logs" at bounding box center [130, 138] width 260 height 28
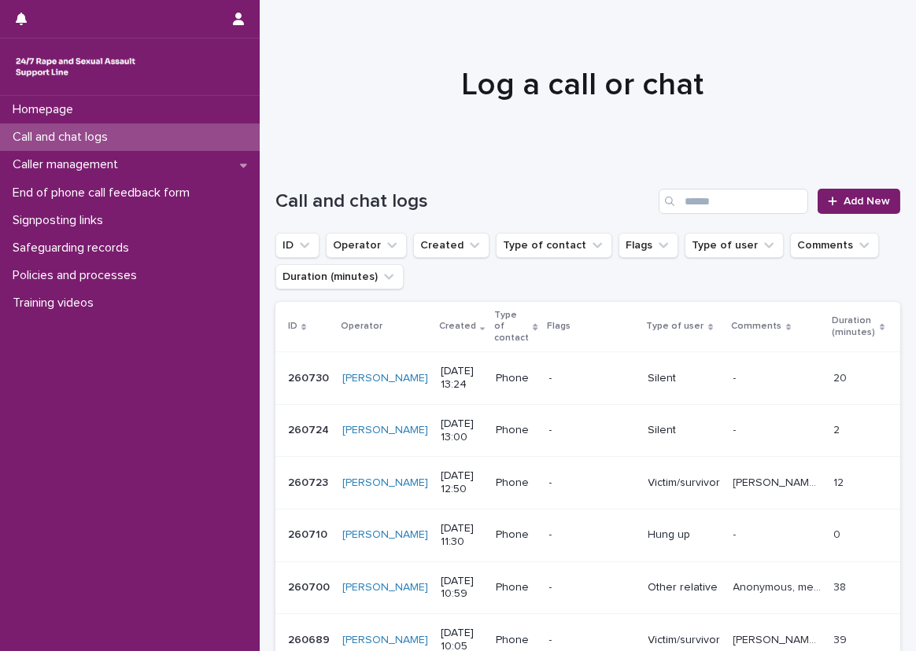
click at [327, 118] on div at bounding box center [582, 77] width 644 height 157
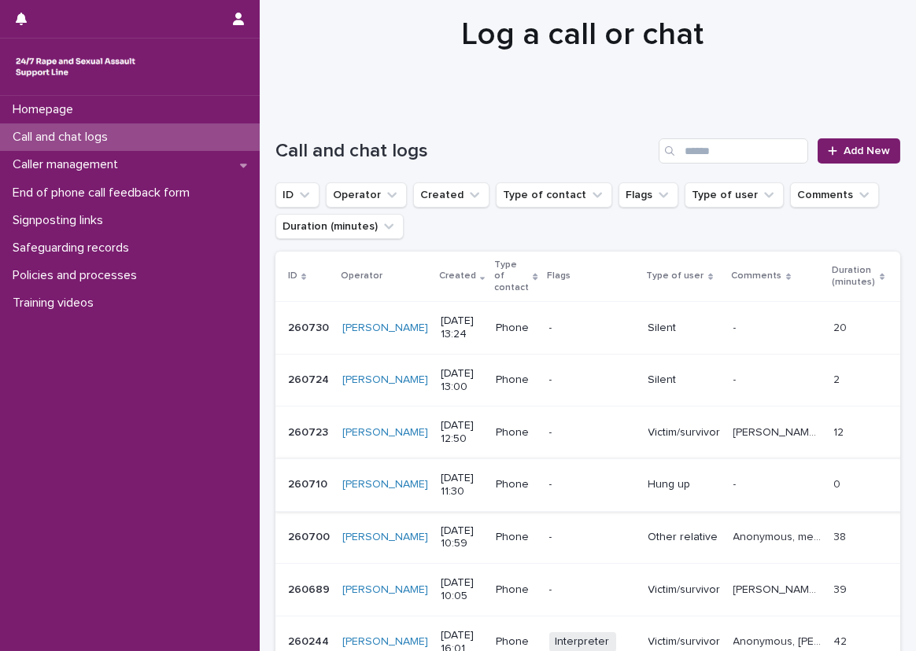
scroll to position [79, 0]
